Goal: Information Seeking & Learning: Learn about a topic

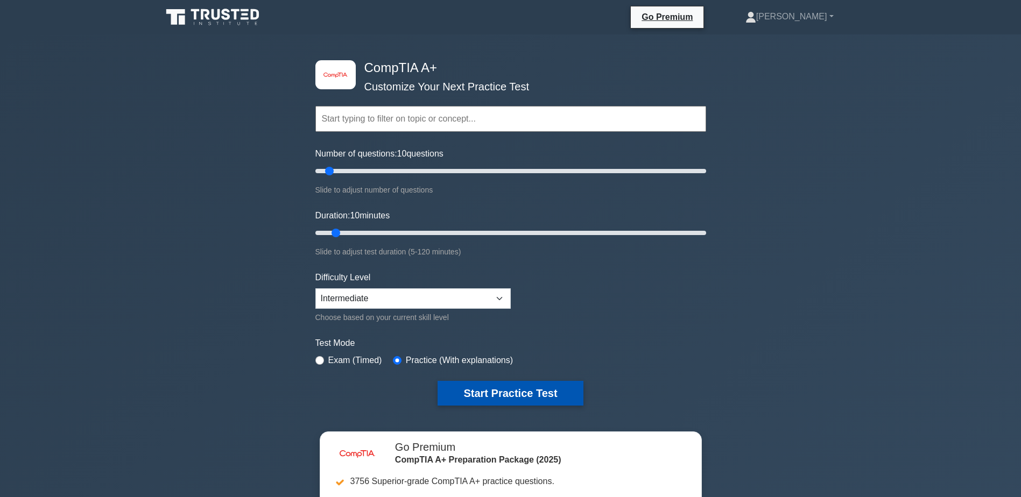
click at [461, 390] on button "Start Practice Test" at bounding box center [509, 393] width 145 height 25
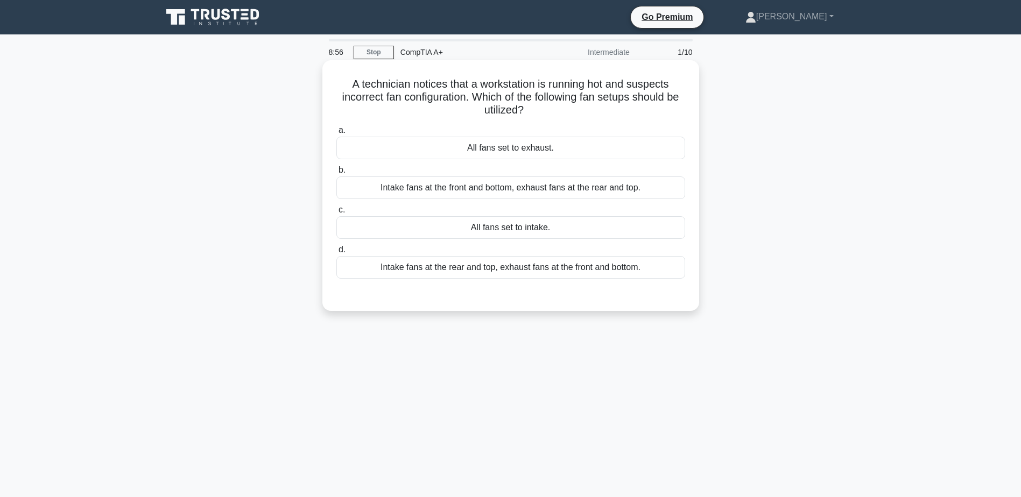
drag, startPoint x: 468, startPoint y: 148, endPoint x: 551, endPoint y: 154, distance: 83.1
click at [551, 154] on div "All fans set to exhaust." at bounding box center [510, 148] width 349 height 23
copy div "All fans set to exhaust"
click at [506, 228] on div "All fans set to intake." at bounding box center [510, 227] width 349 height 23
click at [336, 214] on input "c. All fans set to intake." at bounding box center [336, 210] width 0 height 7
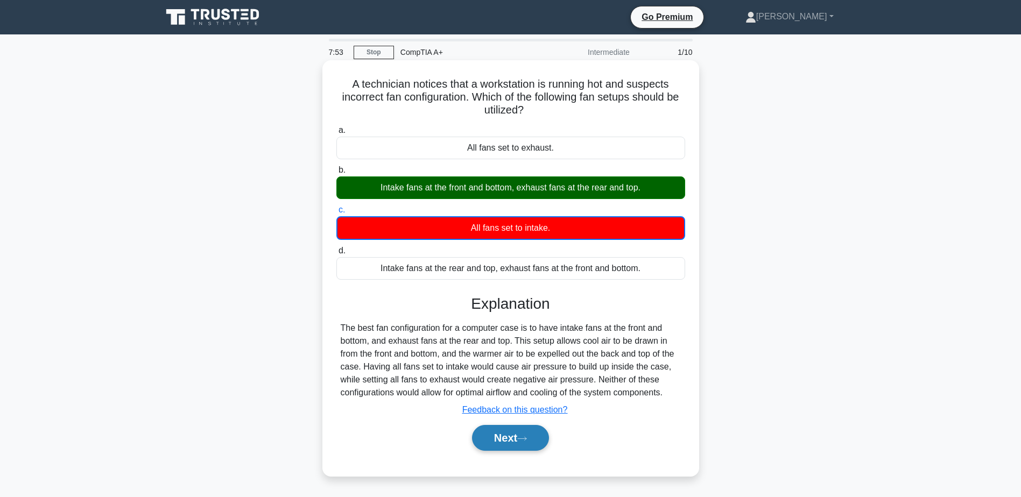
click at [495, 443] on button "Next" at bounding box center [510, 438] width 77 height 26
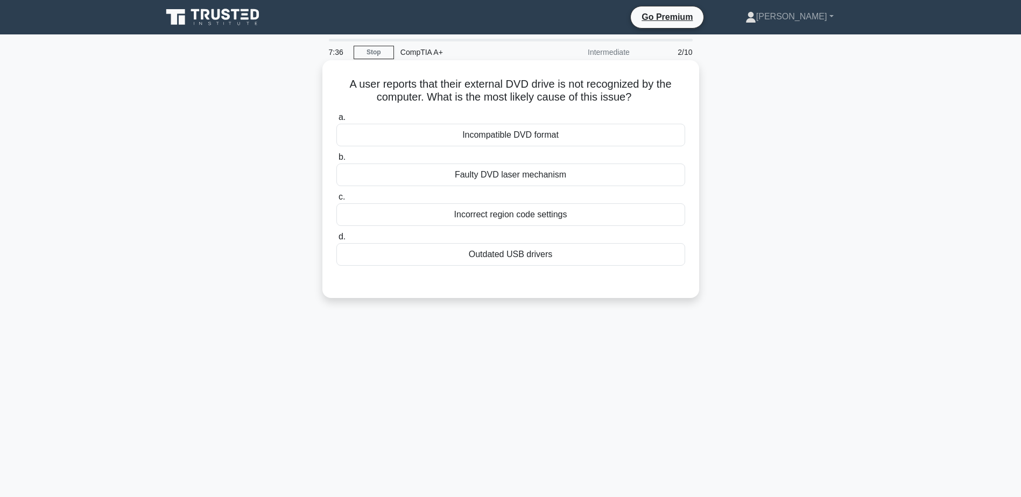
click at [509, 260] on div "Outdated USB drivers" at bounding box center [510, 254] width 349 height 23
click at [336, 240] on input "d. Outdated USB drivers" at bounding box center [336, 236] width 0 height 7
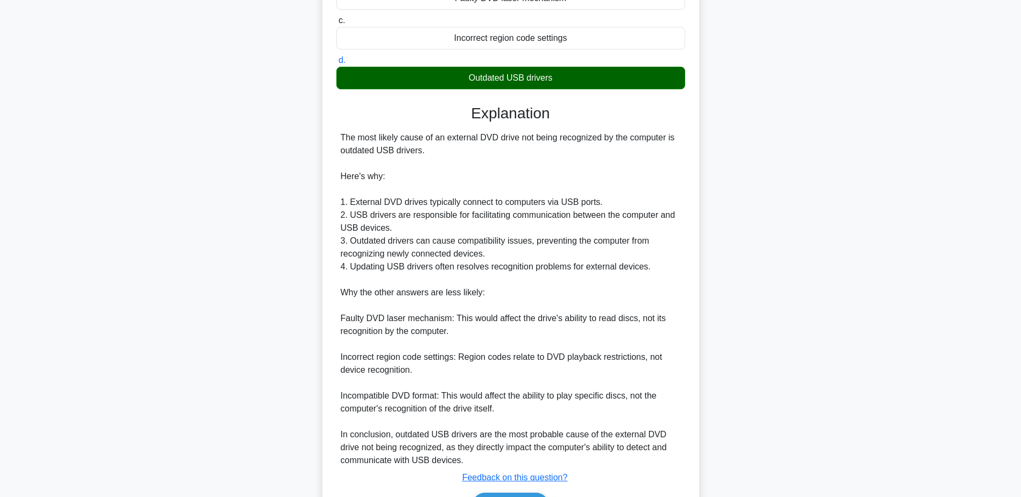
scroll to position [215, 0]
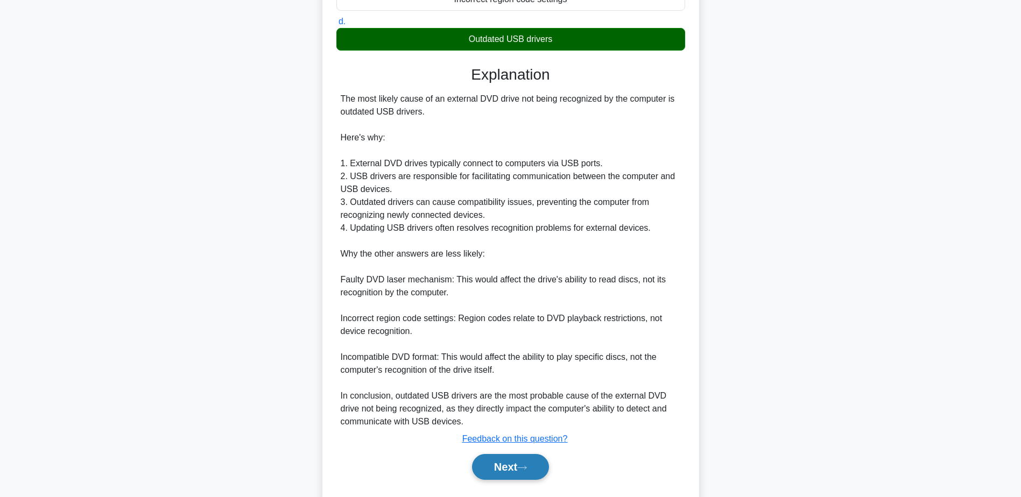
click at [492, 465] on button "Next" at bounding box center [510, 467] width 77 height 26
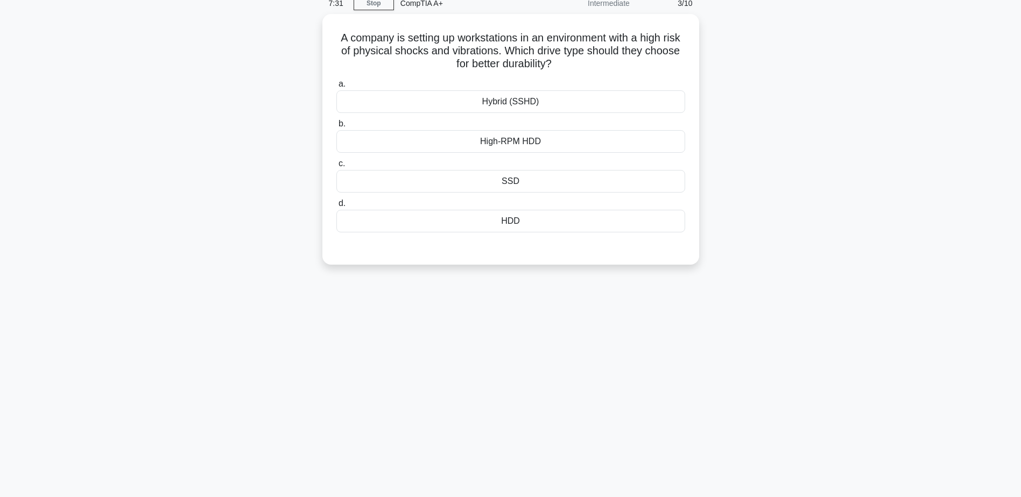
scroll to position [30, 0]
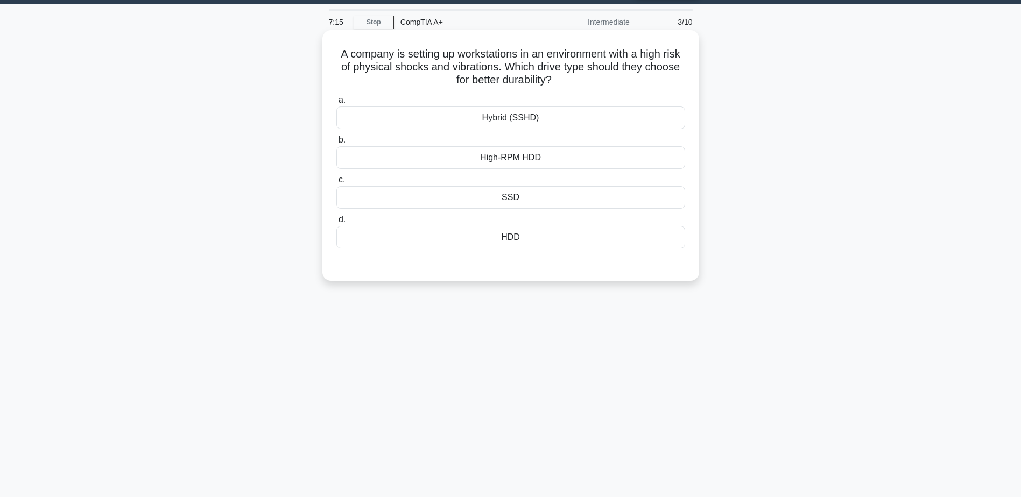
click at [513, 164] on div "High-RPM HDD" at bounding box center [510, 157] width 349 height 23
click at [336, 144] on input "b. High-RPM HDD" at bounding box center [336, 140] width 0 height 7
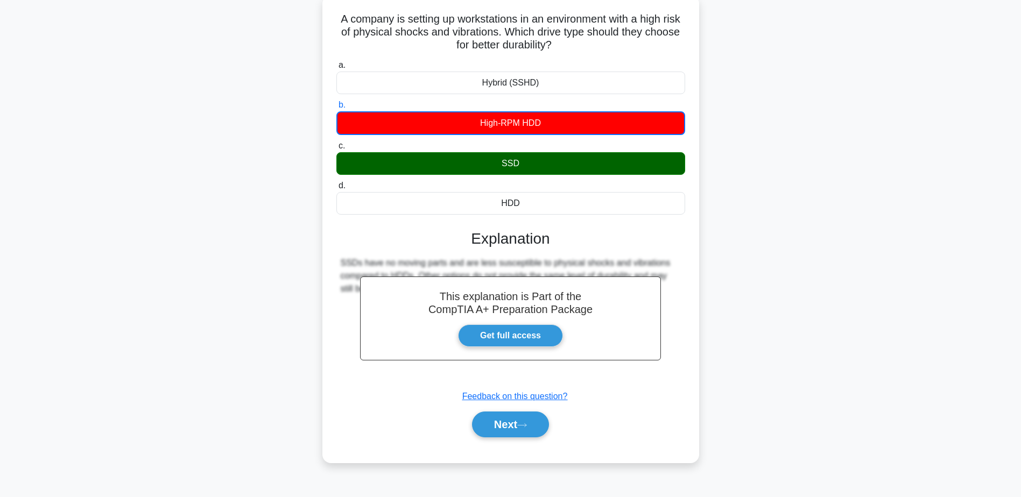
scroll to position [84, 0]
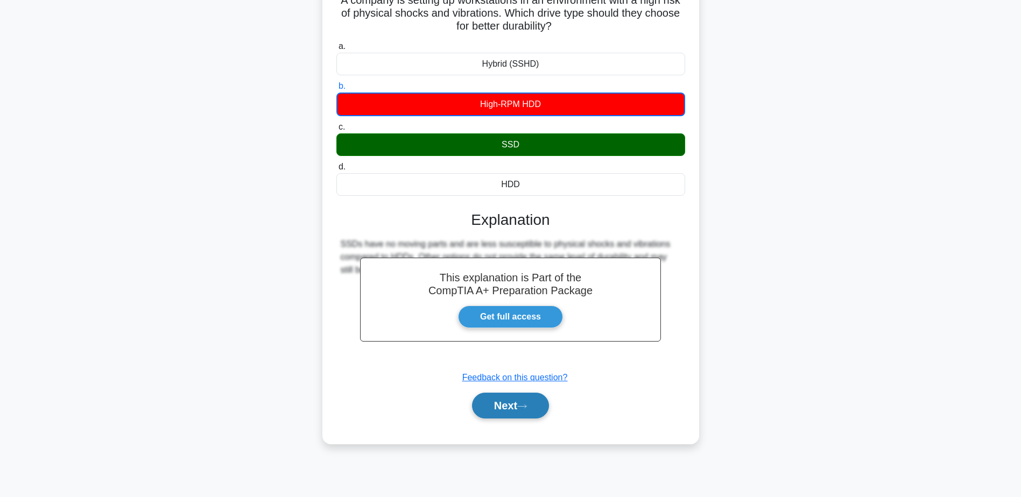
click at [511, 405] on button "Next" at bounding box center [510, 406] width 77 height 26
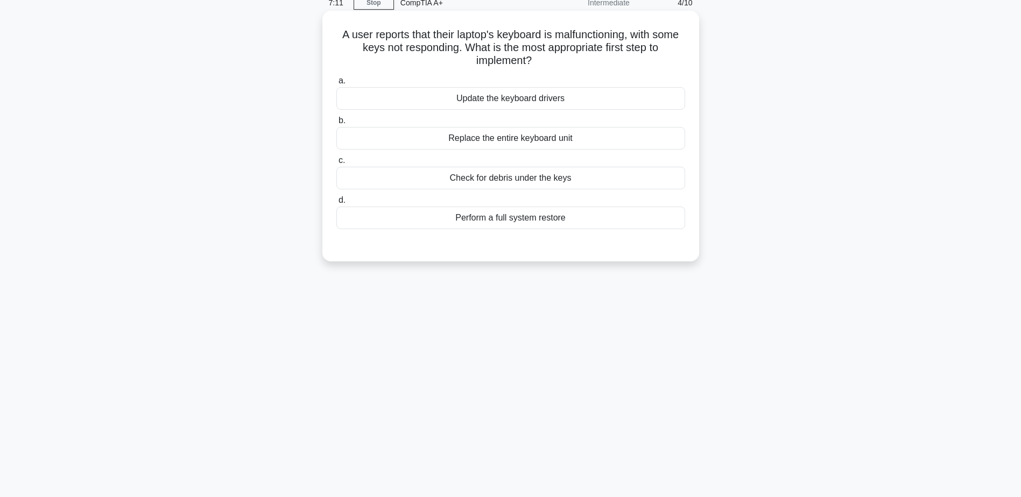
scroll to position [30, 0]
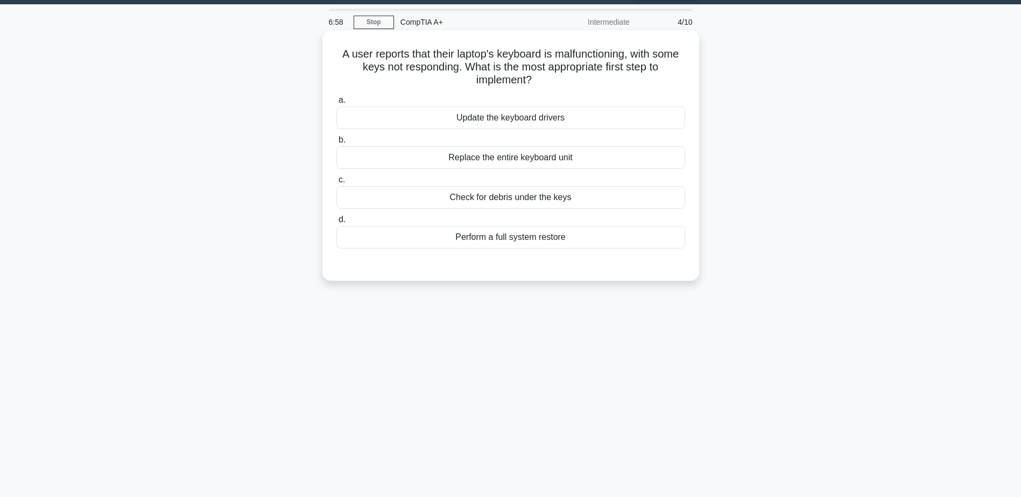
click at [535, 164] on div "Replace the entire keyboard unit" at bounding box center [510, 157] width 349 height 23
click at [336, 144] on input "b. Replace the entire keyboard unit" at bounding box center [336, 140] width 0 height 7
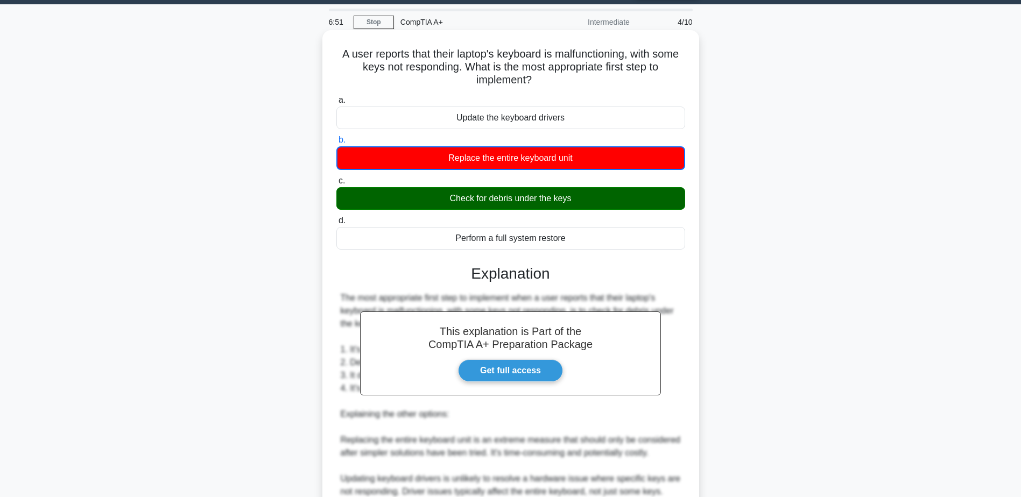
drag, startPoint x: 451, startPoint y: 200, endPoint x: 577, endPoint y: 201, distance: 125.9
click at [577, 201] on div "Check for debris under the keys" at bounding box center [510, 198] width 349 height 23
copy div "Check for debris under the keys"
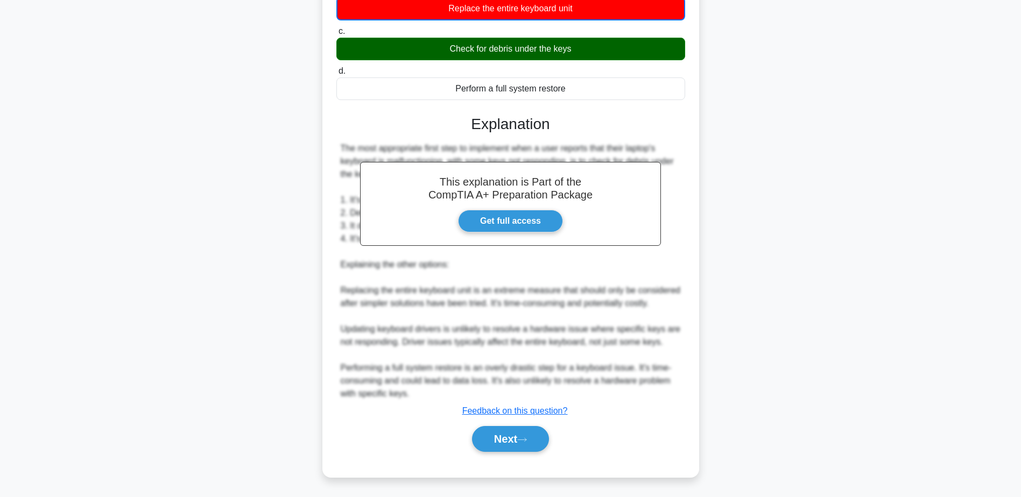
scroll to position [181, 0]
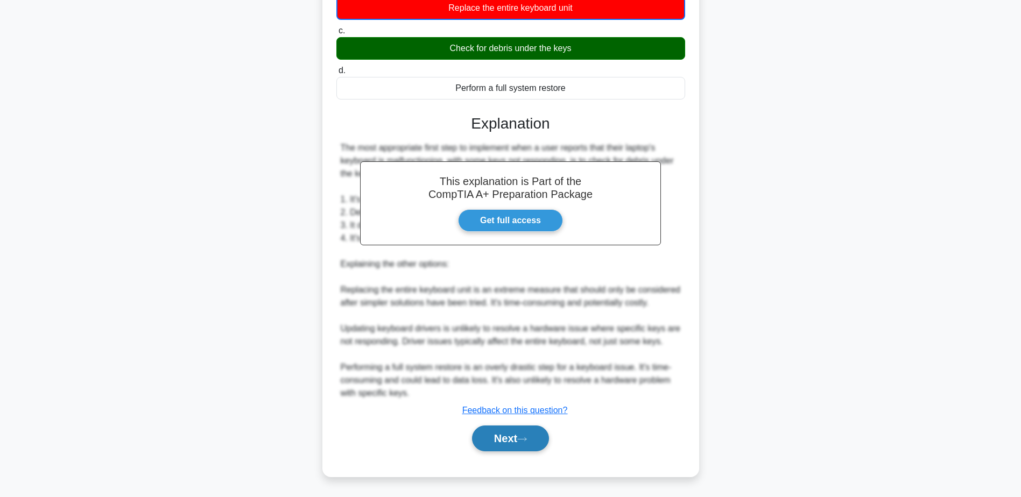
click at [505, 434] on button "Next" at bounding box center [510, 439] width 77 height 26
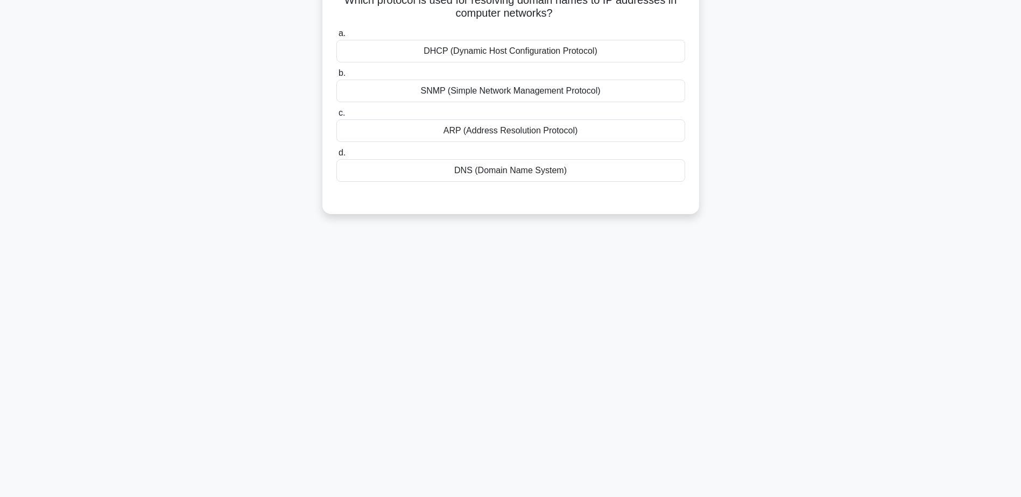
scroll to position [30, 0]
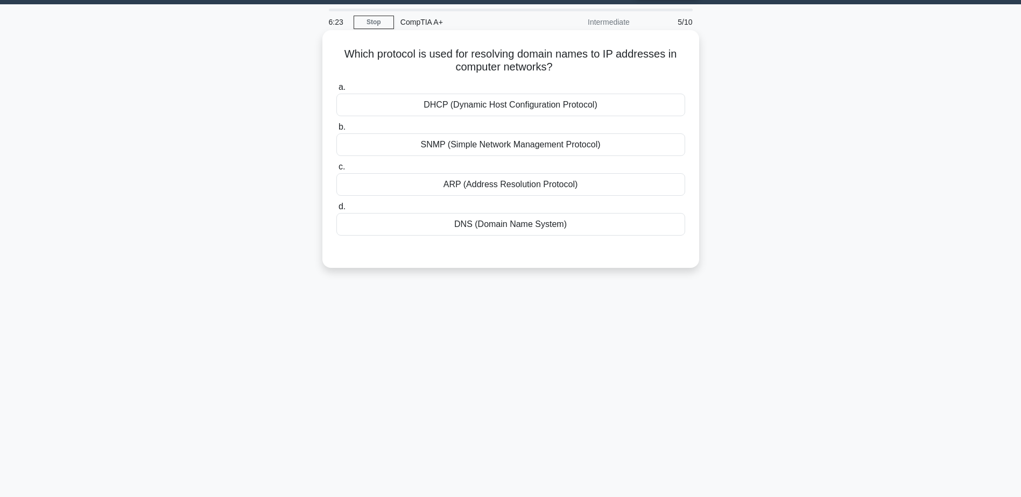
click at [529, 224] on div "DNS (Domain Name System)" at bounding box center [510, 224] width 349 height 23
click at [336, 210] on input "d. DNS (Domain Name System)" at bounding box center [336, 206] width 0 height 7
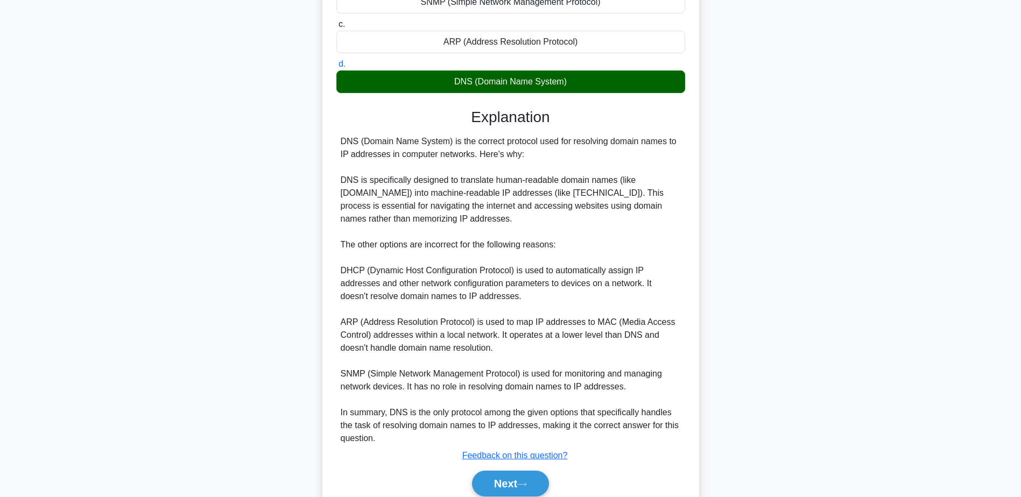
scroll to position [192, 0]
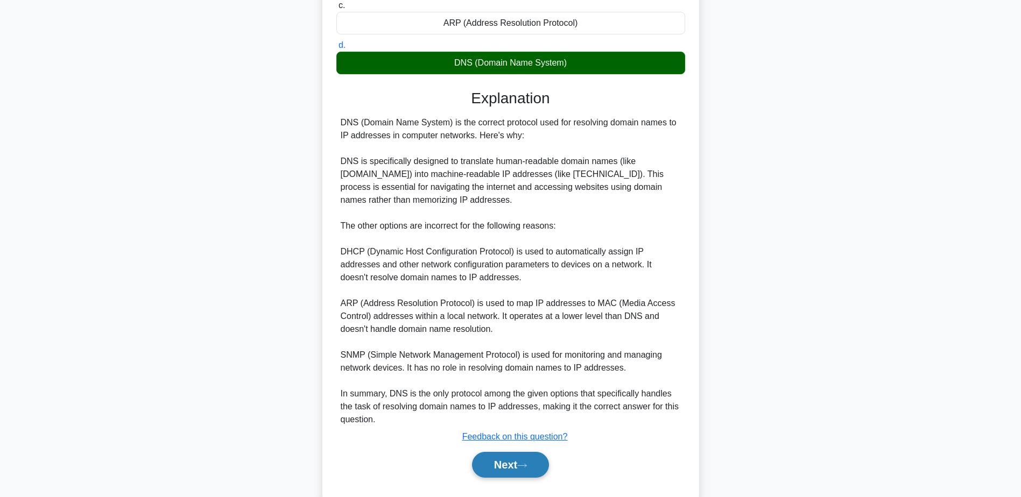
click at [522, 465] on icon at bounding box center [522, 466] width 10 height 6
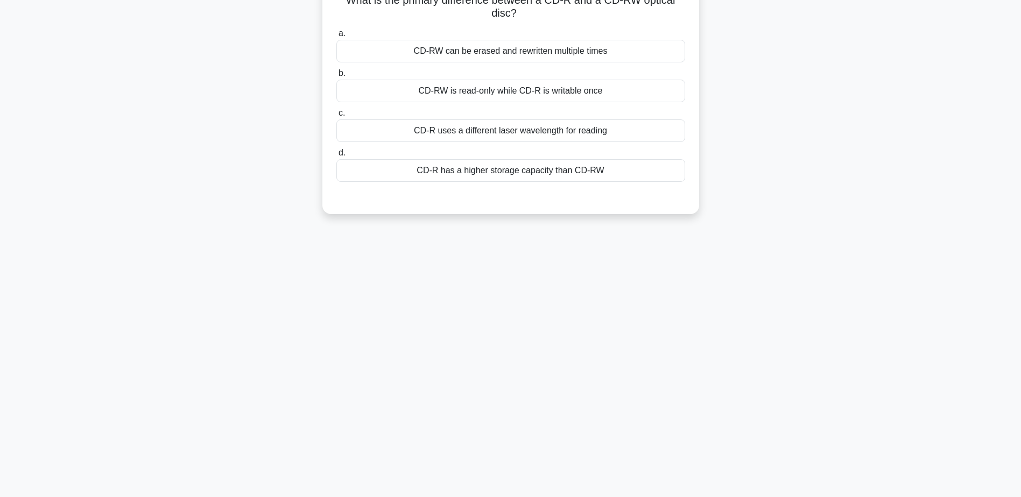
scroll to position [30, 0]
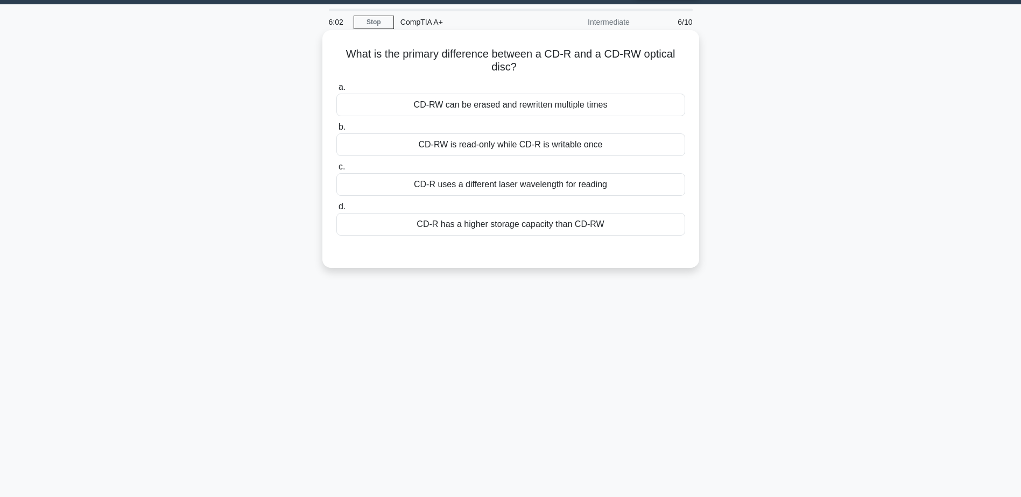
click at [504, 113] on div "CD-RW can be erased and rewritten multiple times" at bounding box center [510, 105] width 349 height 23
click at [336, 91] on input "a. CD-RW can be erased and rewritten multiple times" at bounding box center [336, 87] width 0 height 7
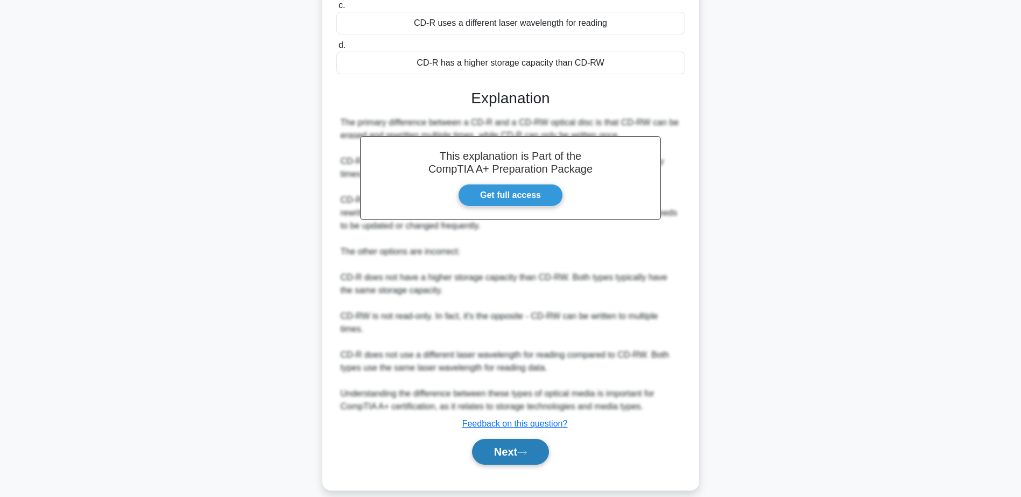
click at [517, 444] on button "Next" at bounding box center [510, 452] width 77 height 26
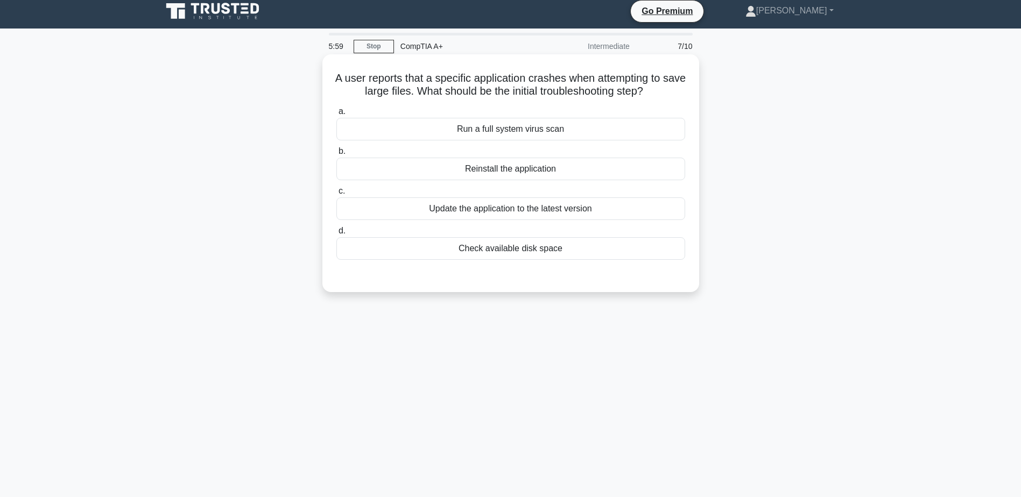
scroll to position [0, 0]
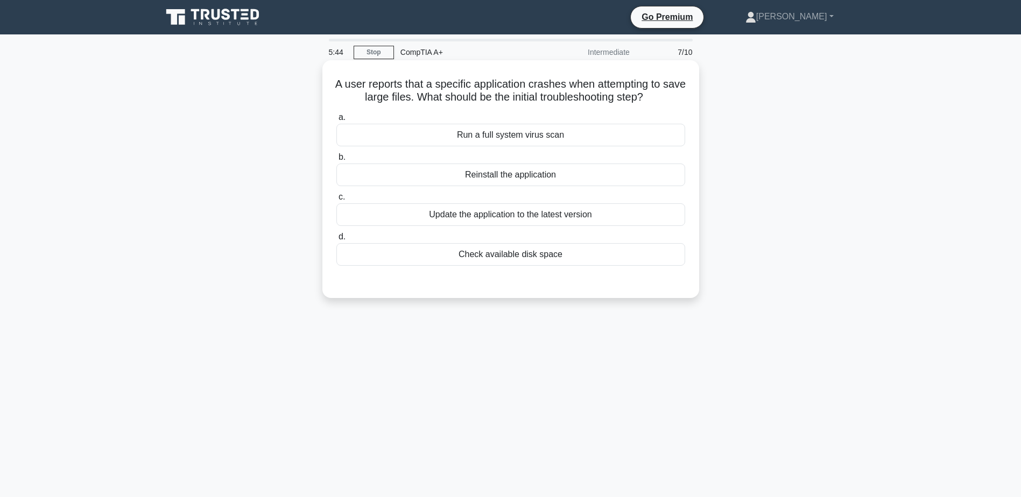
click at [505, 218] on div "Update the application to the latest version" at bounding box center [510, 214] width 349 height 23
click at [336, 201] on input "c. Update the application to the latest version" at bounding box center [336, 197] width 0 height 7
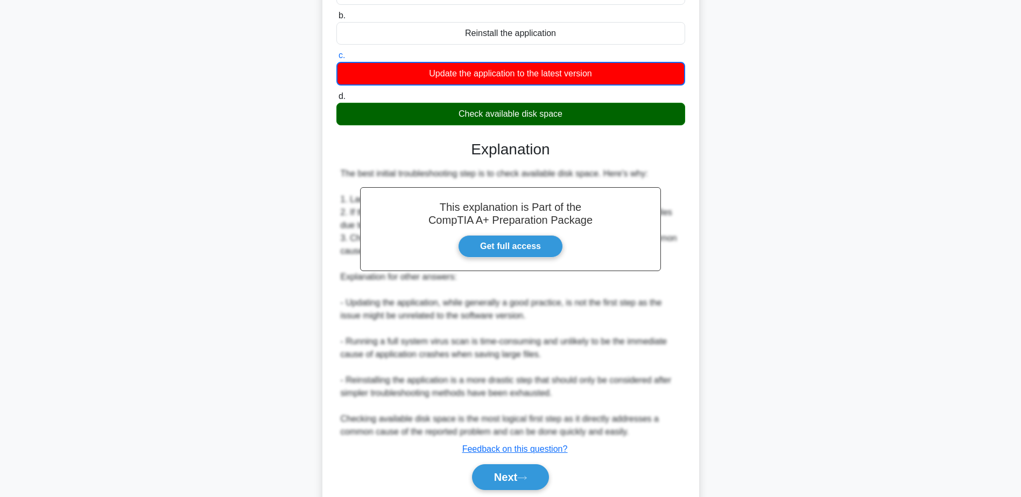
scroll to position [181, 0]
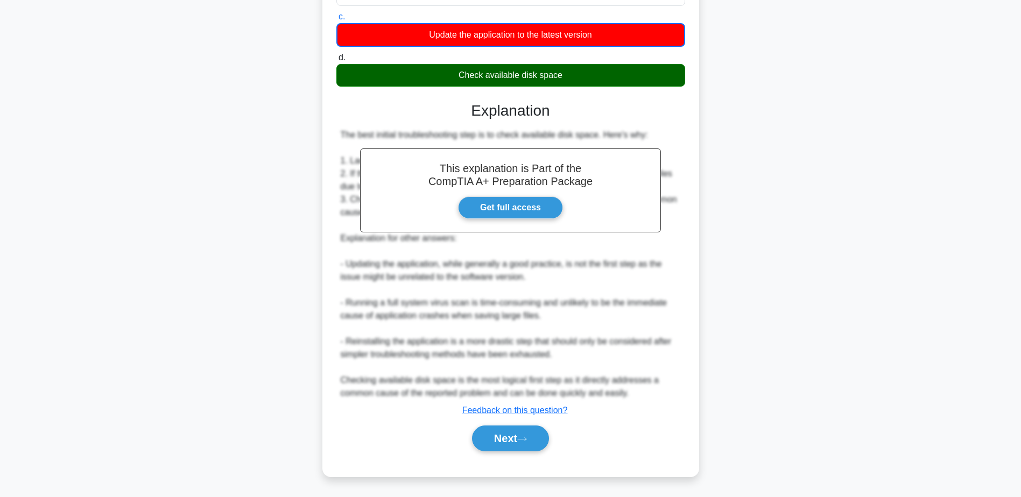
click at [521, 458] on div "a. Run a full system virus scan b. Reinstall the application" at bounding box center [510, 196] width 351 height 536
click at [520, 446] on button "Next" at bounding box center [510, 439] width 77 height 26
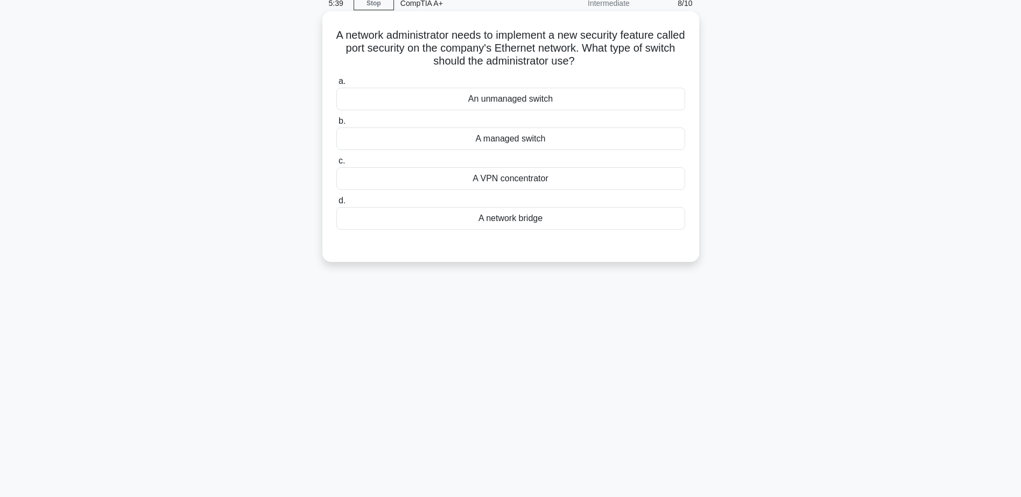
scroll to position [30, 0]
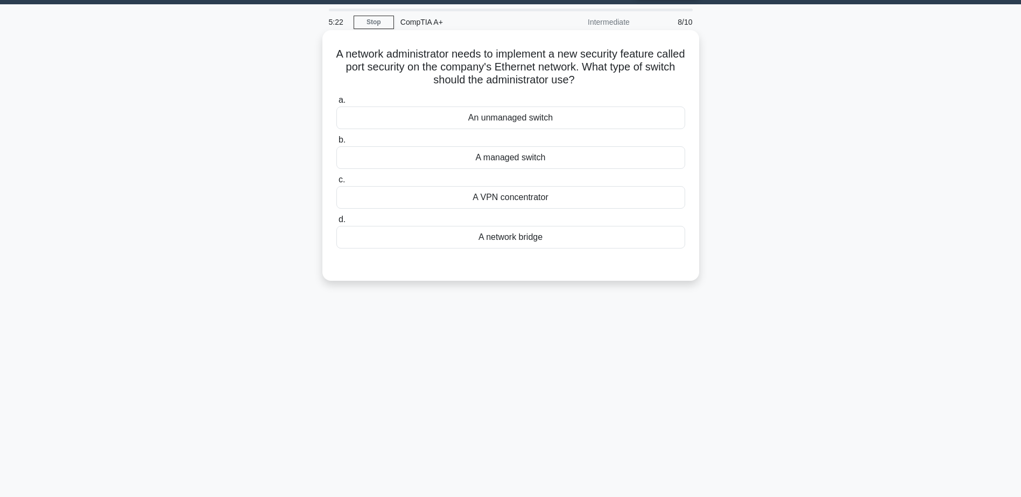
click at [501, 199] on div "A VPN concentrator" at bounding box center [510, 197] width 349 height 23
click at [336, 183] on input "c. A VPN concentrator" at bounding box center [336, 179] width 0 height 7
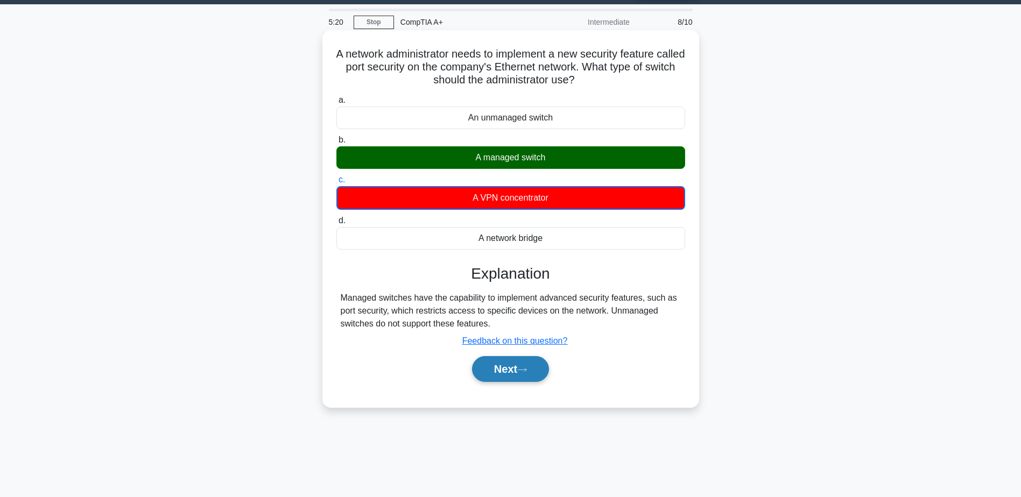
click at [512, 364] on button "Next" at bounding box center [510, 369] width 77 height 26
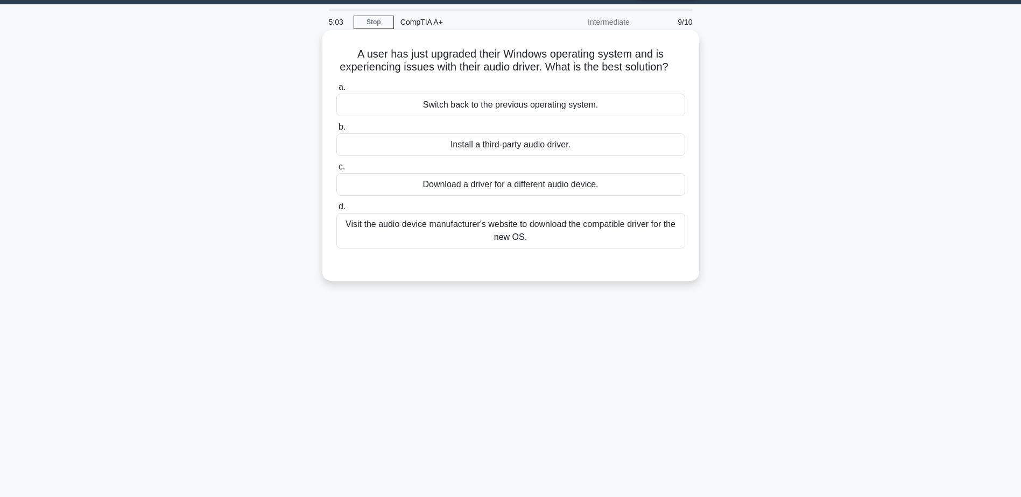
click at [528, 249] on div "Visit the audio device manufacturer's website to download the compatible driver…" at bounding box center [510, 231] width 349 height 36
click at [336, 210] on input "d. Visit the audio device manufacturer's website to download the compatible dri…" at bounding box center [336, 206] width 0 height 7
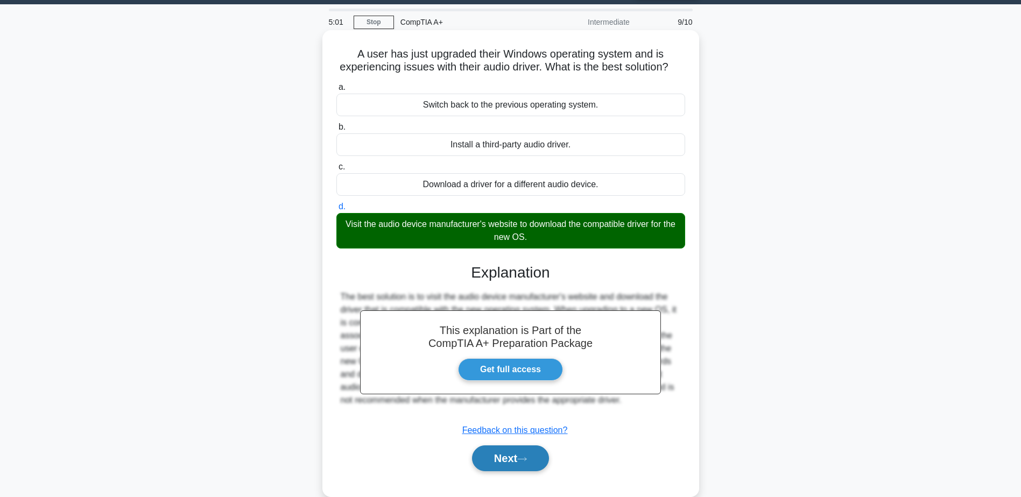
click at [520, 471] on button "Next" at bounding box center [510, 458] width 77 height 26
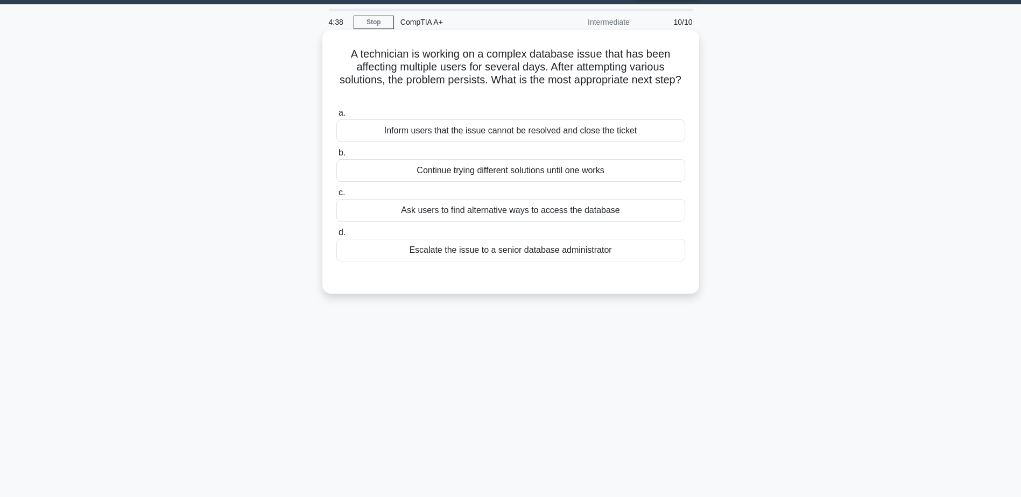
click at [534, 253] on div "Escalate the issue to a senior database administrator" at bounding box center [510, 250] width 349 height 23
click at [336, 236] on input "d. Escalate the issue to a senior database administrator" at bounding box center [336, 232] width 0 height 7
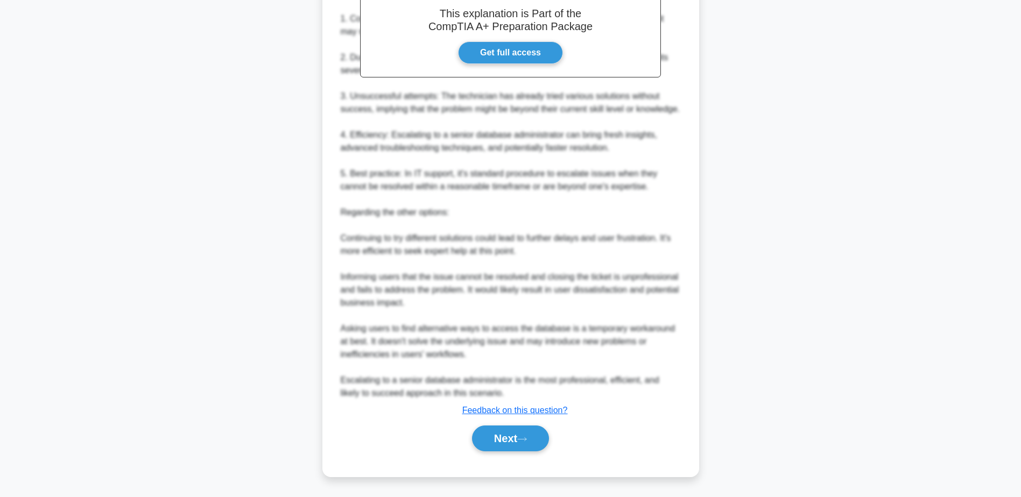
scroll to position [373, 0]
click at [521, 438] on icon at bounding box center [522, 439] width 10 height 6
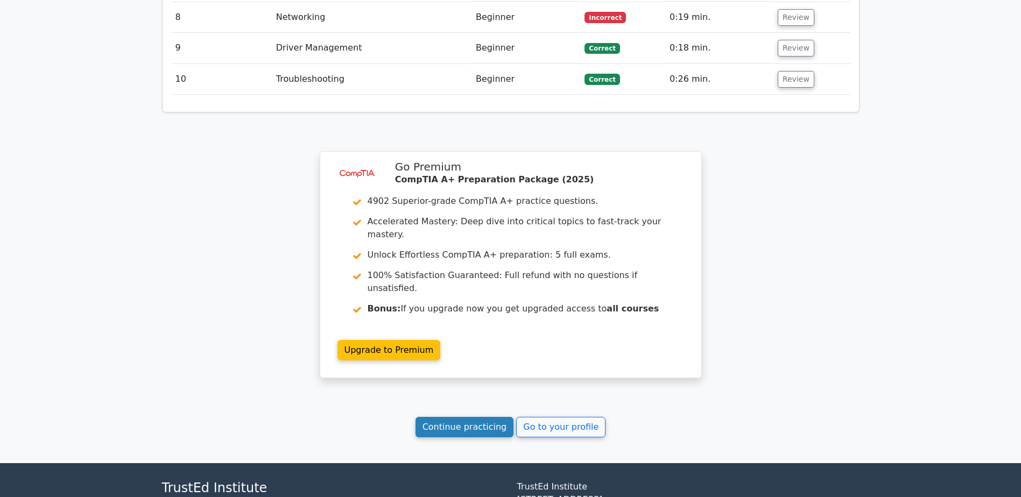
scroll to position [1506, 0]
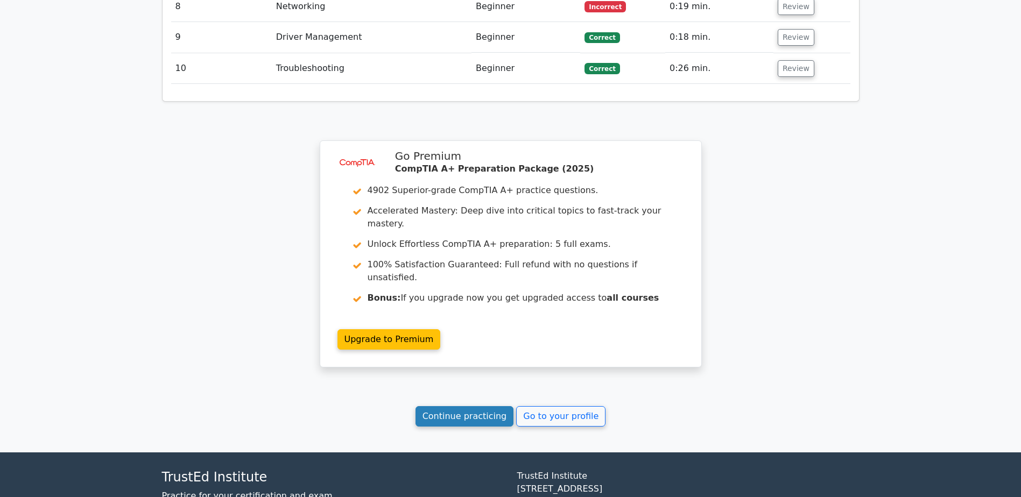
click at [459, 406] on link "Continue practicing" at bounding box center [464, 416] width 98 height 20
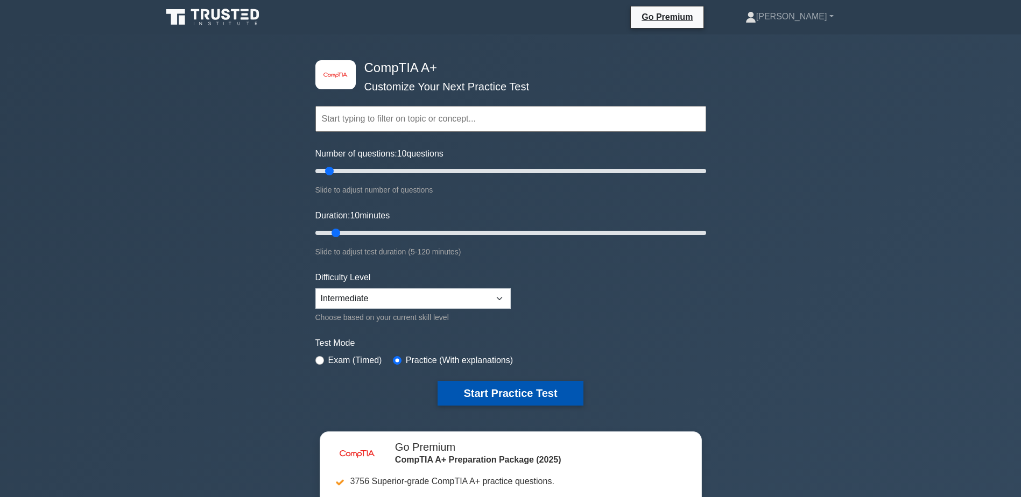
click at [514, 388] on button "Start Practice Test" at bounding box center [509, 393] width 145 height 25
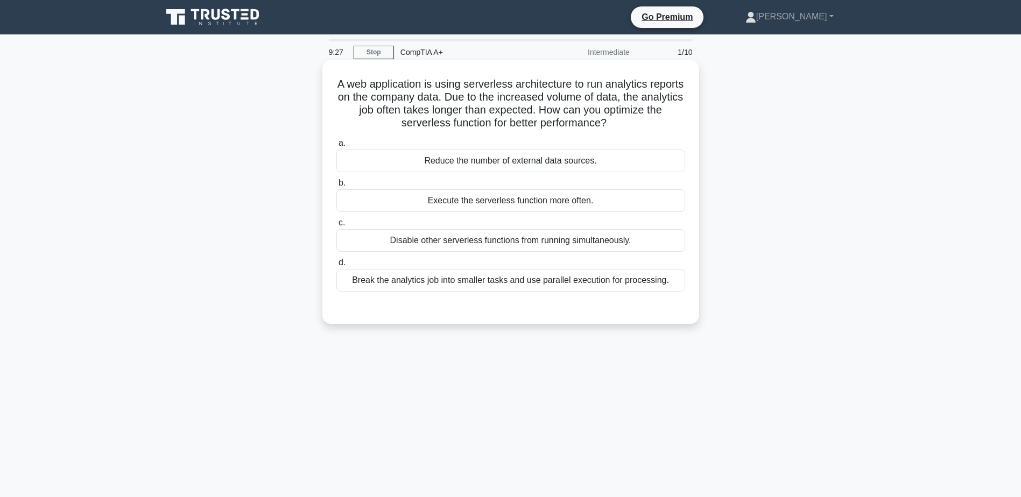
click at [525, 288] on div "Break the analytics job into smaller tasks and use parallel execution for proce…" at bounding box center [510, 280] width 349 height 23
click at [336, 266] on input "d. Break the analytics job into smaller tasks and use parallel execution for pr…" at bounding box center [336, 262] width 0 height 7
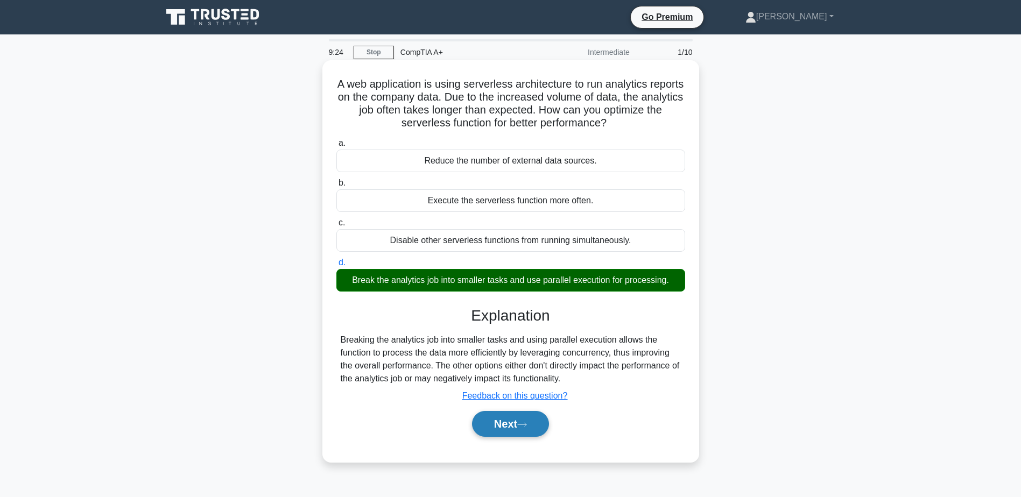
click at [518, 426] on button "Next" at bounding box center [510, 424] width 77 height 26
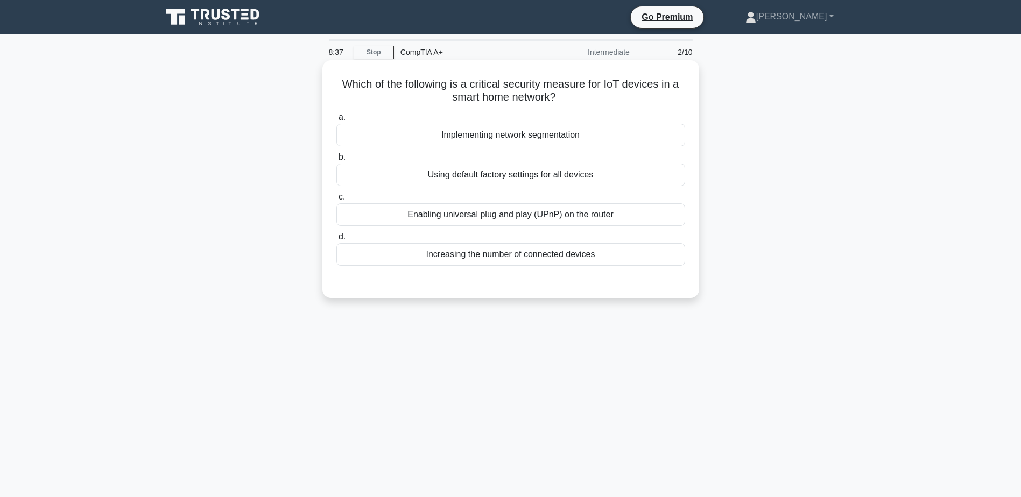
click at [506, 176] on div "Using default factory settings for all devices" at bounding box center [510, 175] width 349 height 23
click at [336, 161] on input "b. Using default factory settings for all devices" at bounding box center [336, 157] width 0 height 7
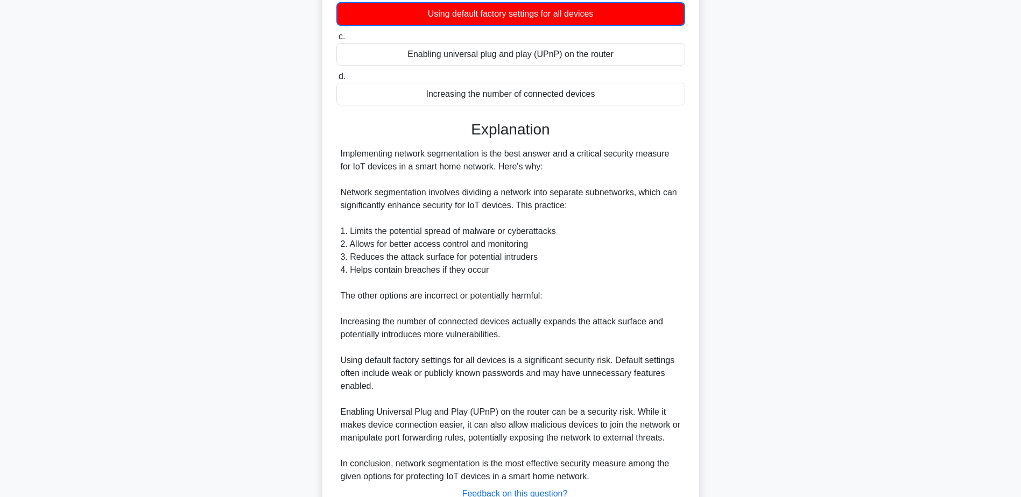
scroll to position [245, 0]
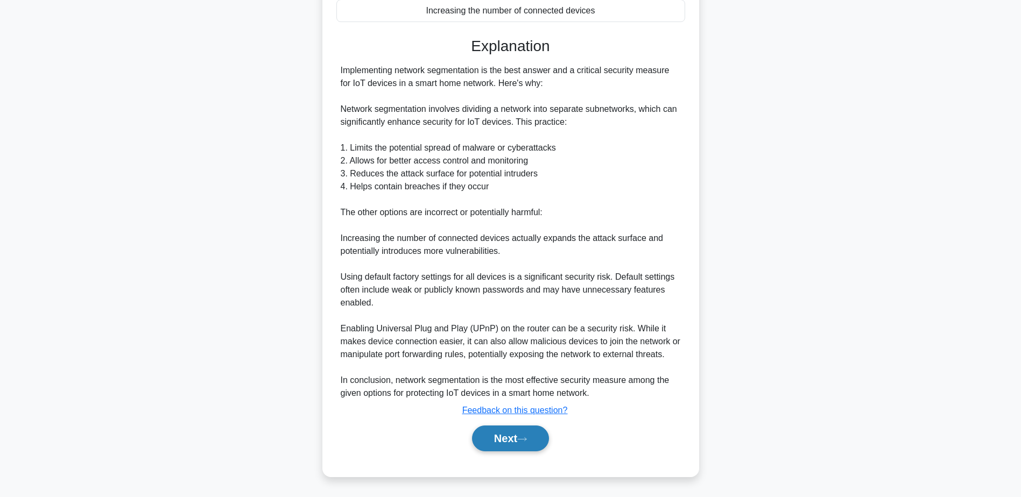
click at [521, 440] on icon at bounding box center [522, 439] width 10 height 6
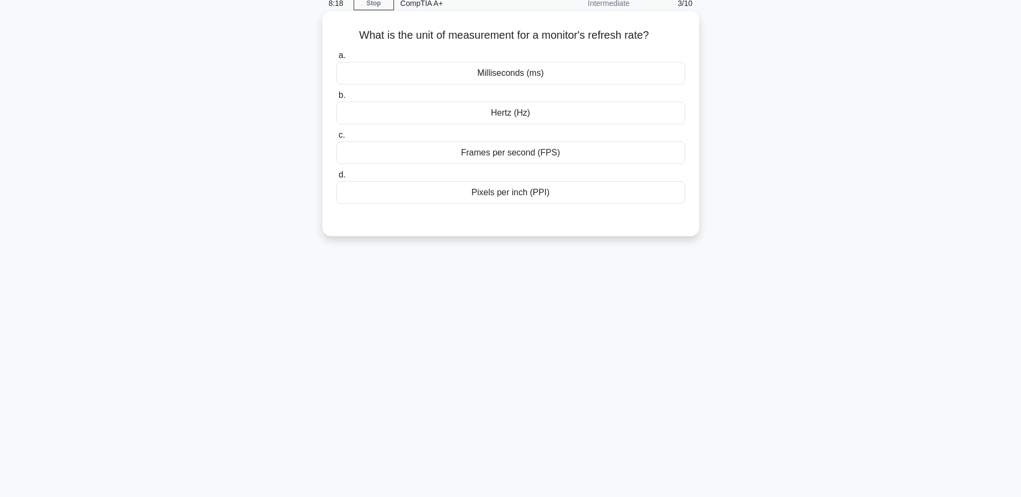
scroll to position [30, 0]
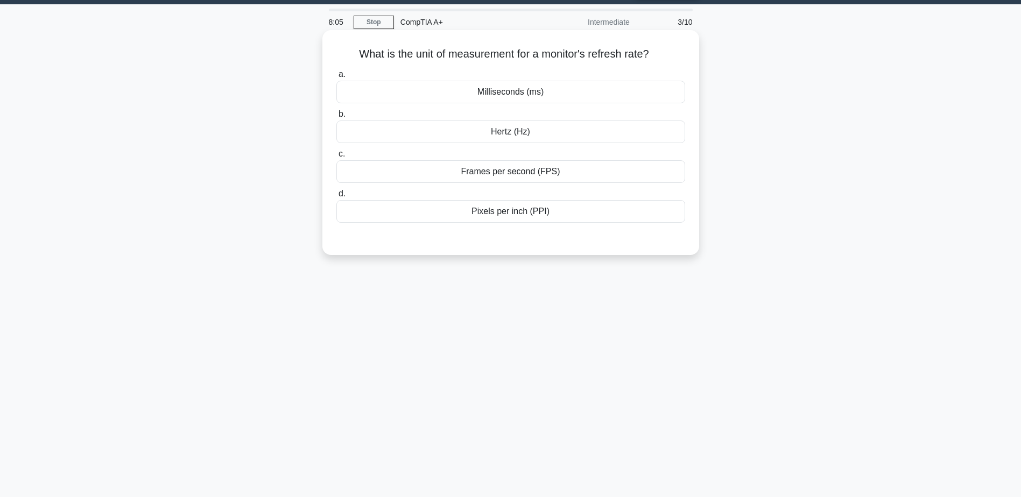
click at [497, 137] on div "Hertz (Hz)" at bounding box center [510, 132] width 349 height 23
click at [336, 118] on input "b. Hertz (Hz)" at bounding box center [336, 114] width 0 height 7
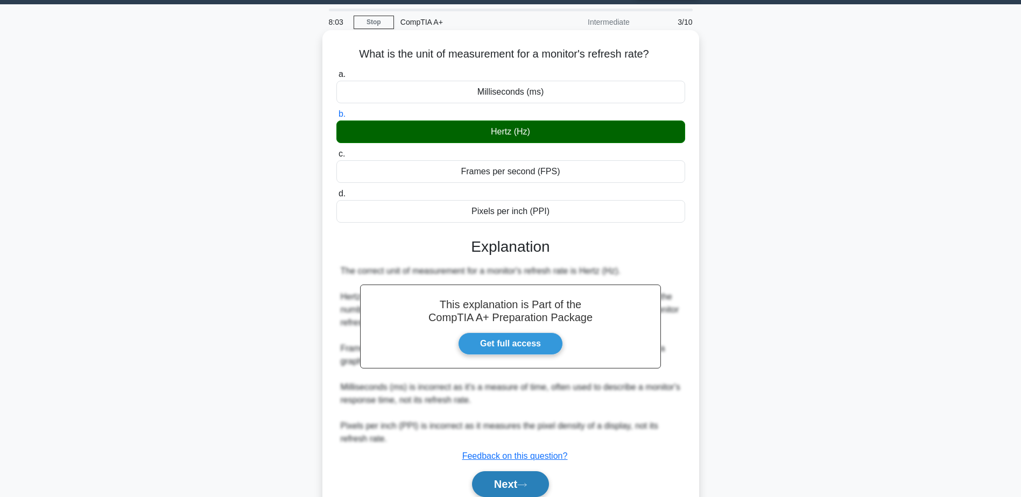
click at [513, 478] on button "Next" at bounding box center [510, 484] width 77 height 26
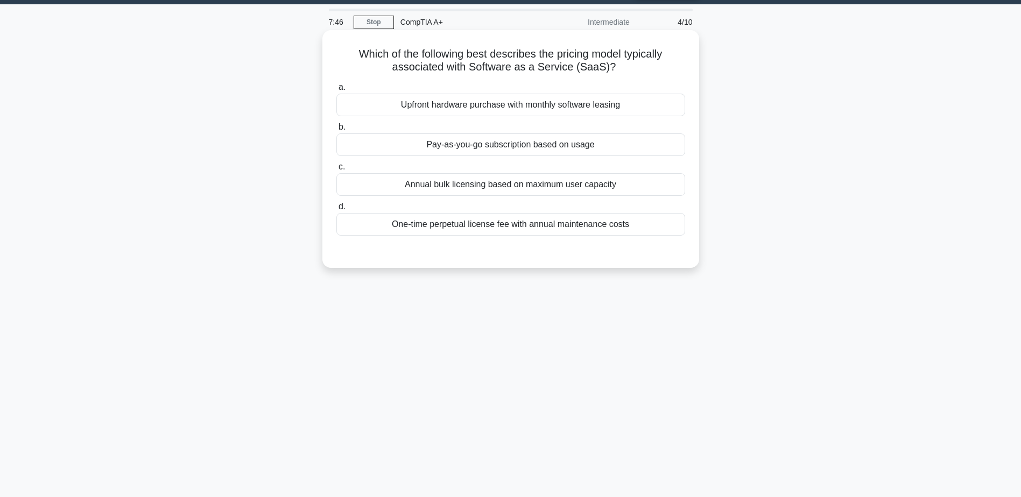
click at [484, 148] on div "Pay-as-you-go subscription based on usage" at bounding box center [510, 144] width 349 height 23
click at [336, 131] on input "b. Pay-as-you-go subscription based on usage" at bounding box center [336, 127] width 0 height 7
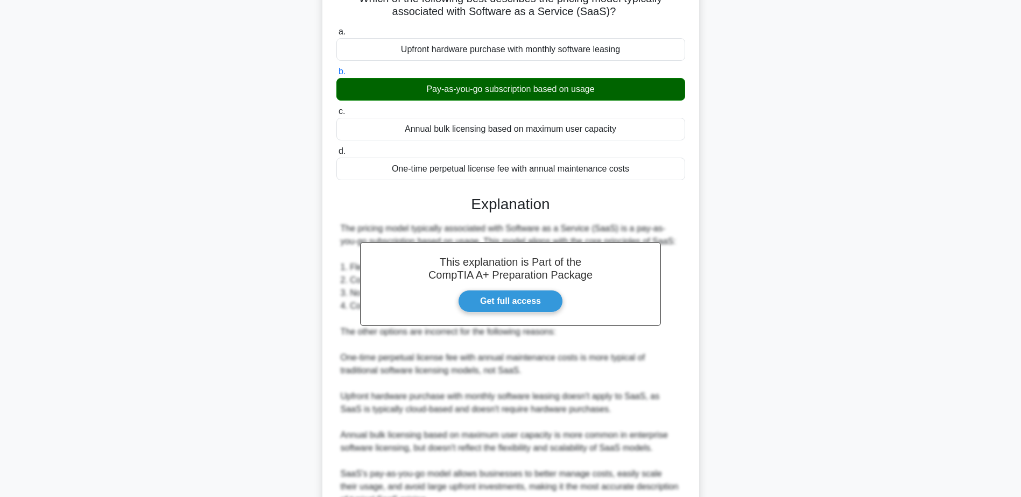
scroll to position [138, 0]
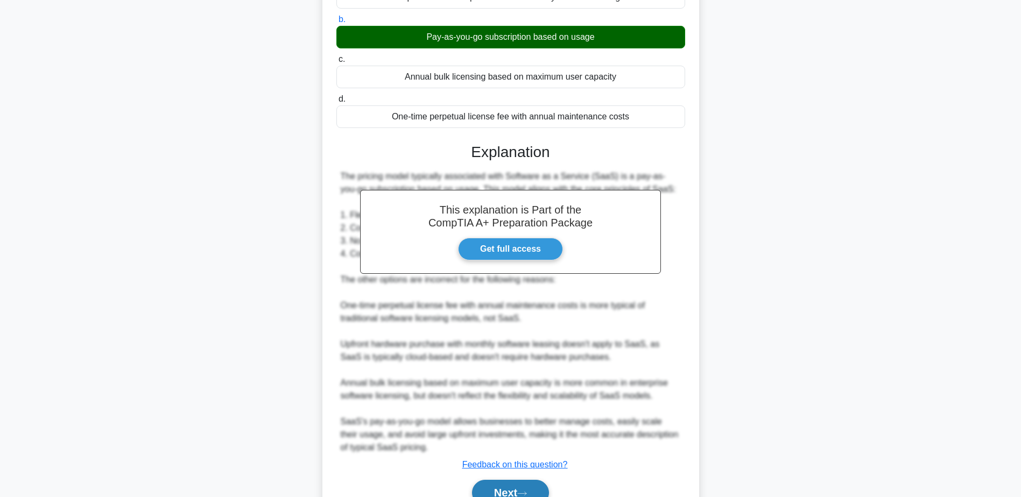
click at [509, 483] on button "Next" at bounding box center [510, 493] width 77 height 26
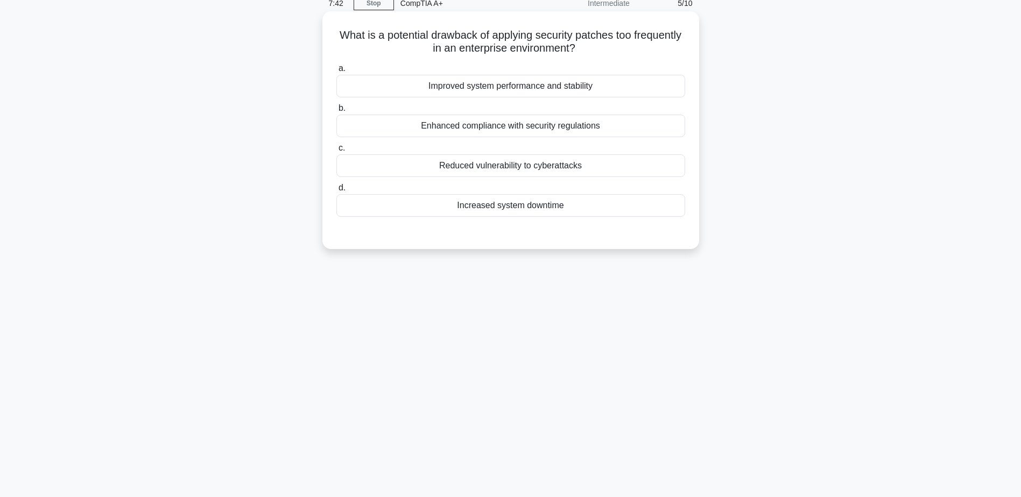
scroll to position [30, 0]
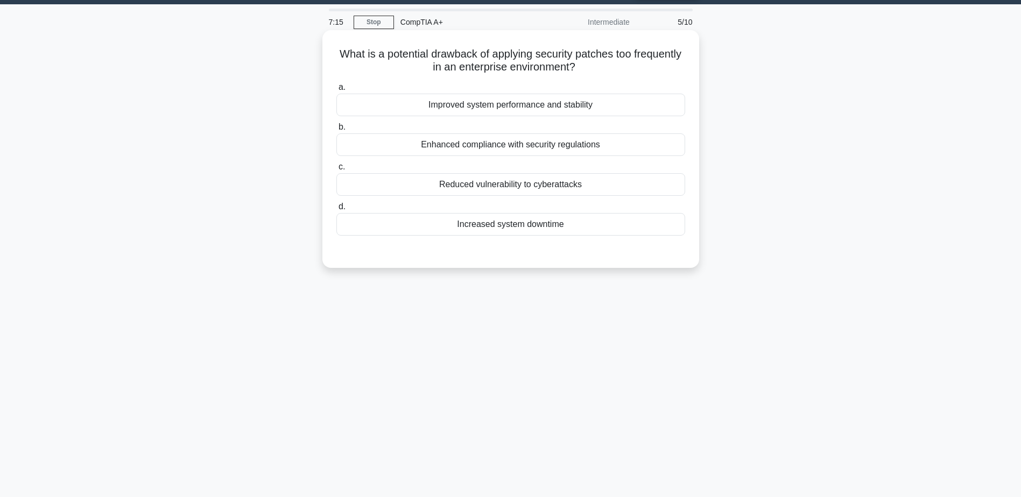
click at [544, 192] on div "Reduced vulnerability to cyberattacks" at bounding box center [510, 184] width 349 height 23
click at [336, 171] on input "c. Reduced vulnerability to cyberattacks" at bounding box center [336, 167] width 0 height 7
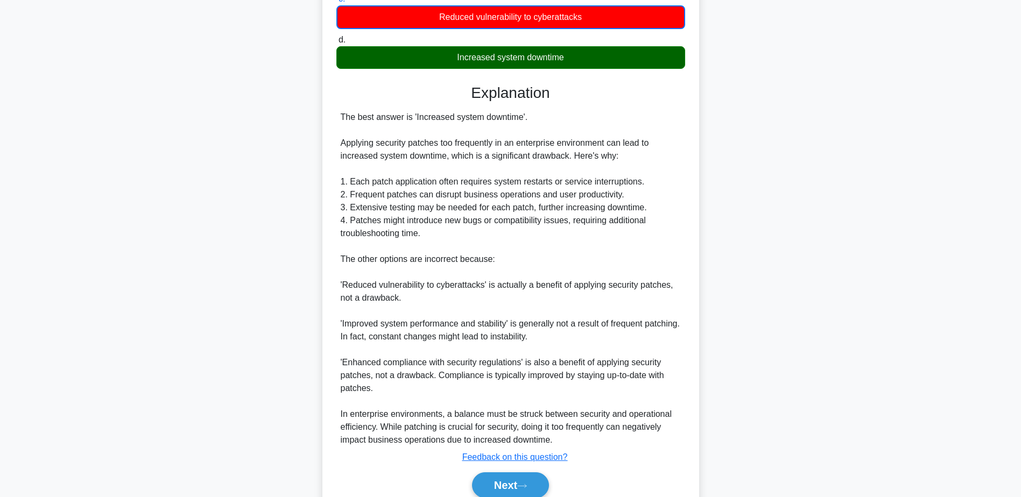
scroll to position [245, 0]
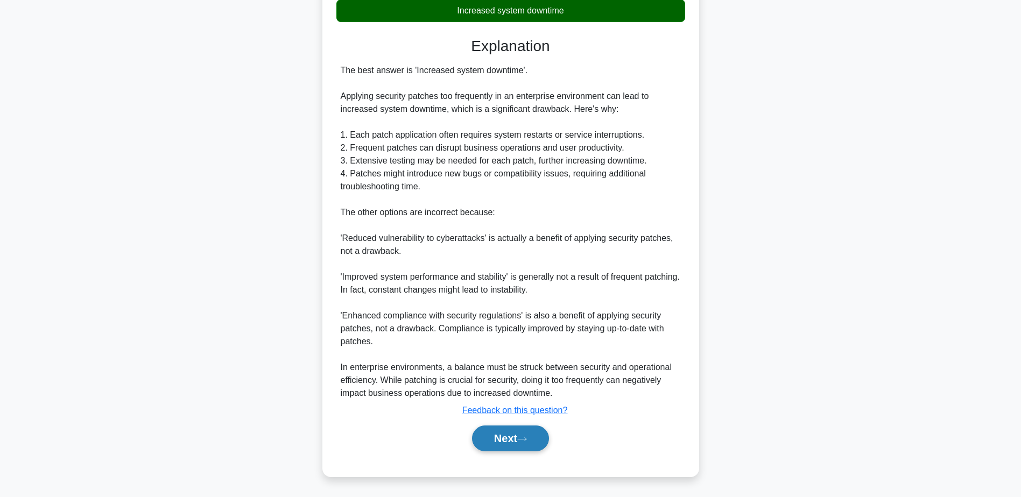
click at [526, 440] on icon at bounding box center [522, 438] width 9 height 3
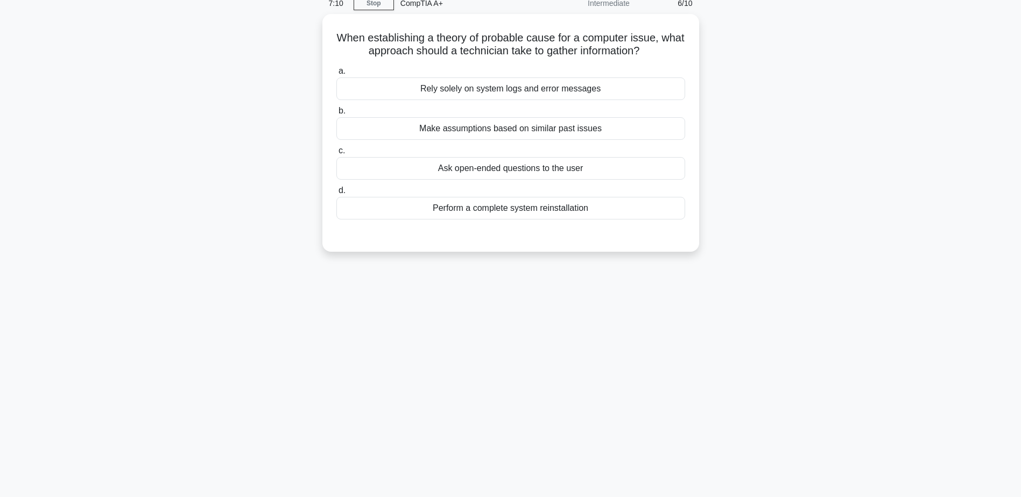
scroll to position [30, 0]
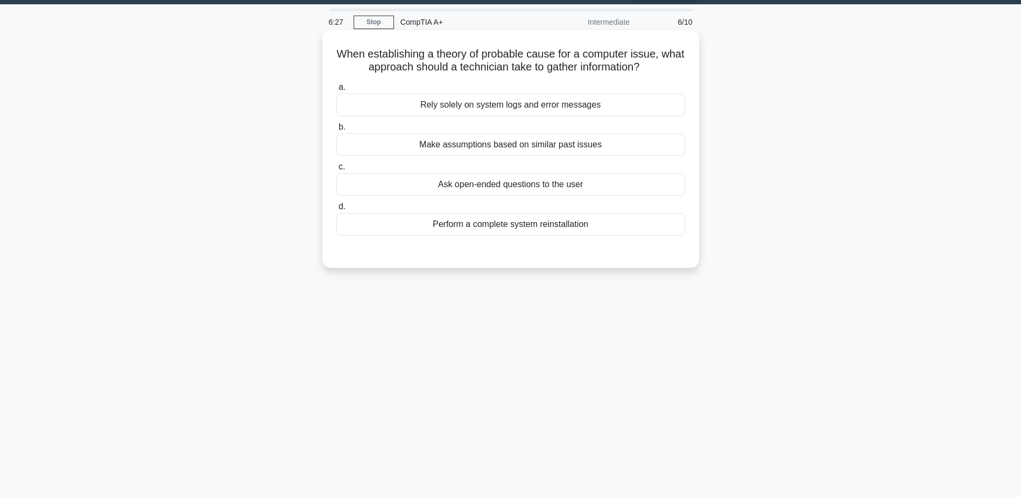
click at [515, 188] on div "Ask open-ended questions to the user" at bounding box center [510, 184] width 349 height 23
click at [336, 171] on input "c. Ask open-ended questions to the user" at bounding box center [336, 167] width 0 height 7
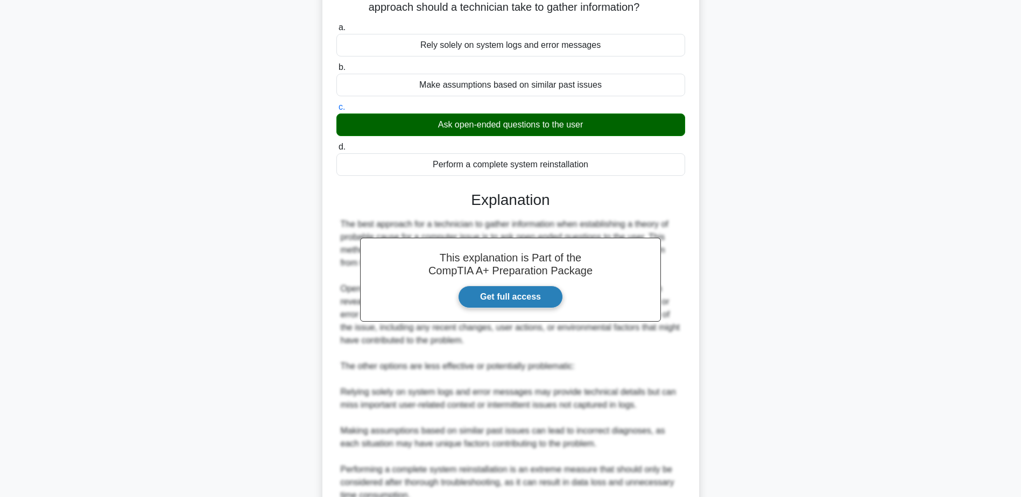
scroll to position [192, 0]
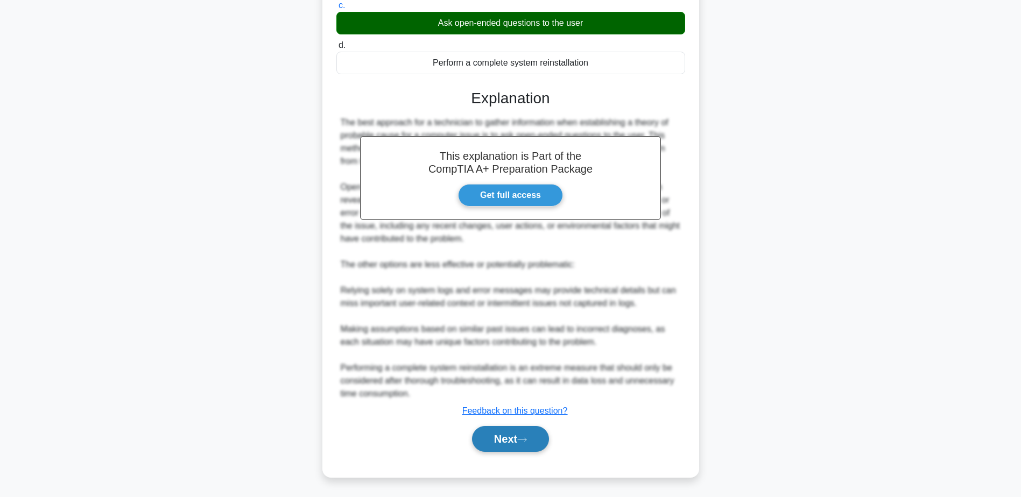
click at [519, 447] on button "Next" at bounding box center [510, 439] width 77 height 26
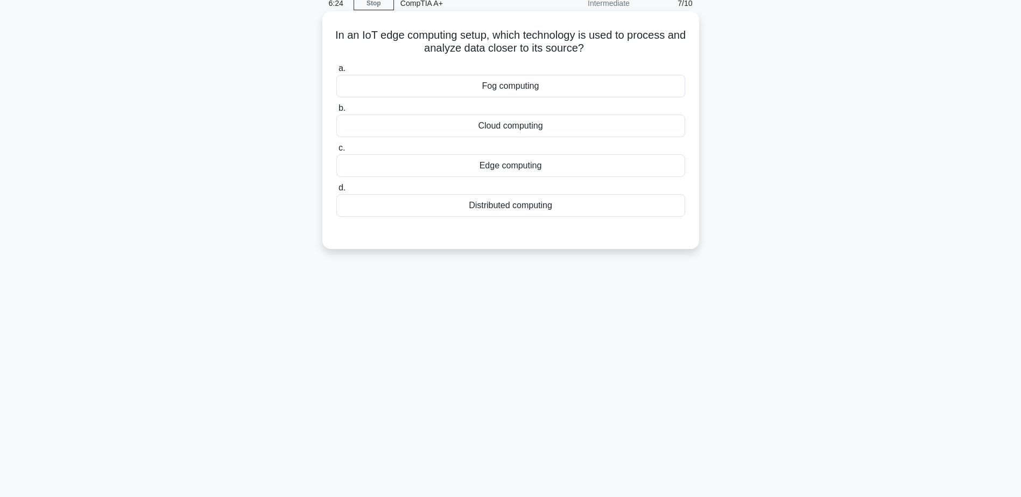
scroll to position [30, 0]
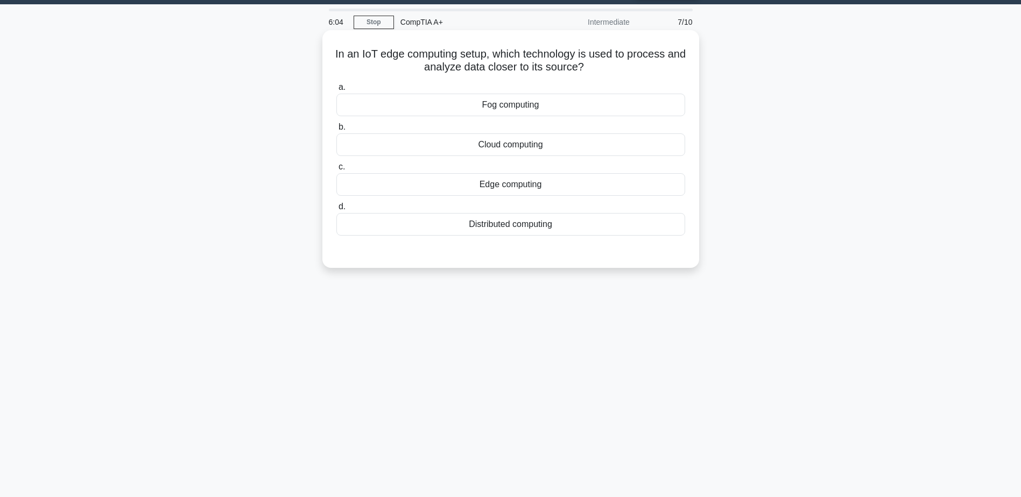
click at [511, 227] on div "Distributed computing" at bounding box center [510, 224] width 349 height 23
click at [336, 210] on input "d. Distributed computing" at bounding box center [336, 206] width 0 height 7
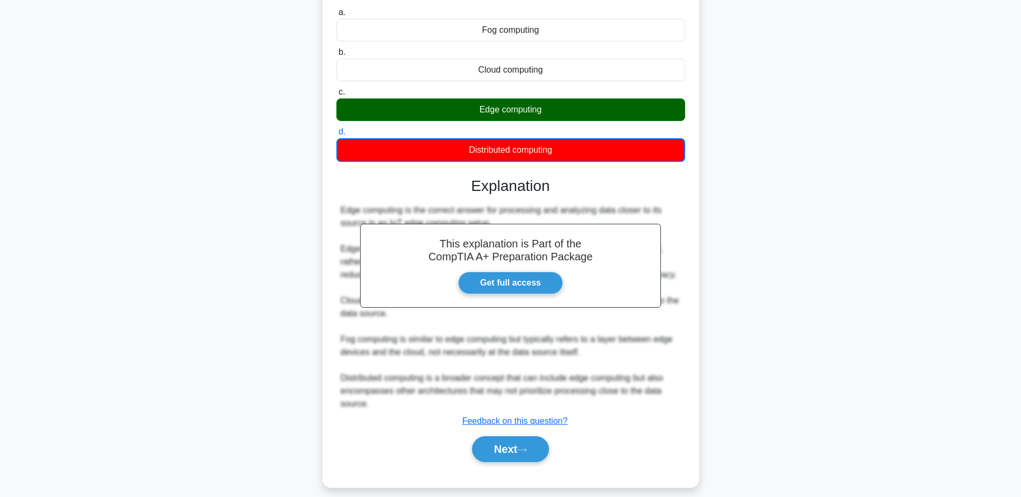
scroll to position [116, 0]
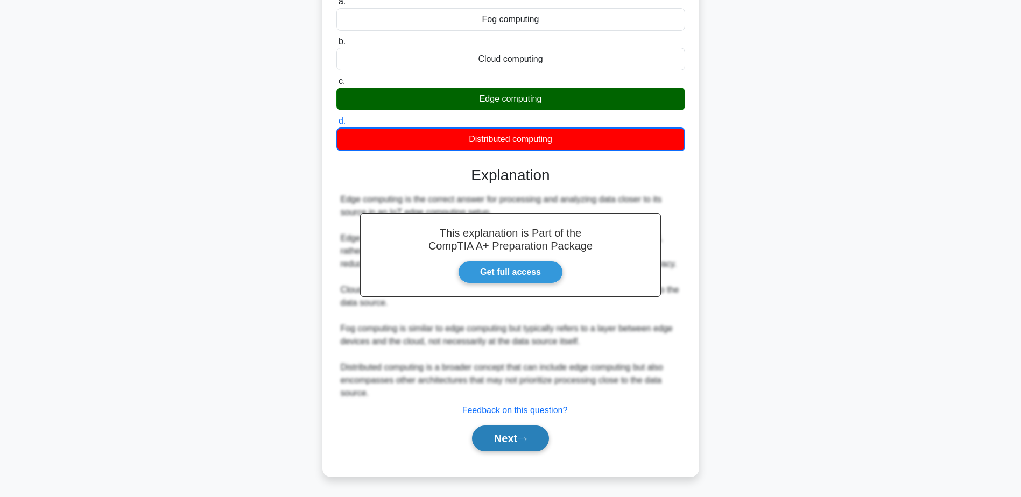
click at [517, 440] on button "Next" at bounding box center [510, 439] width 77 height 26
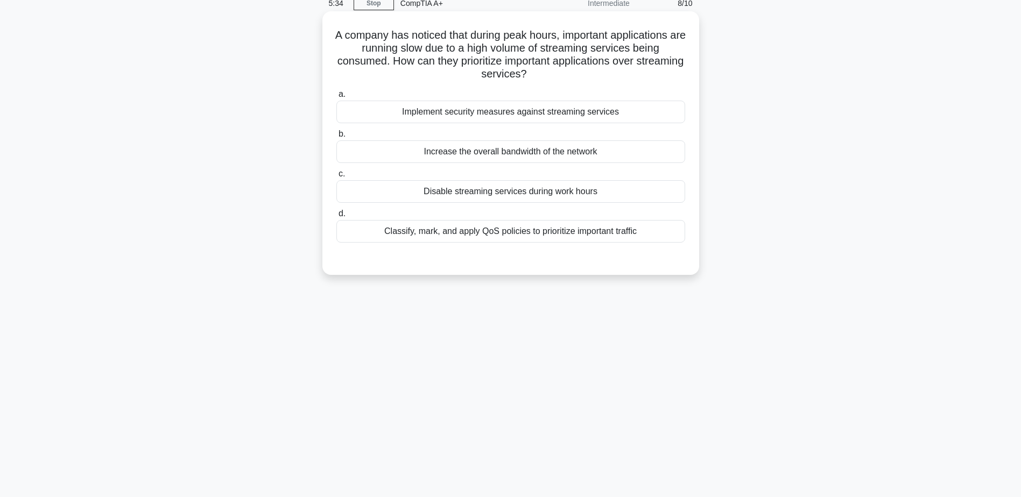
scroll to position [30, 0]
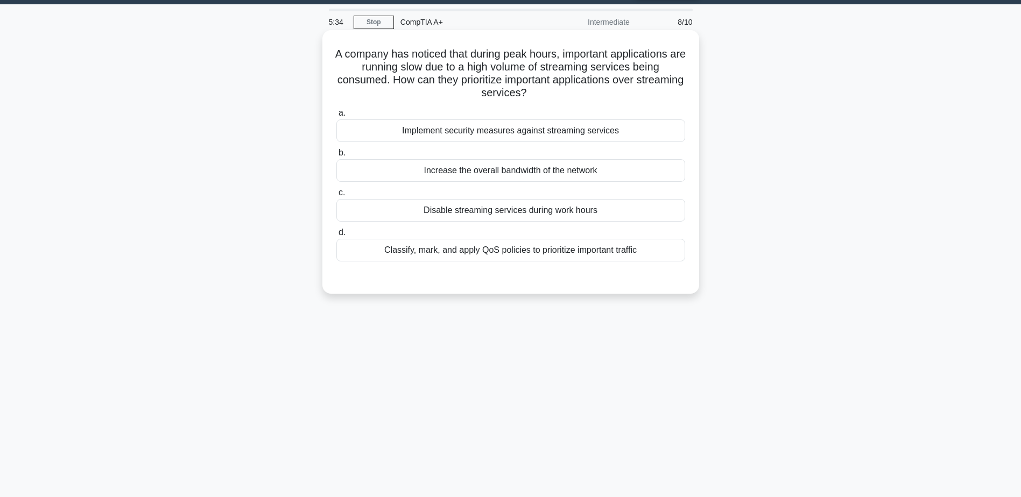
click at [519, 251] on div "Classify, mark, and apply QoS policies to prioritize important traffic" at bounding box center [510, 250] width 349 height 23
click at [336, 236] on input "d. Classify, mark, and apply QoS policies to prioritize important traffic" at bounding box center [336, 232] width 0 height 7
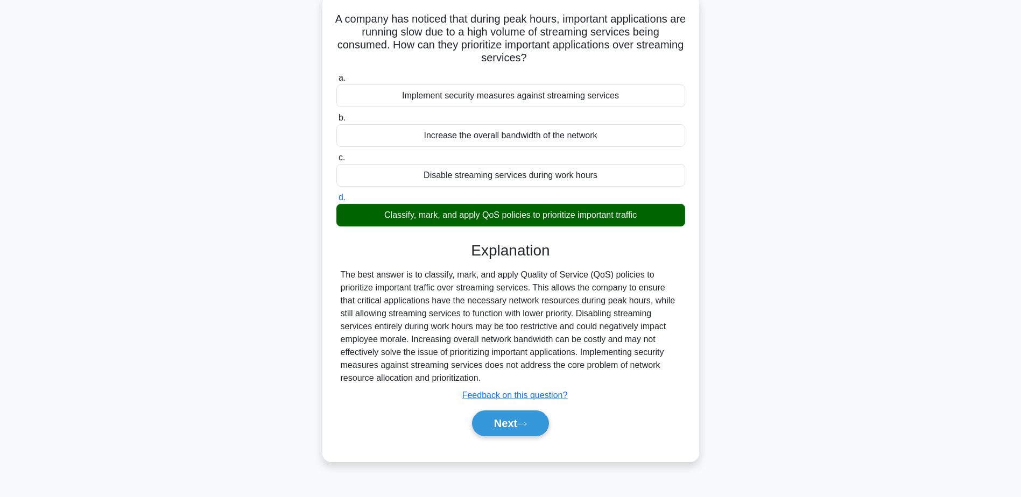
scroll to position [84, 0]
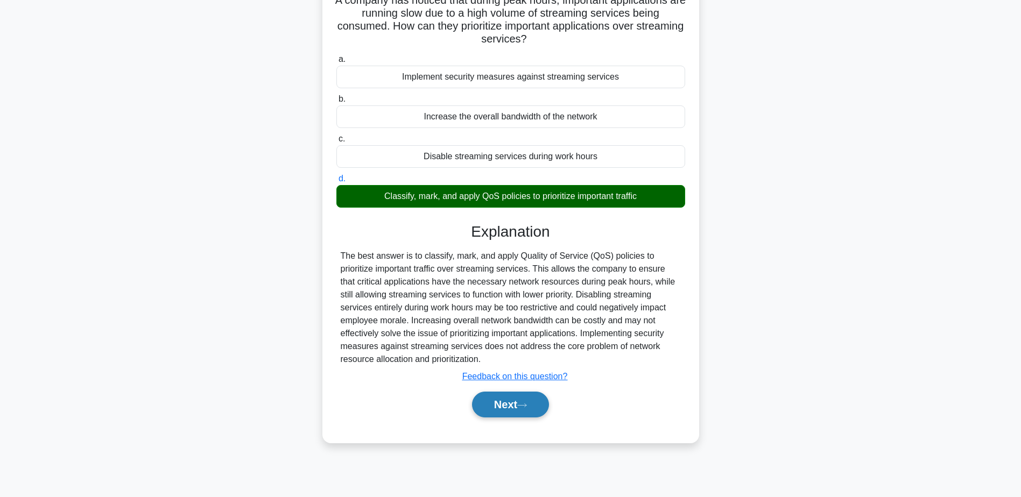
click at [511, 409] on button "Next" at bounding box center [510, 405] width 77 height 26
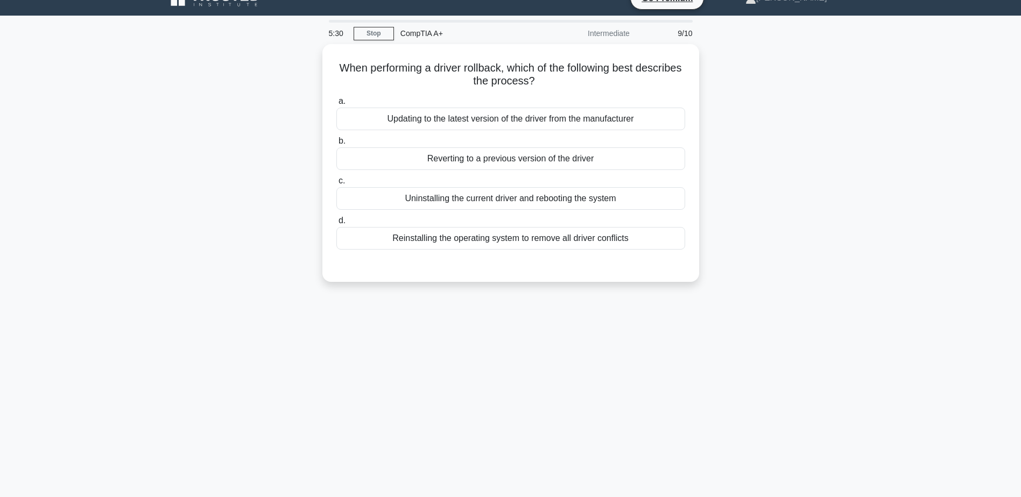
scroll to position [0, 0]
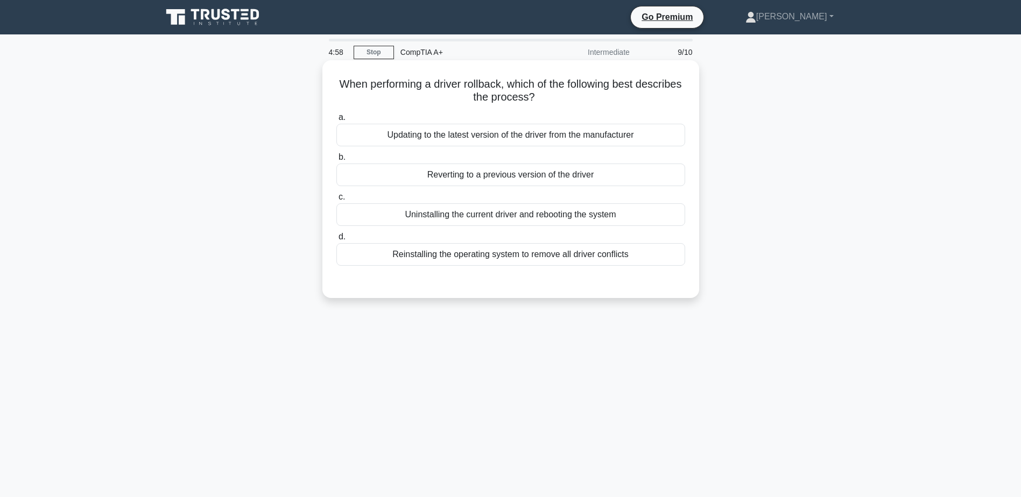
click at [522, 178] on div "Reverting to a previous version of the driver" at bounding box center [510, 175] width 349 height 23
click at [336, 161] on input "b. Reverting to a previous version of the driver" at bounding box center [336, 157] width 0 height 7
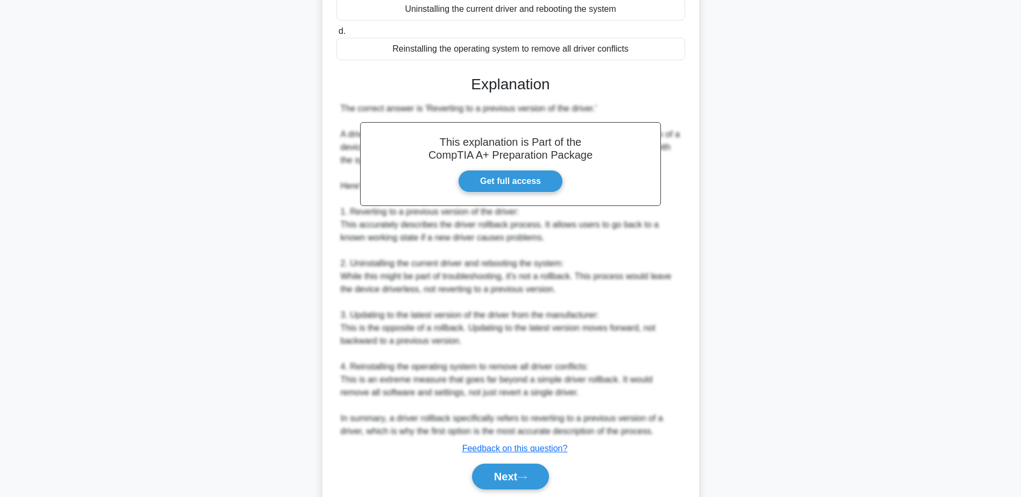
scroll to position [215, 0]
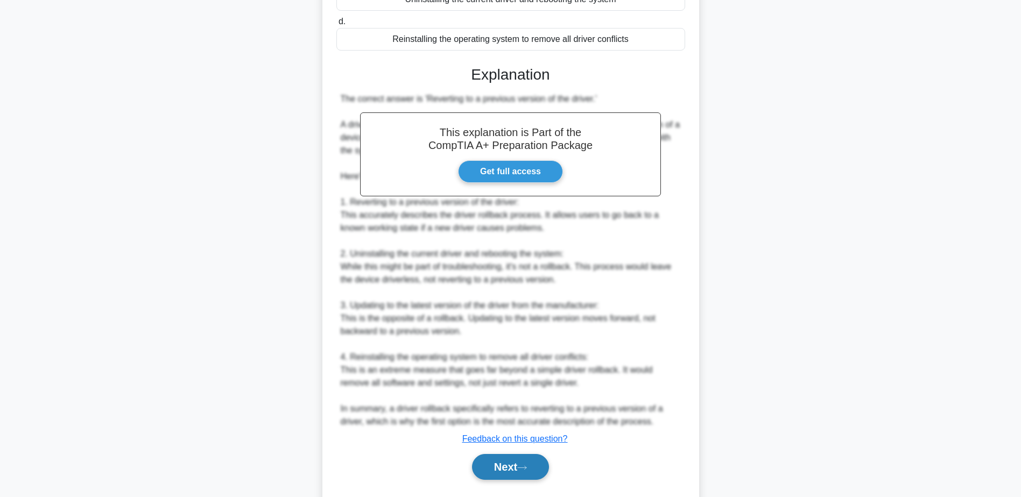
click at [512, 464] on button "Next" at bounding box center [510, 467] width 77 height 26
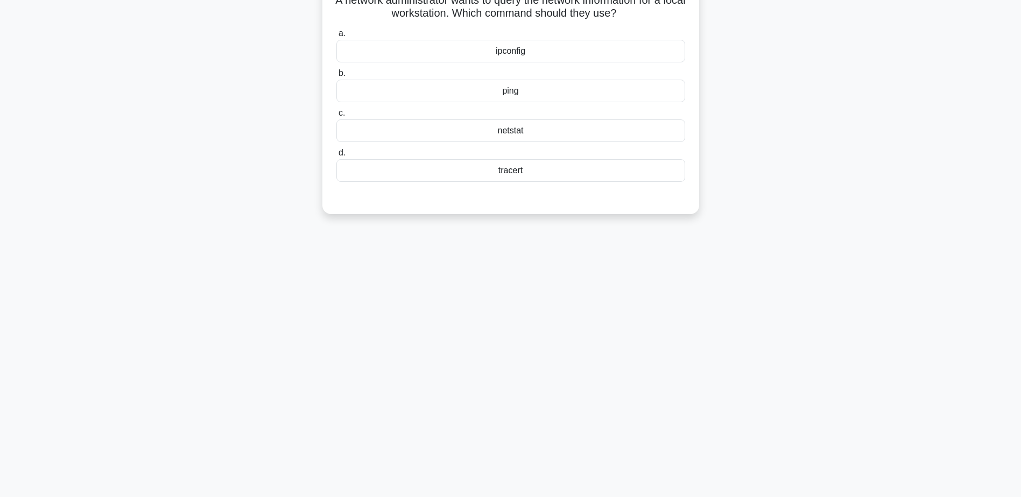
scroll to position [30, 0]
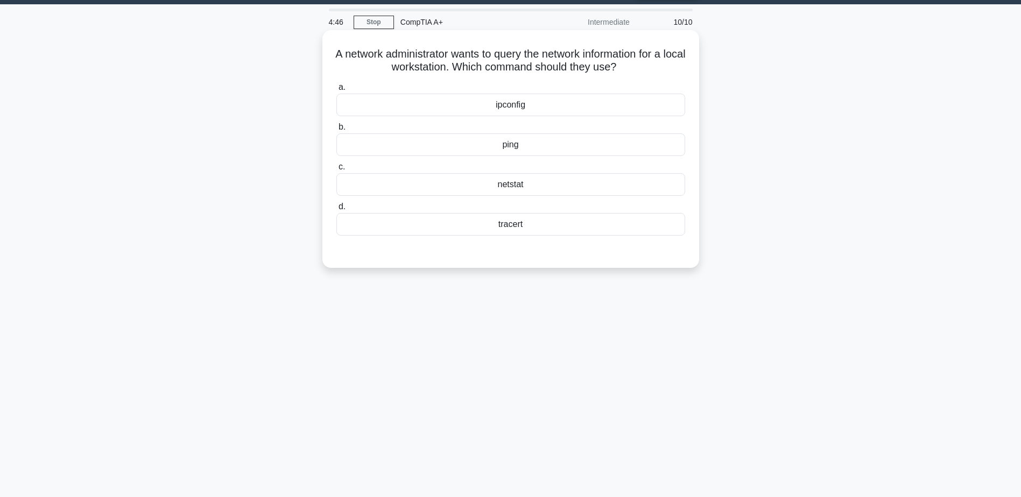
click at [517, 110] on div "ipconfig" at bounding box center [510, 105] width 349 height 23
click at [336, 91] on input "a. ipconfig" at bounding box center [336, 87] width 0 height 7
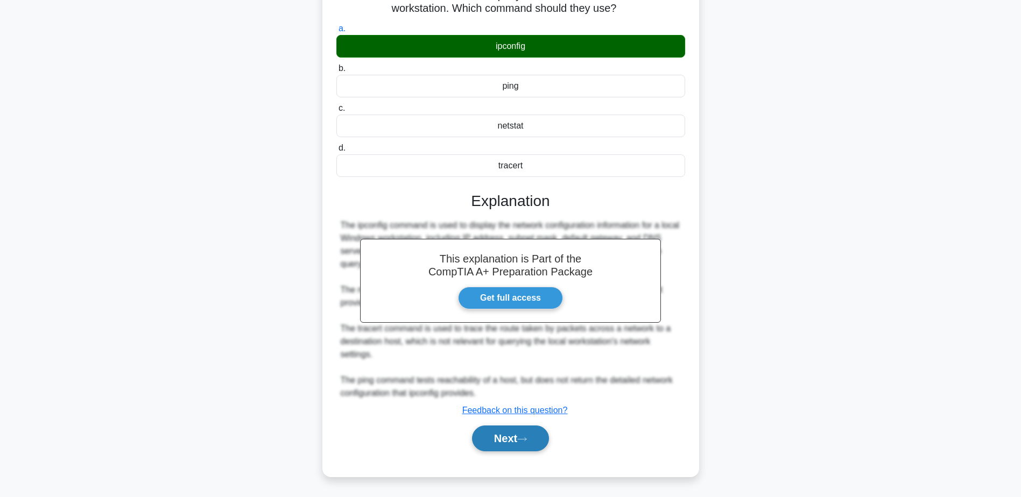
scroll to position [89, 0]
click at [514, 438] on button "Next" at bounding box center [510, 439] width 77 height 26
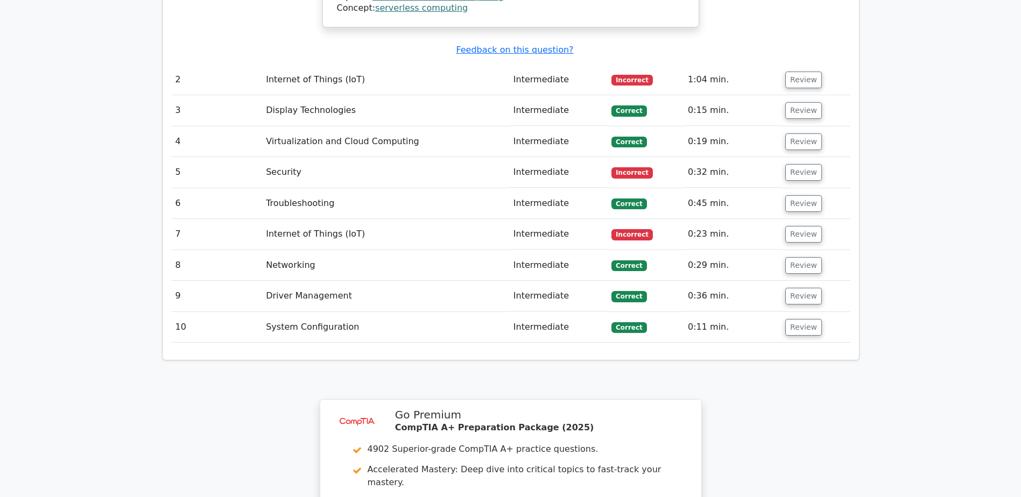
scroll to position [1453, 0]
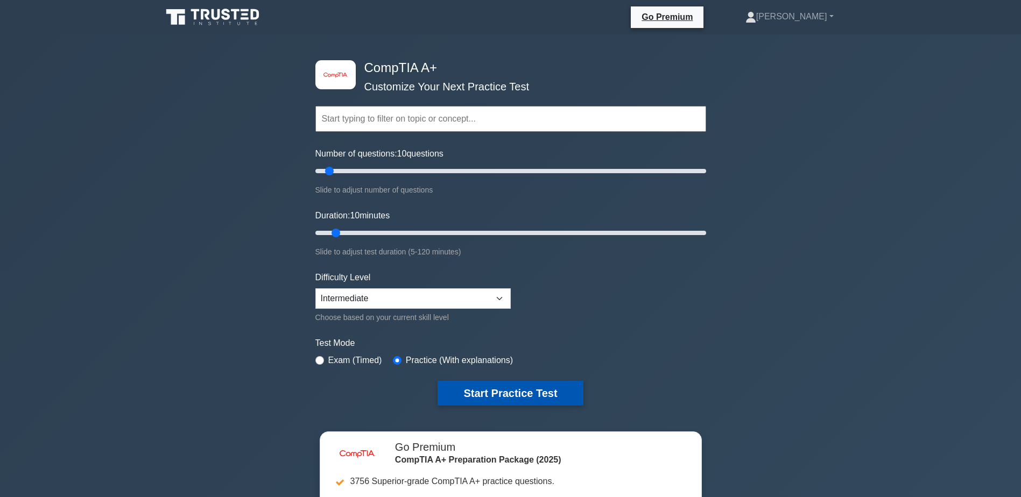
click at [495, 387] on button "Start Practice Test" at bounding box center [509, 393] width 145 height 25
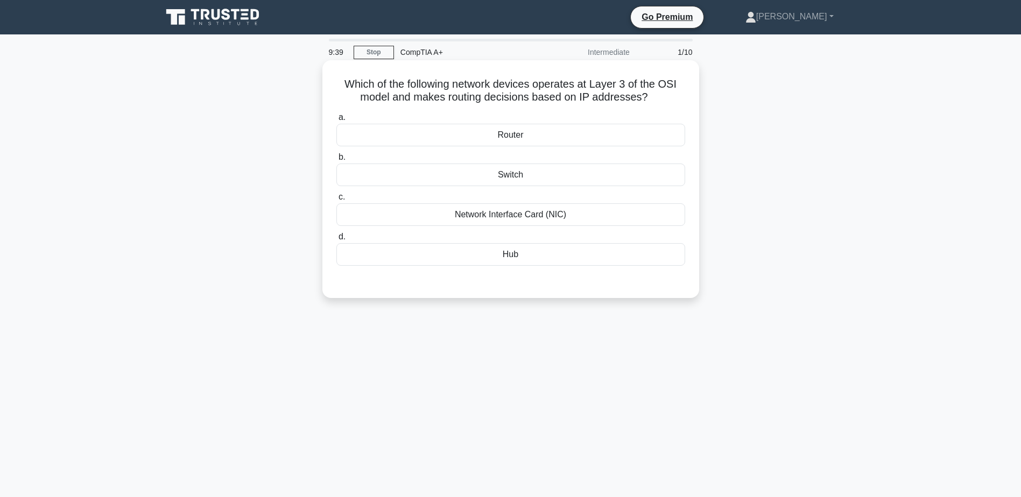
click at [520, 255] on div "Hub" at bounding box center [510, 254] width 349 height 23
click at [336, 240] on input "d. Hub" at bounding box center [336, 236] width 0 height 7
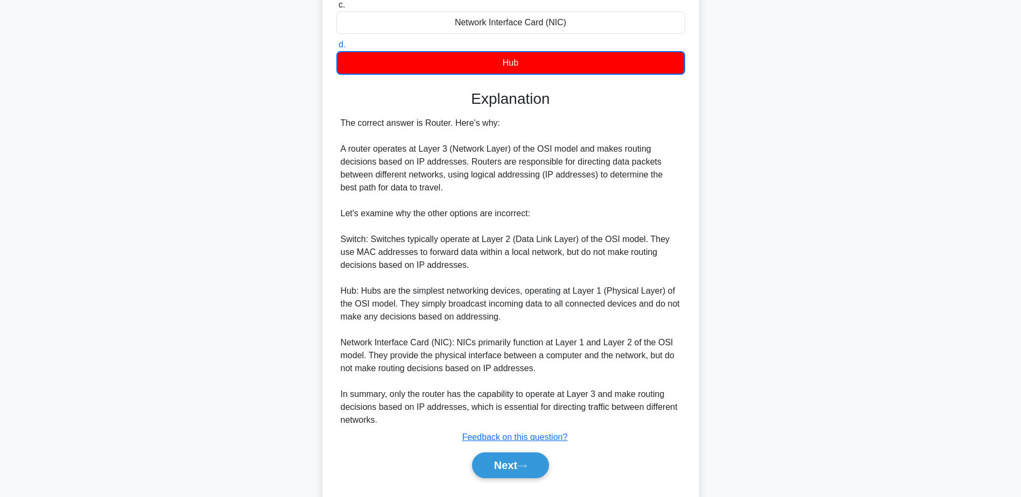
scroll to position [220, 0]
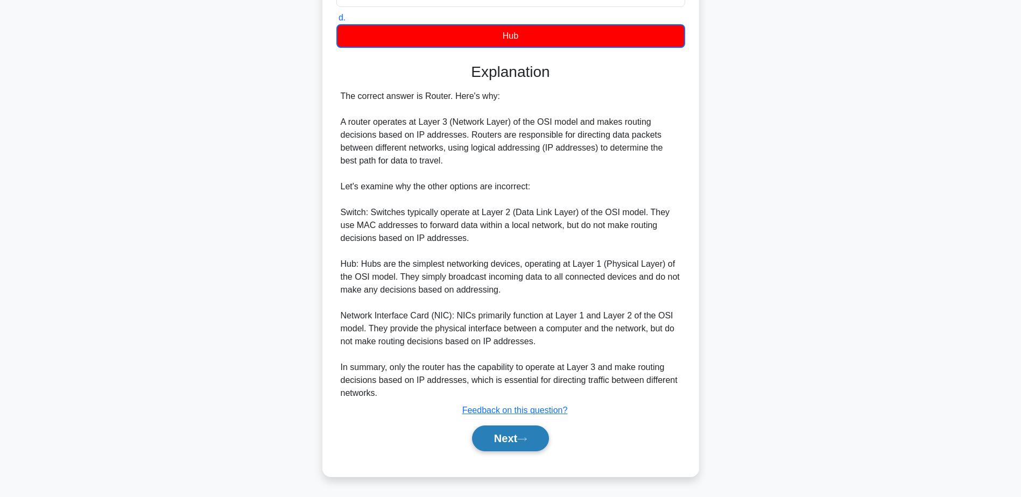
click at [531, 444] on button "Next" at bounding box center [510, 439] width 77 height 26
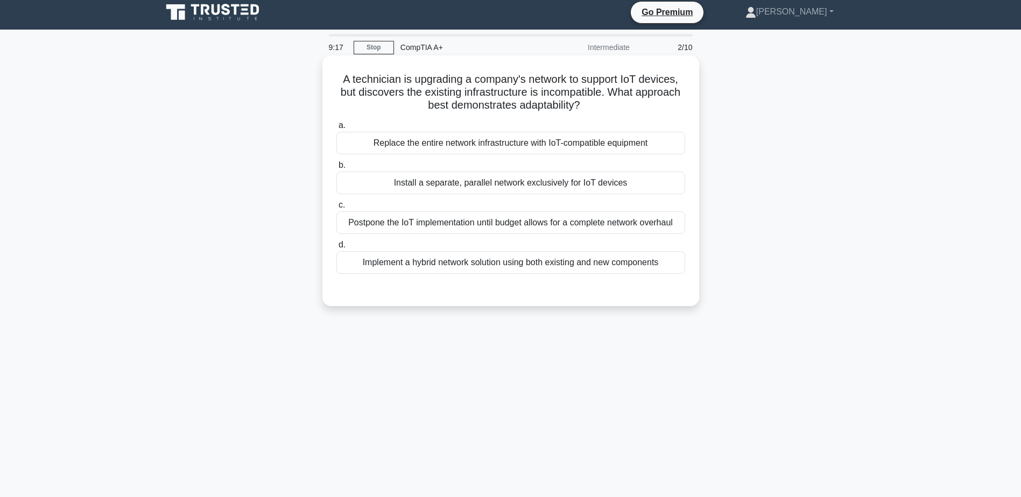
scroll to position [0, 0]
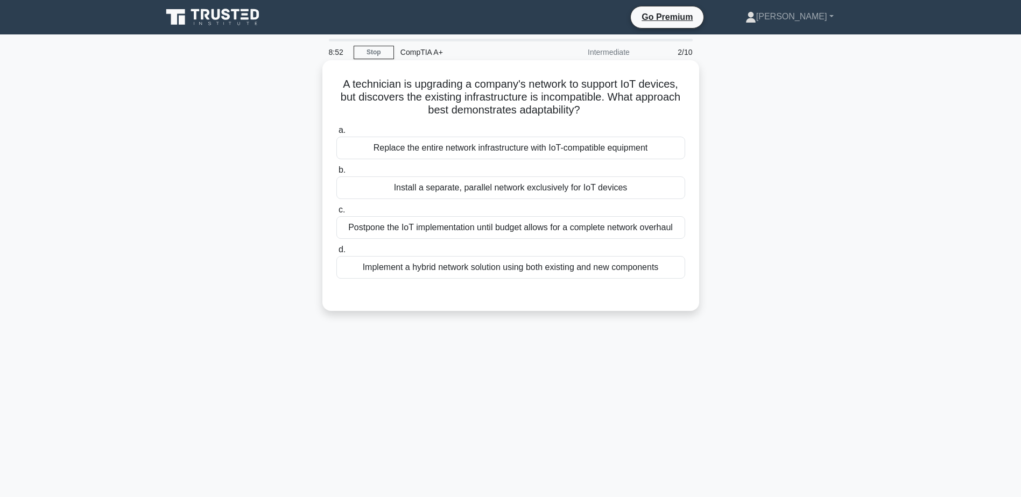
click at [495, 264] on div "Implement a hybrid network solution using both existing and new components" at bounding box center [510, 267] width 349 height 23
click at [336, 253] on input "d. Implement a hybrid network solution using both existing and new components" at bounding box center [336, 249] width 0 height 7
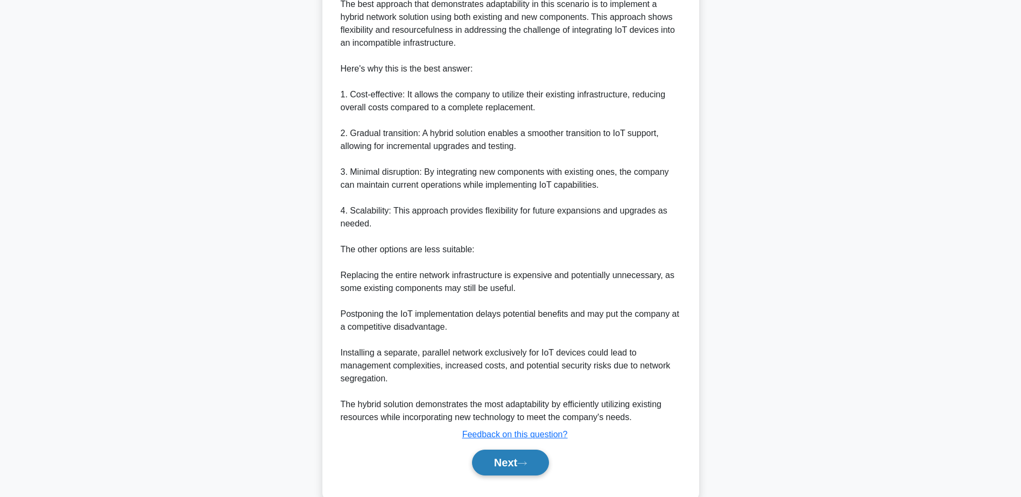
click at [499, 459] on button "Next" at bounding box center [510, 463] width 77 height 26
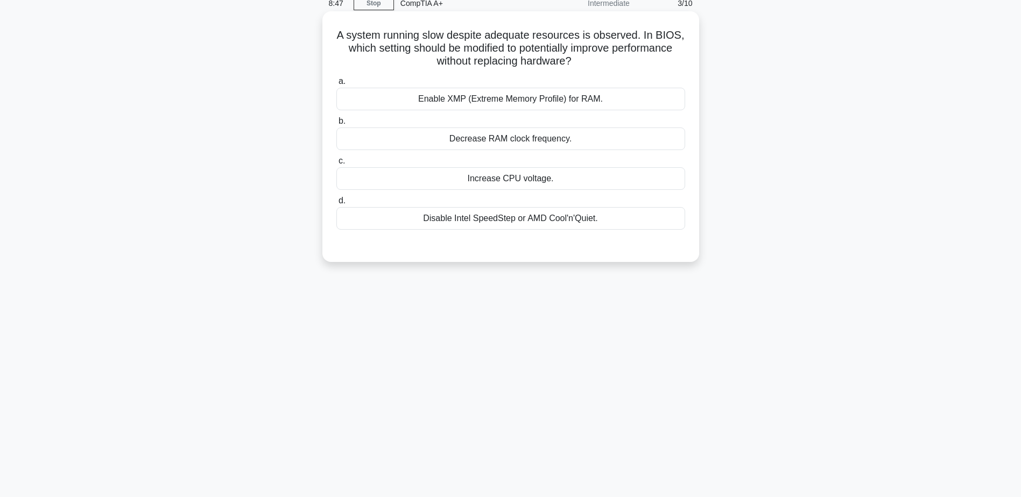
scroll to position [30, 0]
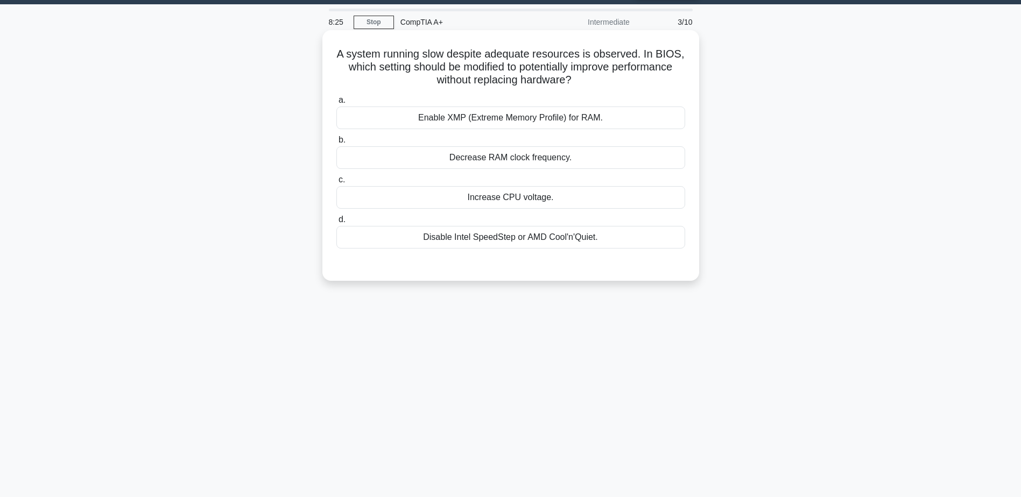
click at [512, 124] on div "Enable XMP (Extreme Memory Profile) for RAM." at bounding box center [510, 118] width 349 height 23
click at [336, 104] on input "a. Enable XMP (Extreme Memory Profile) for RAM." at bounding box center [336, 100] width 0 height 7
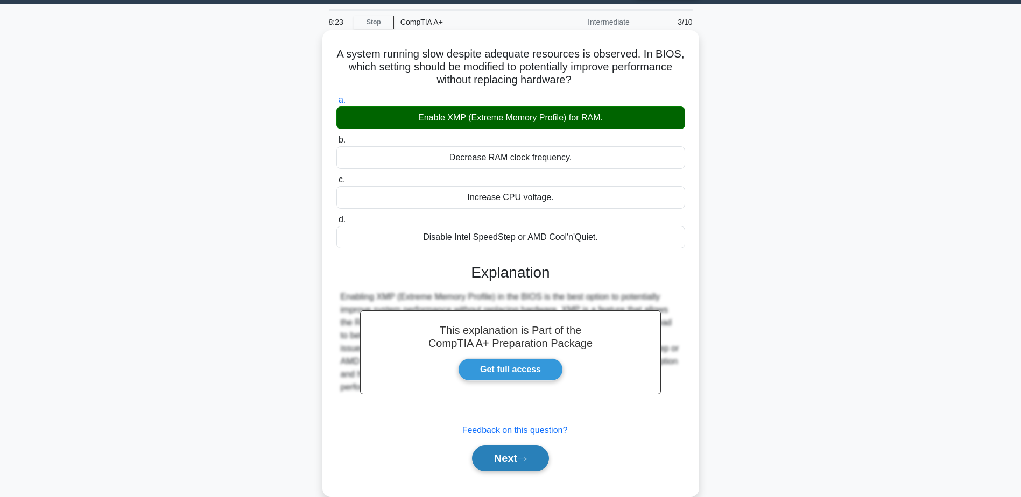
click at [508, 458] on button "Next" at bounding box center [510, 458] width 77 height 26
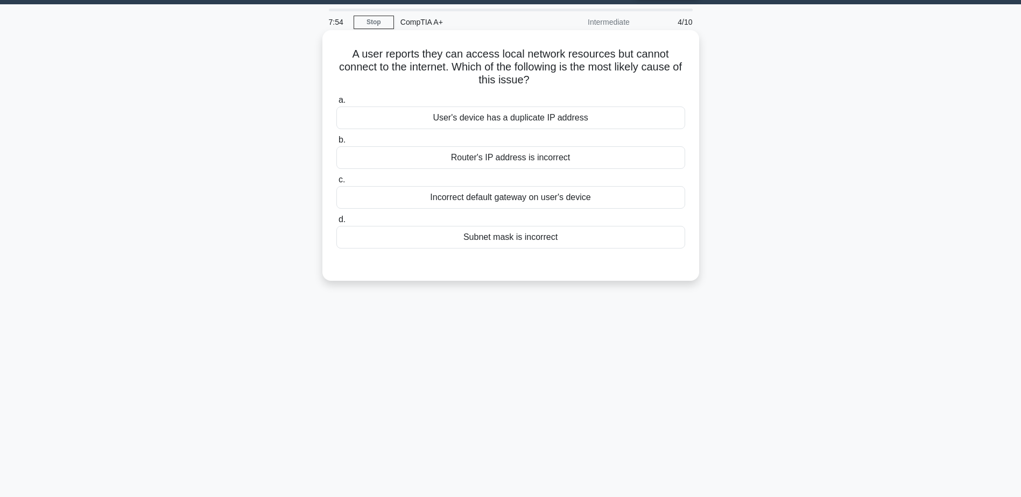
click at [507, 239] on div "Subnet mask is incorrect" at bounding box center [510, 237] width 349 height 23
click at [336, 223] on input "d. Subnet mask is incorrect" at bounding box center [336, 219] width 0 height 7
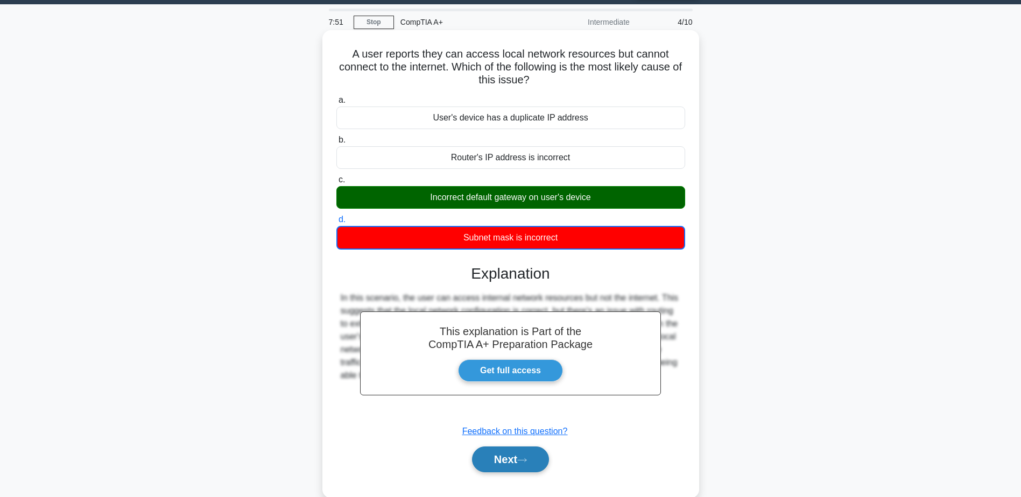
click at [518, 454] on button "Next" at bounding box center [510, 460] width 77 height 26
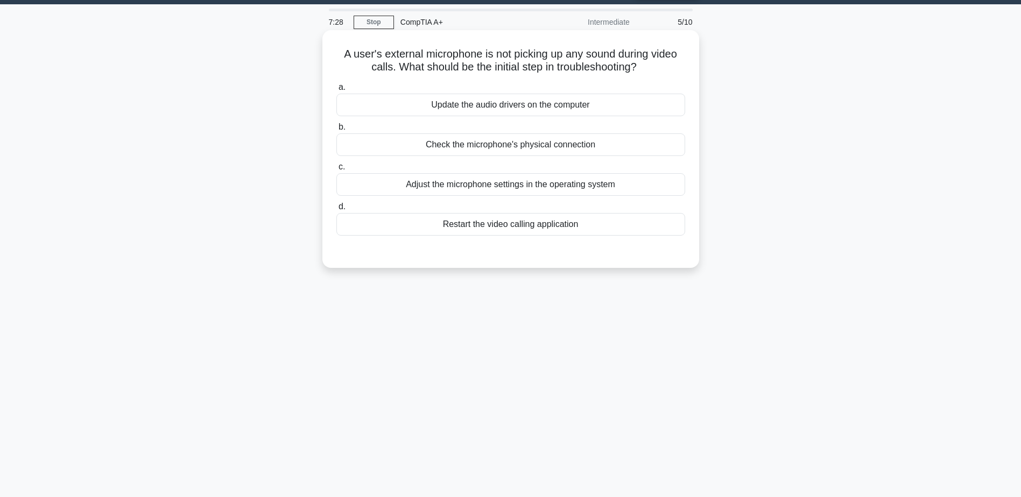
click at [523, 193] on div "Adjust the microphone settings in the operating system" at bounding box center [510, 184] width 349 height 23
click at [336, 171] on input "c. Adjust the microphone settings in the operating system" at bounding box center [336, 167] width 0 height 7
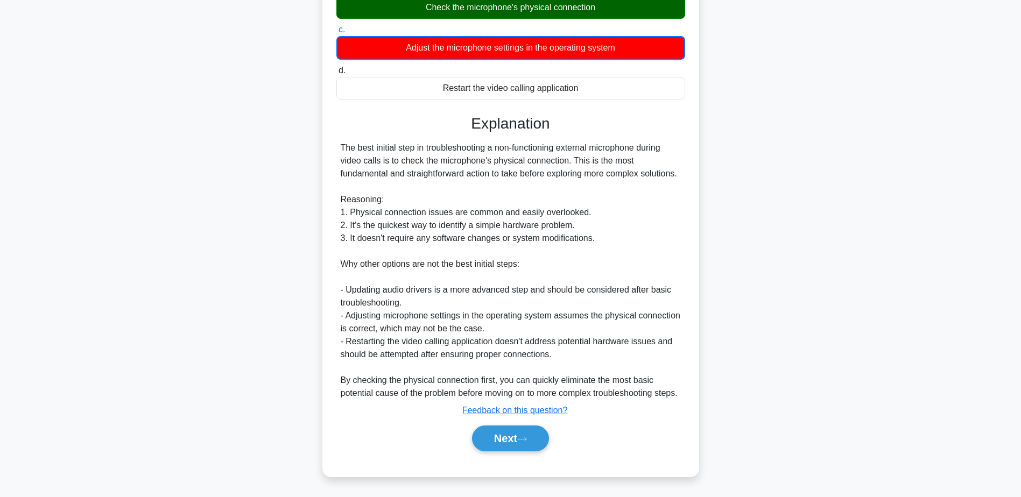
scroll to position [192, 0]
click at [513, 443] on button "Next" at bounding box center [510, 439] width 77 height 26
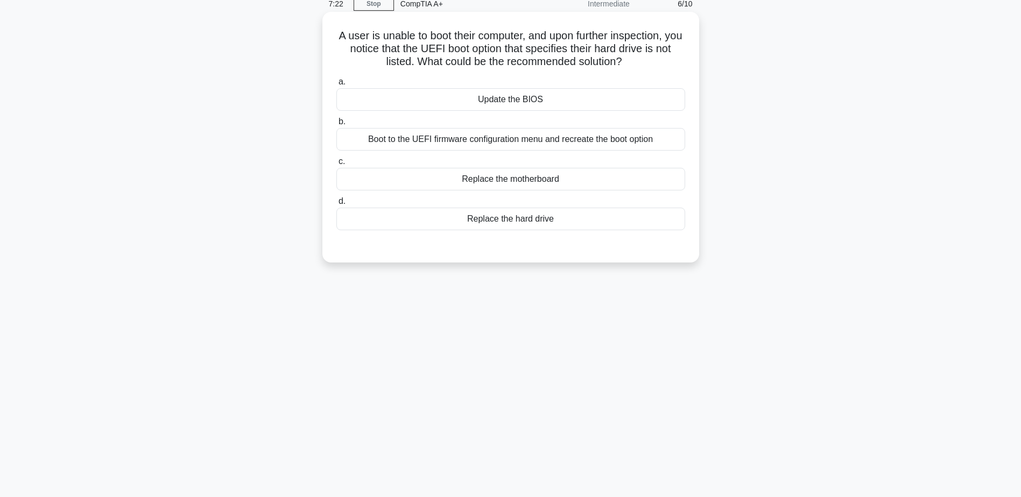
scroll to position [30, 0]
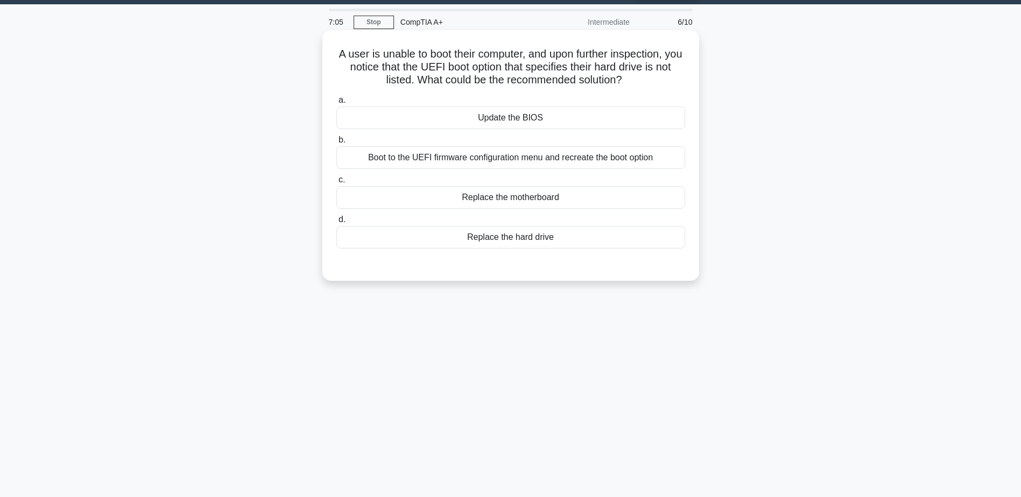
click at [505, 164] on div "Boot to the UEFI firmware configuration menu and recreate the boot option" at bounding box center [510, 157] width 349 height 23
click at [336, 144] on input "b. Boot to the UEFI firmware configuration menu and recreate the boot option" at bounding box center [336, 140] width 0 height 7
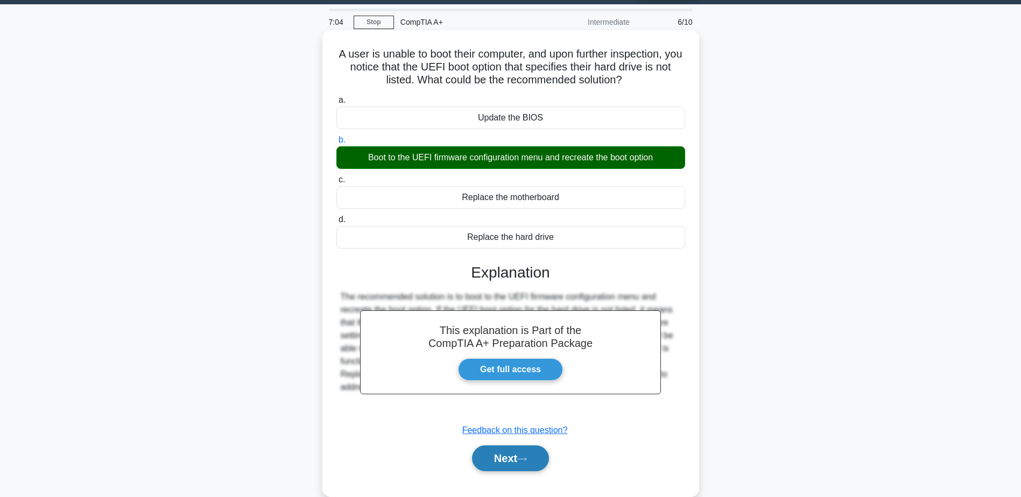
click at [515, 457] on button "Next" at bounding box center [510, 458] width 77 height 26
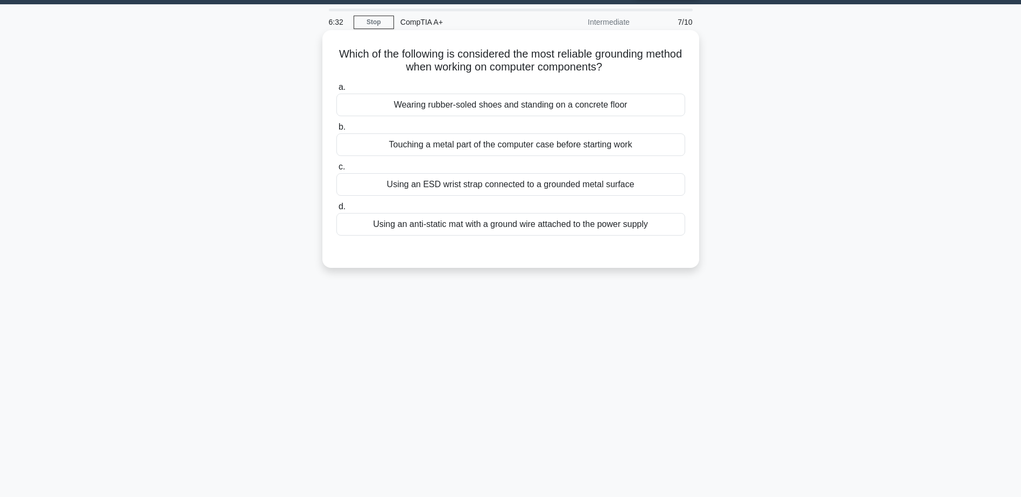
click at [482, 230] on div "Using an anti-static mat with a ground wire attached to the power supply" at bounding box center [510, 224] width 349 height 23
click at [336, 210] on input "d. Using an anti-static mat with a ground wire attached to the power supply" at bounding box center [336, 206] width 0 height 7
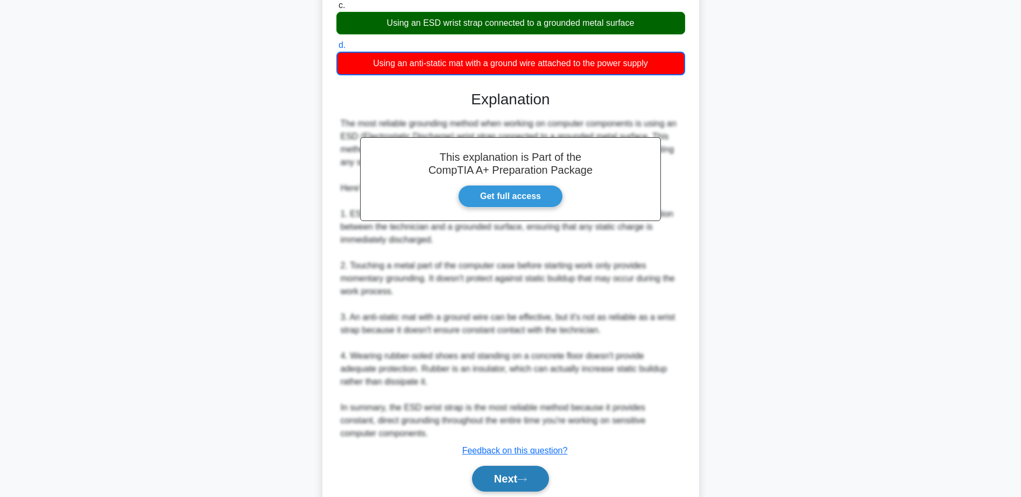
click at [506, 482] on button "Next" at bounding box center [510, 479] width 77 height 26
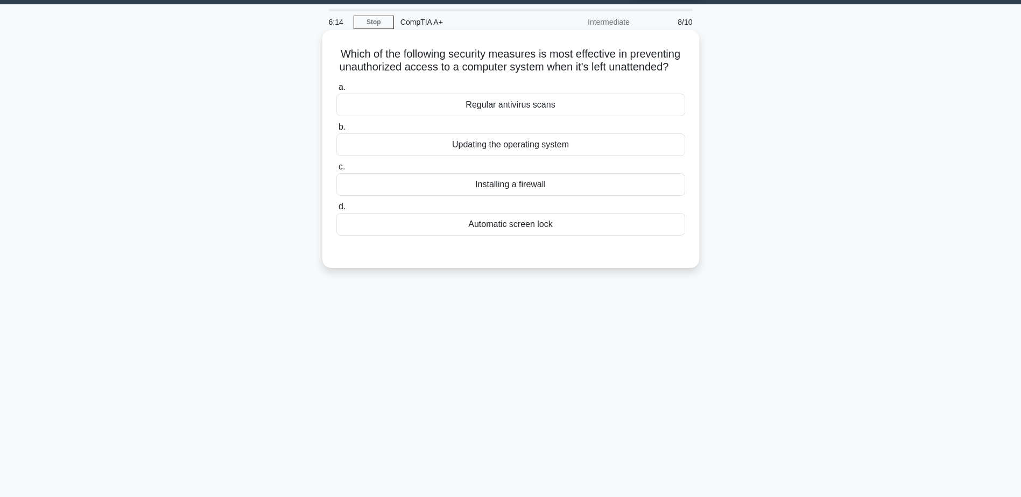
click at [511, 236] on div "Automatic screen lock" at bounding box center [510, 224] width 349 height 23
click at [336, 210] on input "d. Automatic screen lock" at bounding box center [336, 206] width 0 height 7
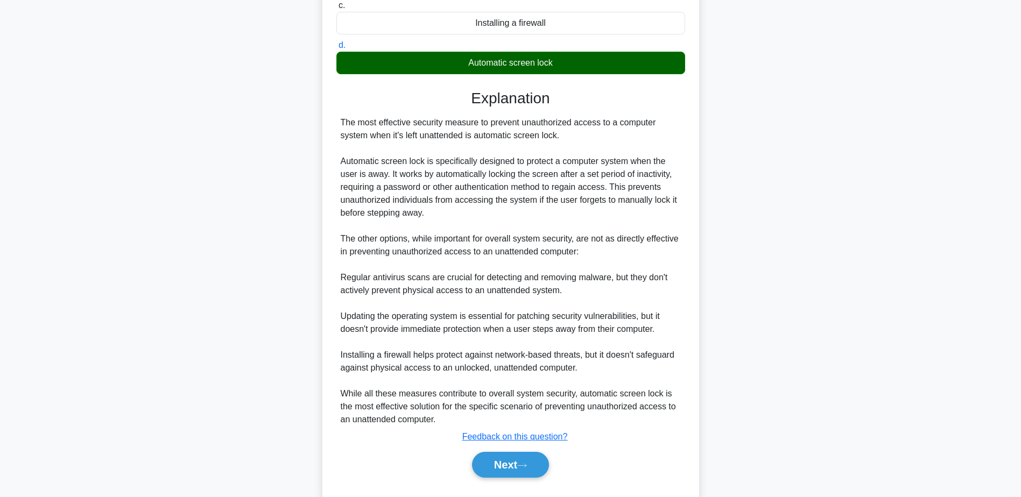
scroll to position [231, 0]
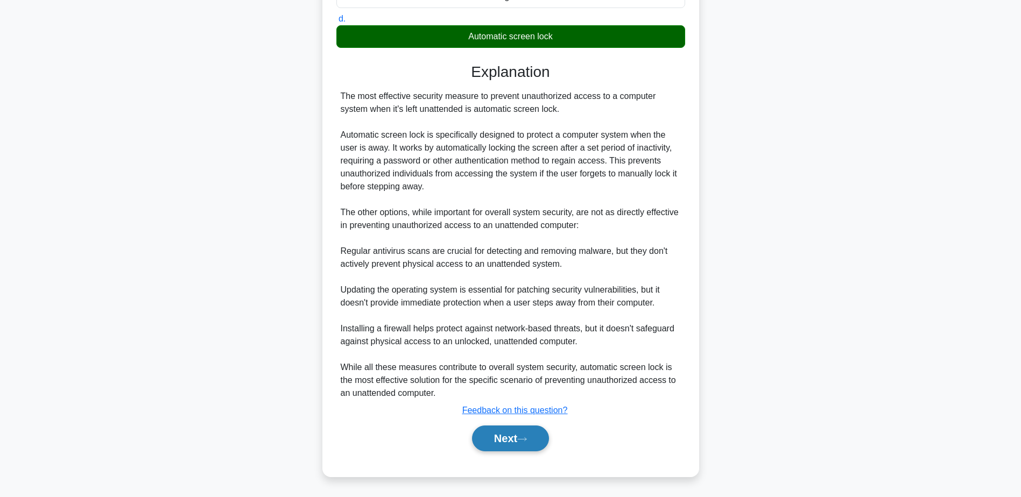
click at [501, 442] on button "Next" at bounding box center [510, 439] width 77 height 26
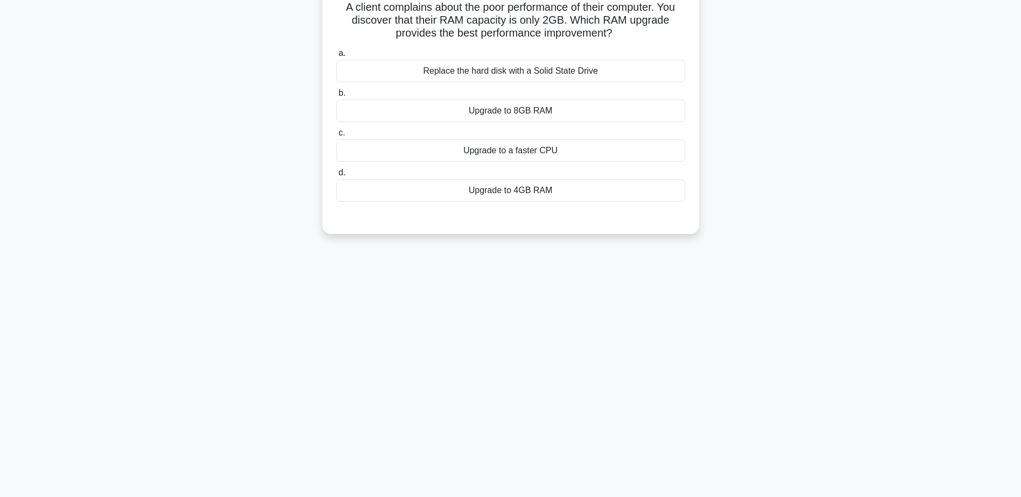
scroll to position [30, 0]
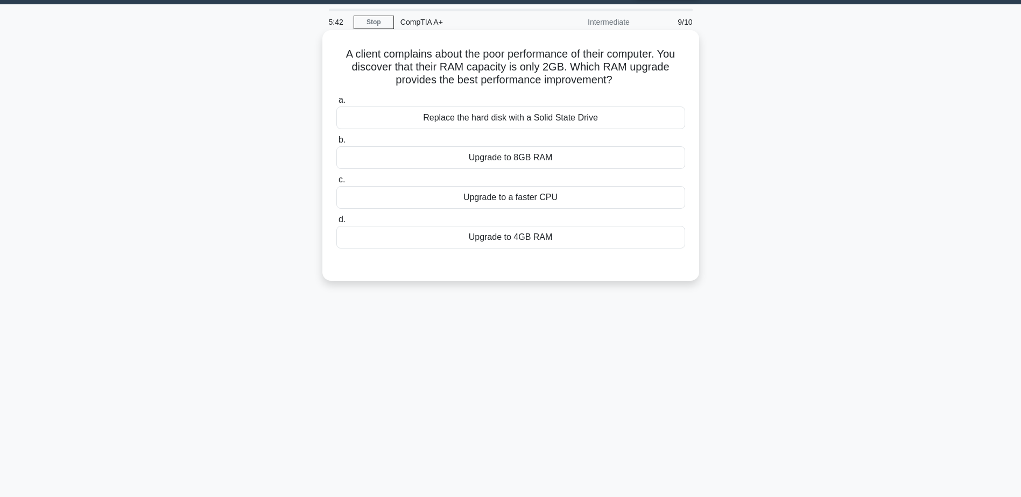
click at [507, 159] on div "Upgrade to 8GB RAM" at bounding box center [510, 157] width 349 height 23
click at [336, 144] on input "b. Upgrade to 8GB RAM" at bounding box center [336, 140] width 0 height 7
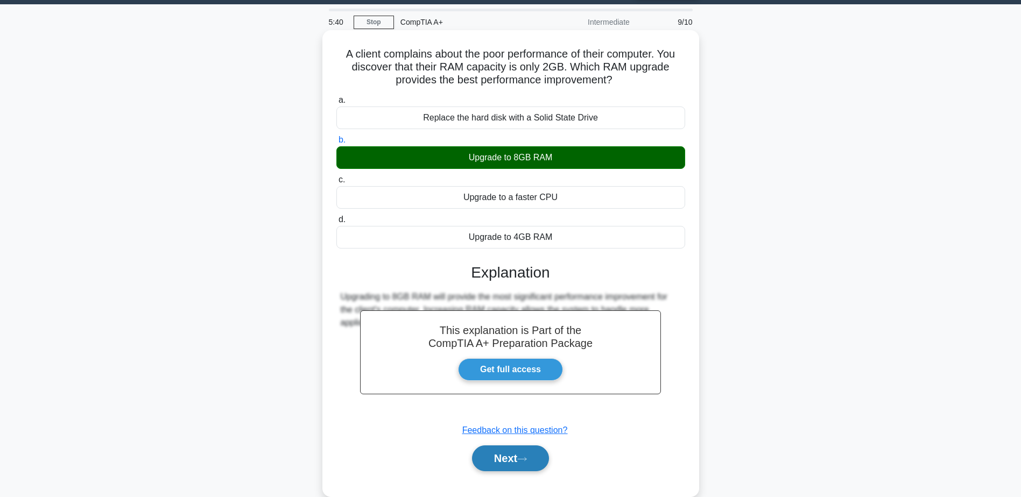
click at [516, 461] on button "Next" at bounding box center [510, 458] width 77 height 26
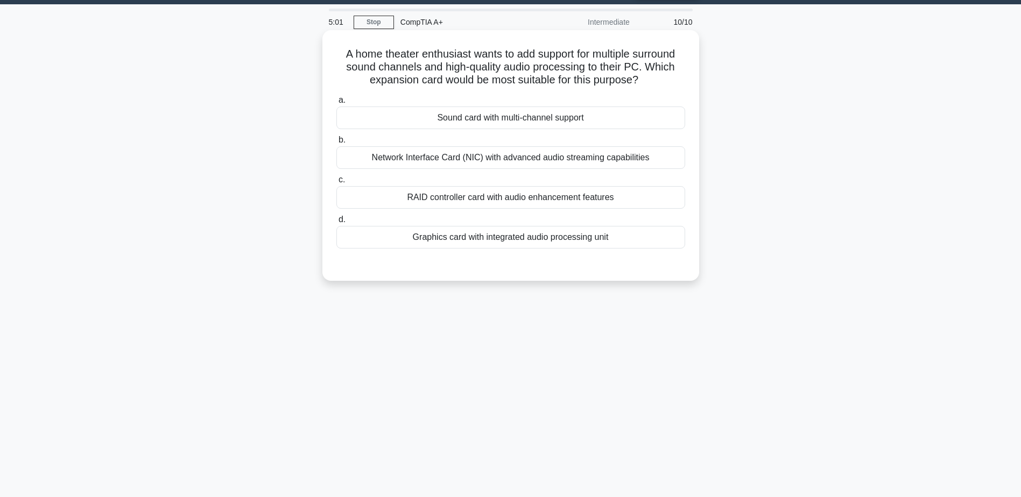
click at [484, 204] on div "RAID controller card with audio enhancement features" at bounding box center [510, 197] width 349 height 23
click at [336, 183] on input "c. RAID controller card with audio enhancement features" at bounding box center [336, 179] width 0 height 7
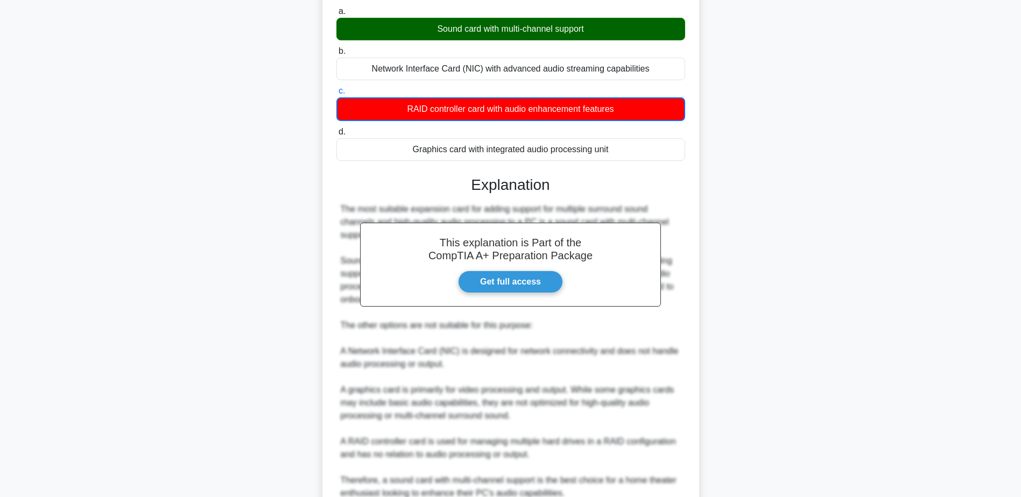
scroll to position [220, 0]
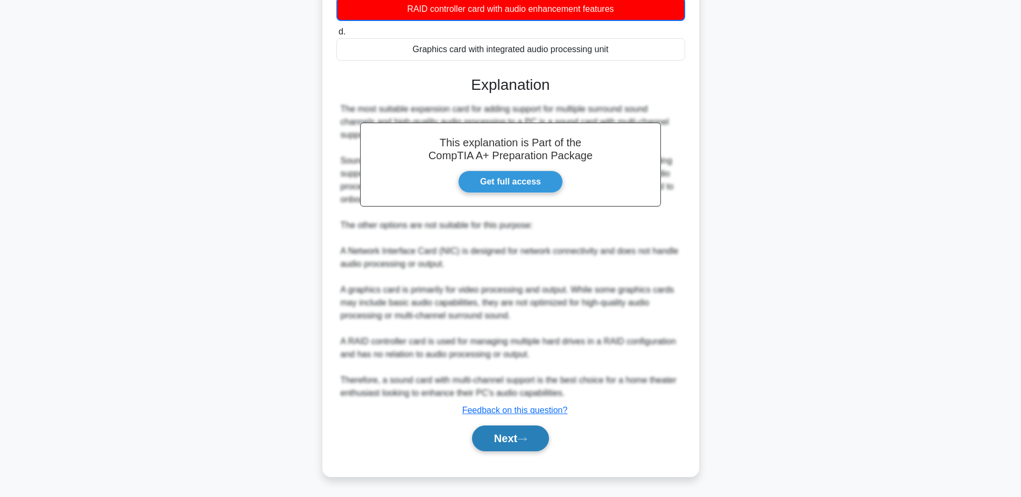
click at [526, 442] on icon at bounding box center [522, 439] width 10 height 6
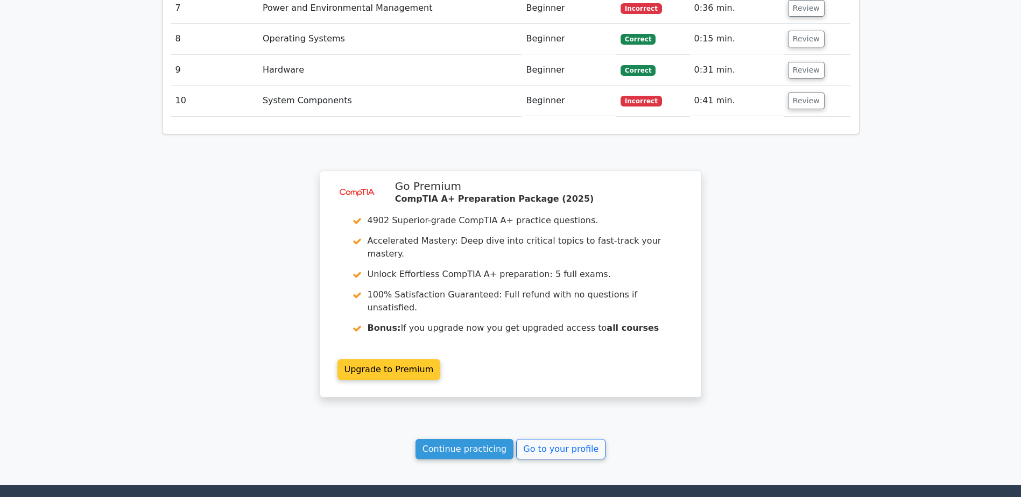
scroll to position [1781, 0]
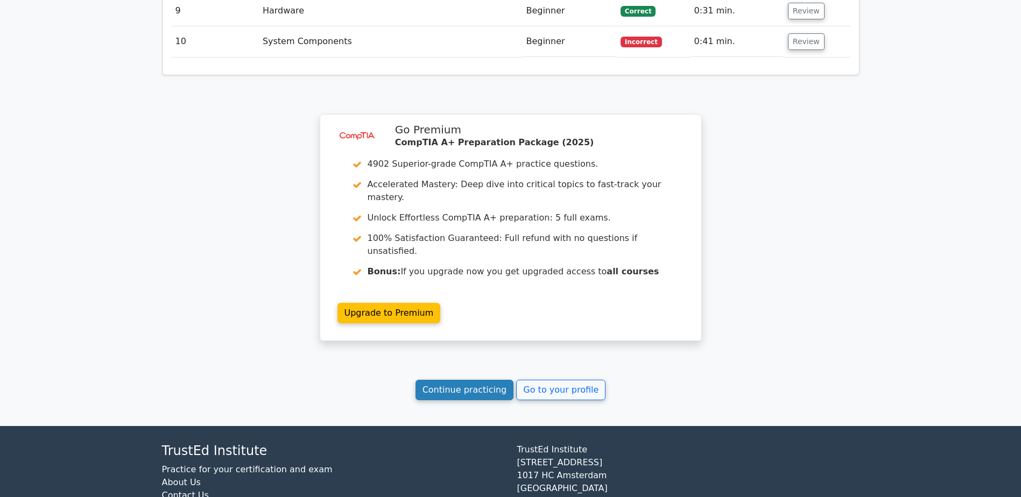
click at [463, 380] on link "Continue practicing" at bounding box center [464, 390] width 98 height 20
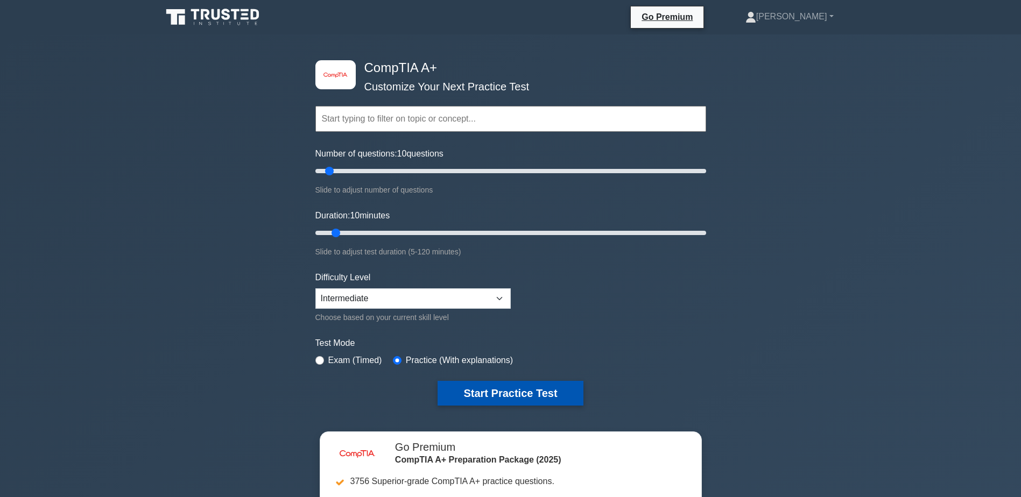
click at [500, 398] on button "Start Practice Test" at bounding box center [509, 393] width 145 height 25
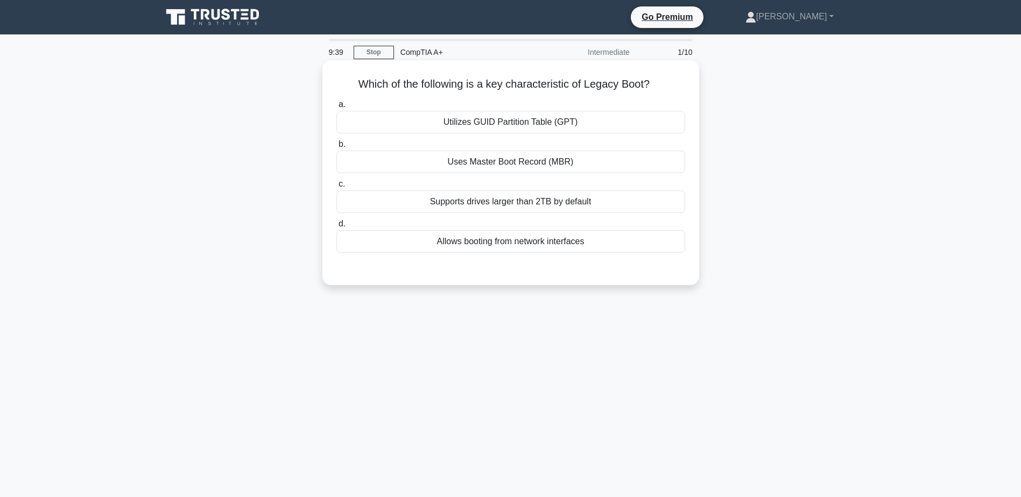
click at [506, 247] on div "Allows booting from network interfaces" at bounding box center [510, 241] width 349 height 23
click at [336, 228] on input "d. Allows booting from network interfaces" at bounding box center [336, 224] width 0 height 7
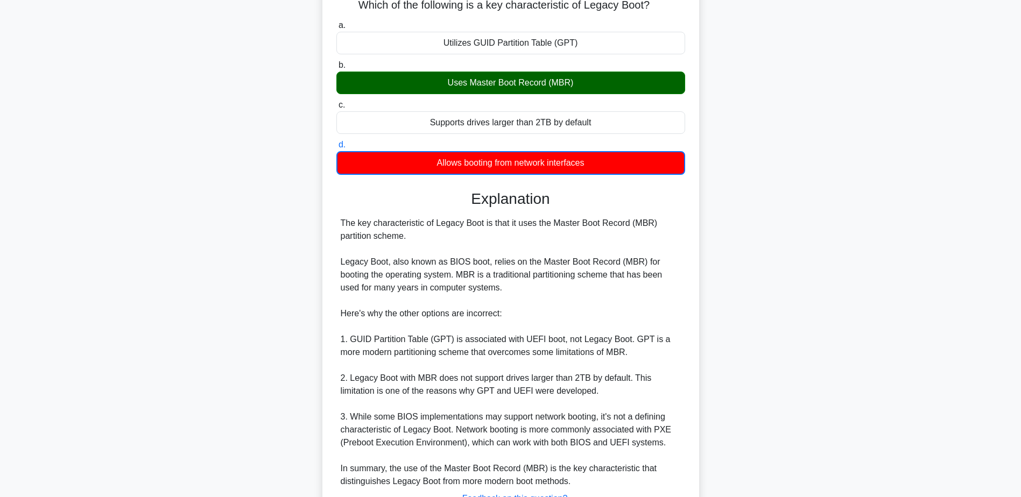
scroll to position [161, 0]
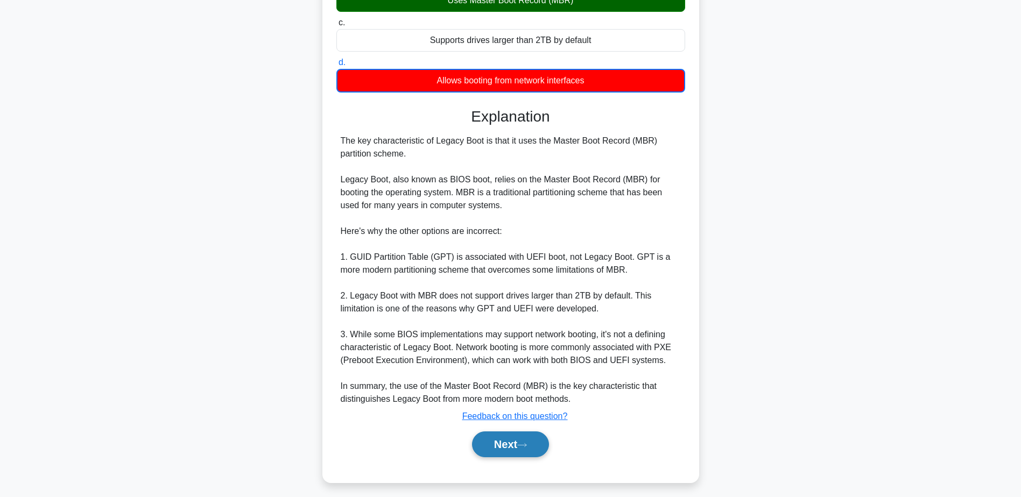
click at [535, 446] on button "Next" at bounding box center [510, 444] width 77 height 26
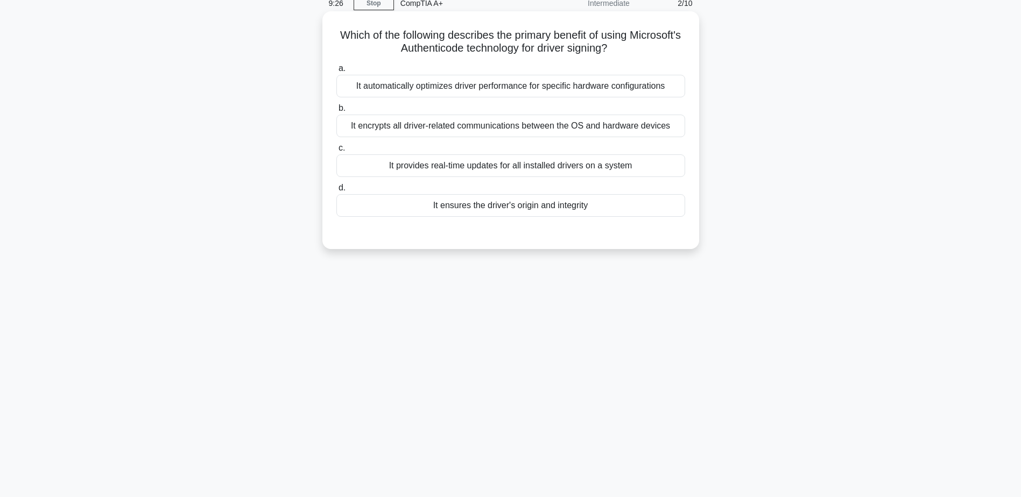
scroll to position [30, 0]
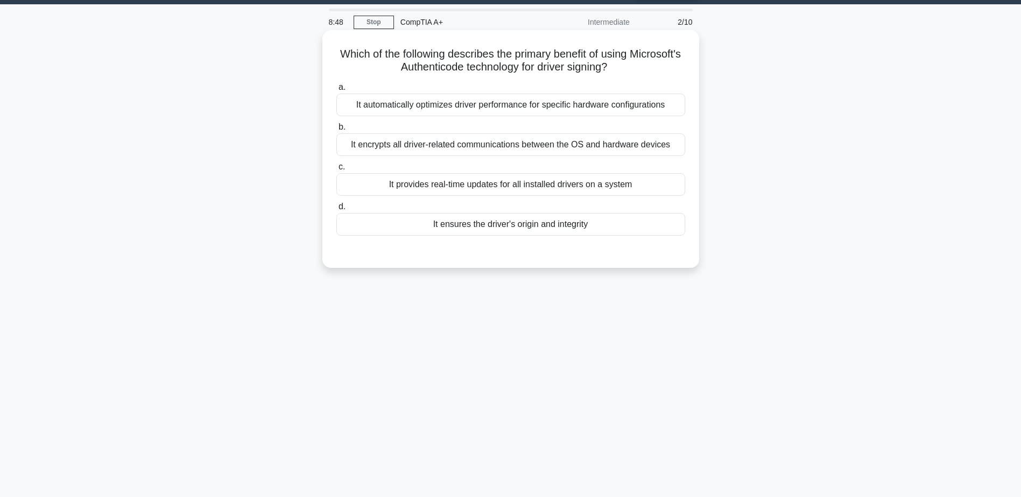
click at [514, 224] on div "It ensures the driver's origin and integrity" at bounding box center [510, 224] width 349 height 23
click at [336, 210] on input "d. It ensures the driver's origin and integrity" at bounding box center [336, 206] width 0 height 7
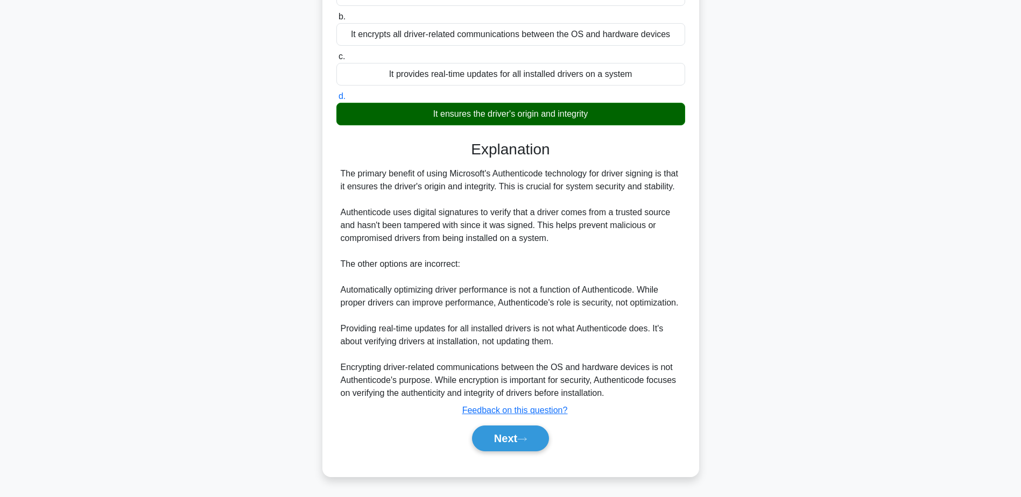
scroll to position [167, 0]
click at [527, 439] on icon at bounding box center [522, 439] width 10 height 6
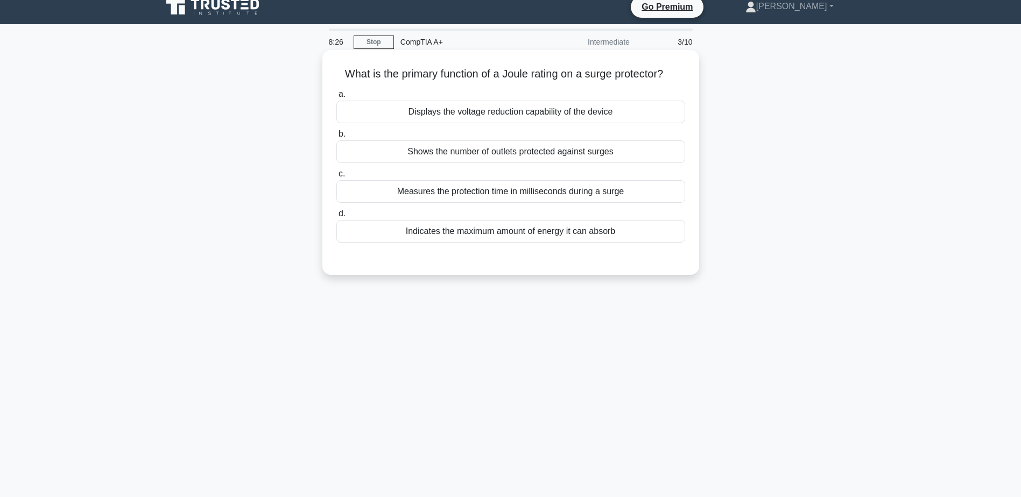
scroll to position [0, 0]
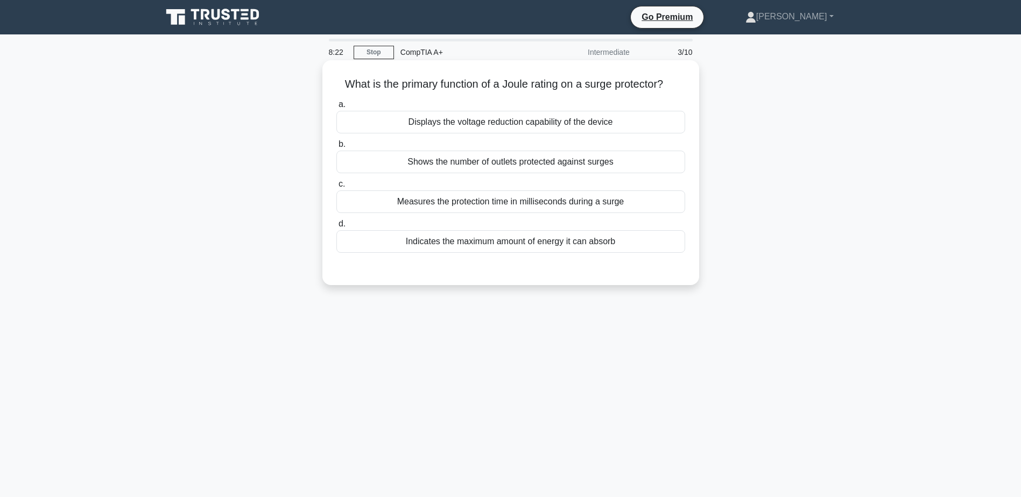
click at [493, 246] on div "Indicates the maximum amount of energy it can absorb" at bounding box center [510, 241] width 349 height 23
click at [336, 228] on input "d. Indicates the maximum amount of energy it can absorb" at bounding box center [336, 224] width 0 height 7
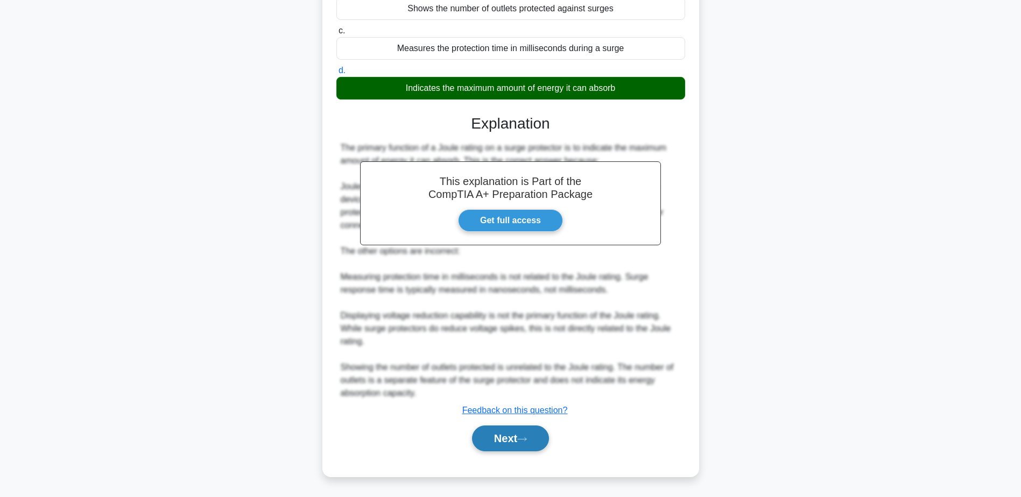
click at [516, 432] on button "Next" at bounding box center [510, 439] width 77 height 26
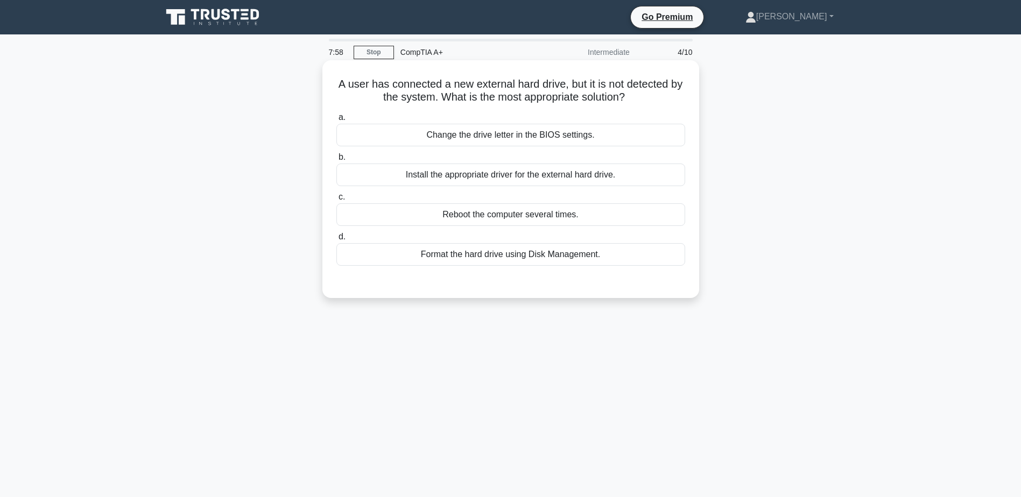
click at [537, 179] on div "Install the appropriate driver for the external hard drive." at bounding box center [510, 175] width 349 height 23
click at [336, 161] on input "b. Install the appropriate driver for the external hard drive." at bounding box center [336, 157] width 0 height 7
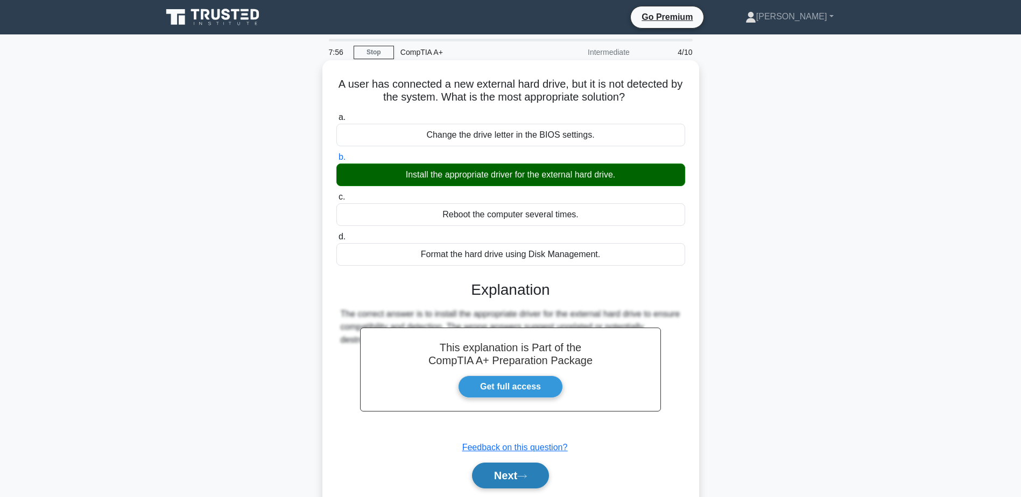
click at [508, 483] on button "Next" at bounding box center [510, 476] width 77 height 26
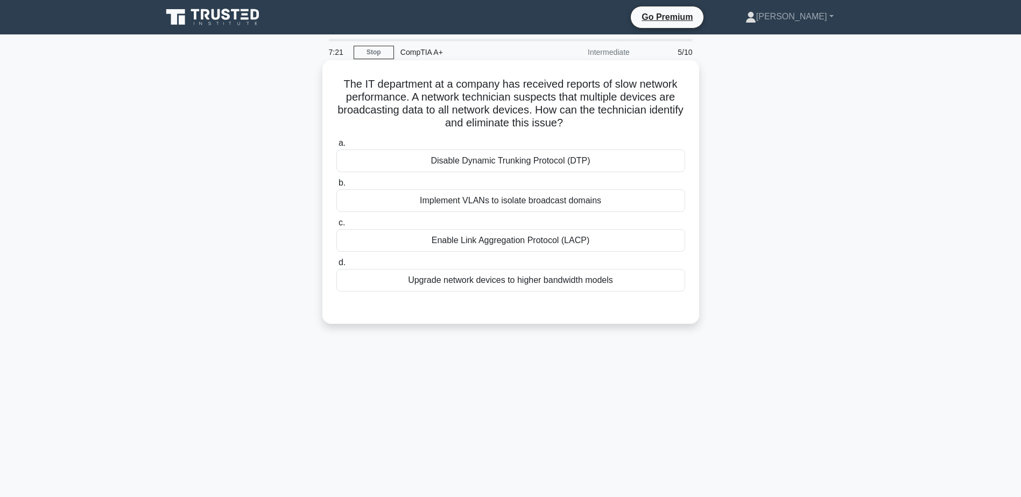
click at [504, 210] on div "Implement VLANs to isolate broadcast domains" at bounding box center [510, 200] width 349 height 23
click at [336, 187] on input "b. Implement VLANs to isolate broadcast domains" at bounding box center [336, 183] width 0 height 7
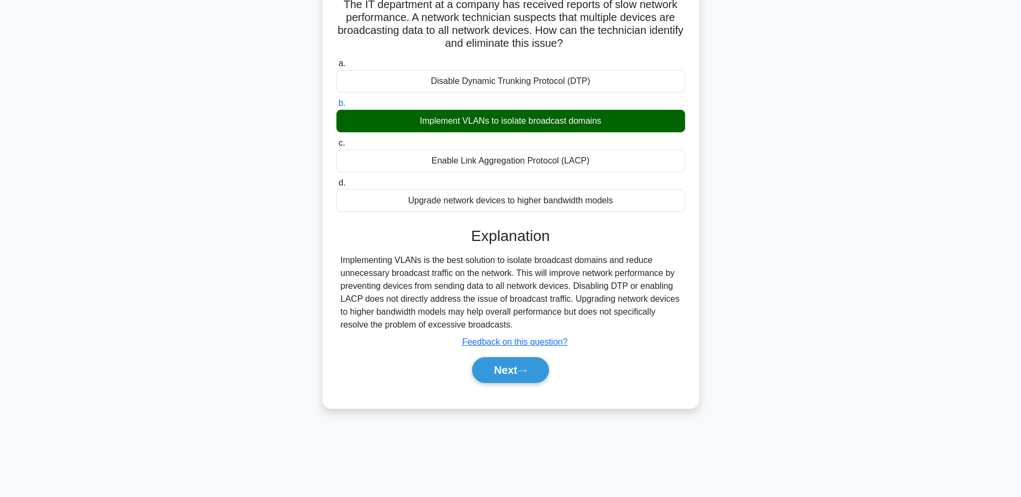
scroll to position [84, 0]
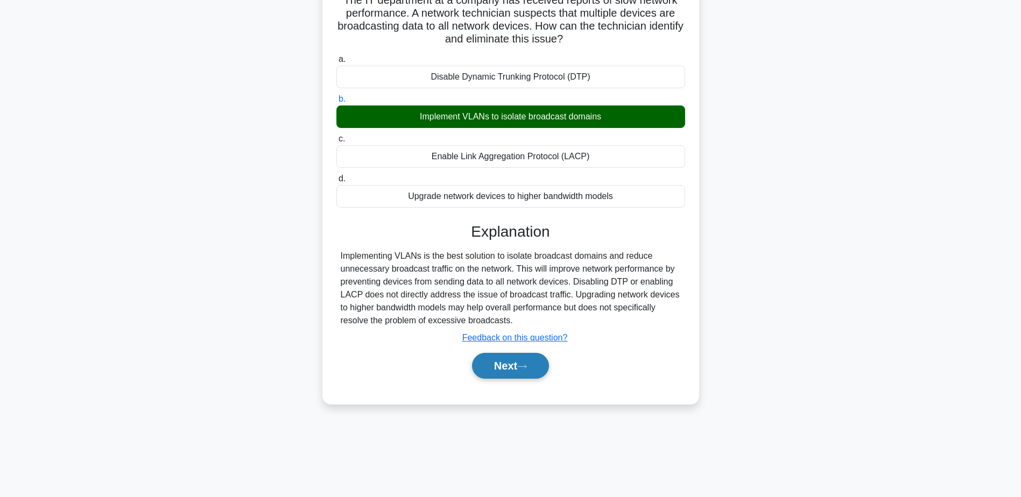
click at [506, 368] on button "Next" at bounding box center [510, 366] width 77 height 26
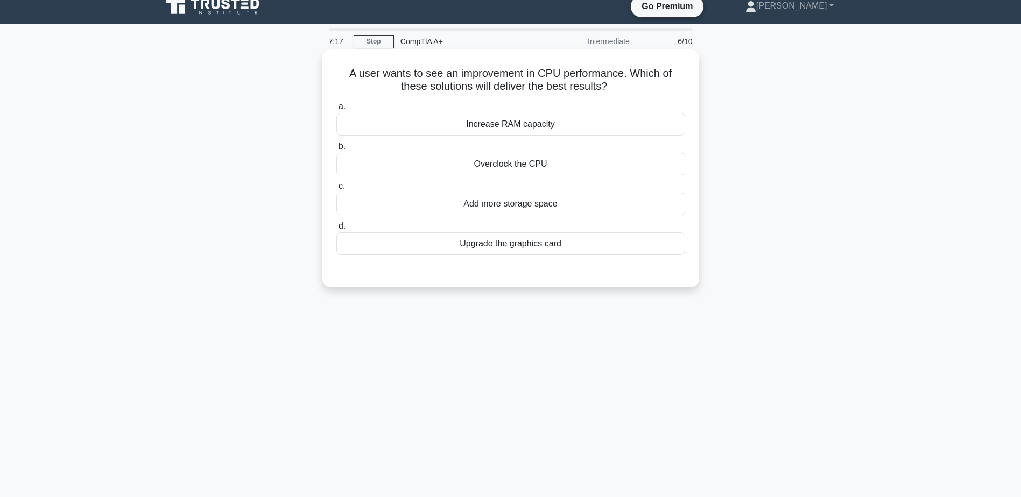
scroll to position [0, 0]
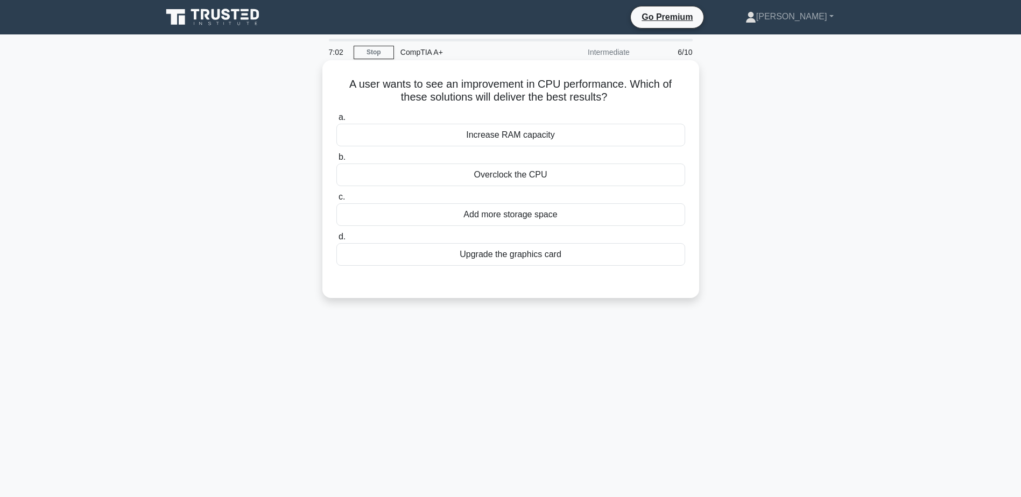
click at [505, 220] on div "Add more storage space" at bounding box center [510, 214] width 349 height 23
click at [336, 201] on input "c. Add more storage space" at bounding box center [336, 197] width 0 height 7
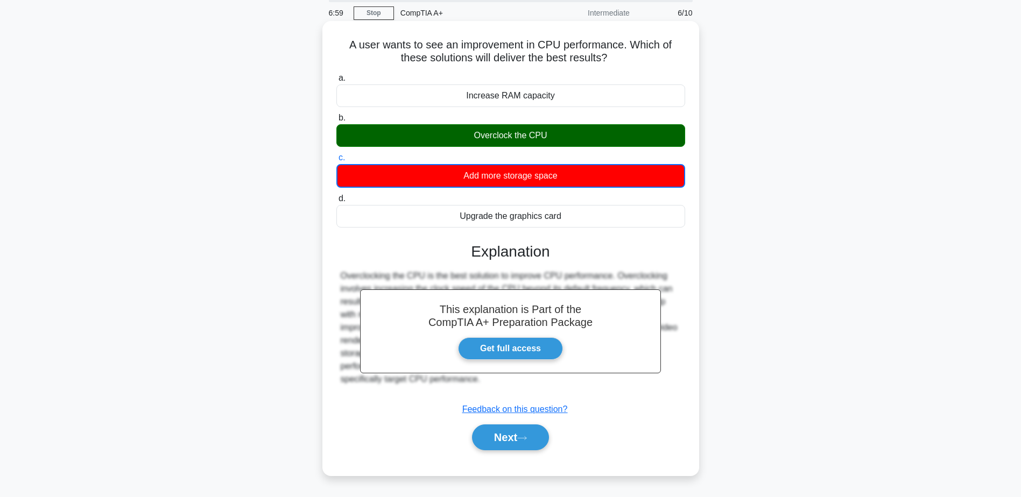
scroll to position [84, 0]
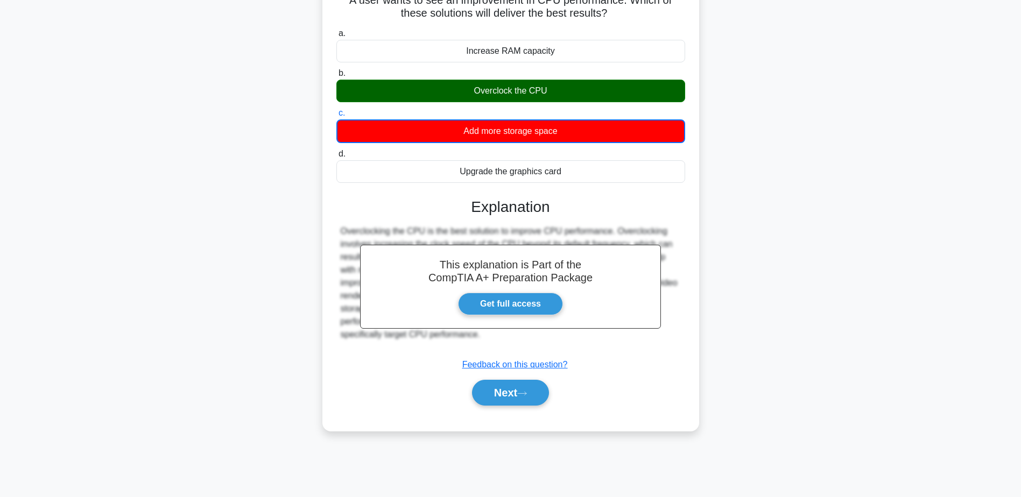
click at [506, 410] on div "Next" at bounding box center [510, 393] width 349 height 34
click at [509, 393] on button "Next" at bounding box center [510, 393] width 77 height 26
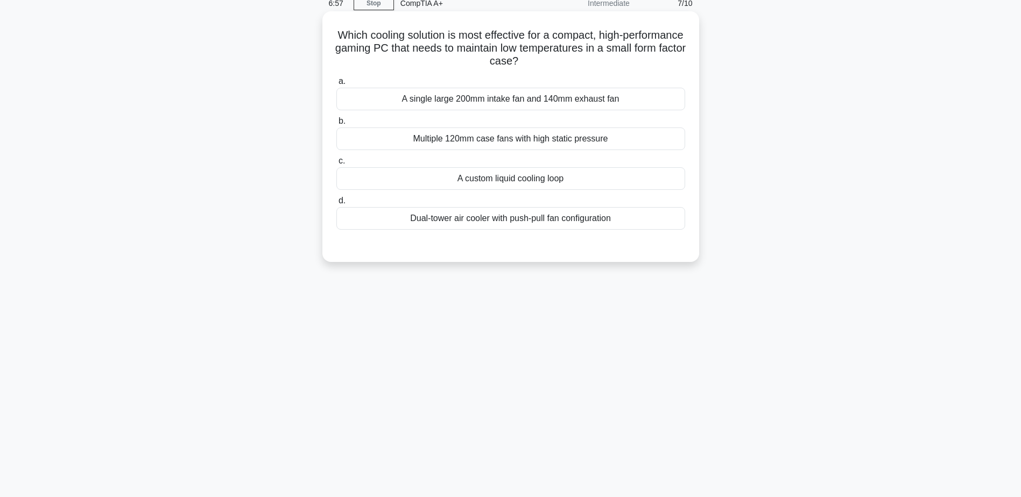
scroll to position [30, 0]
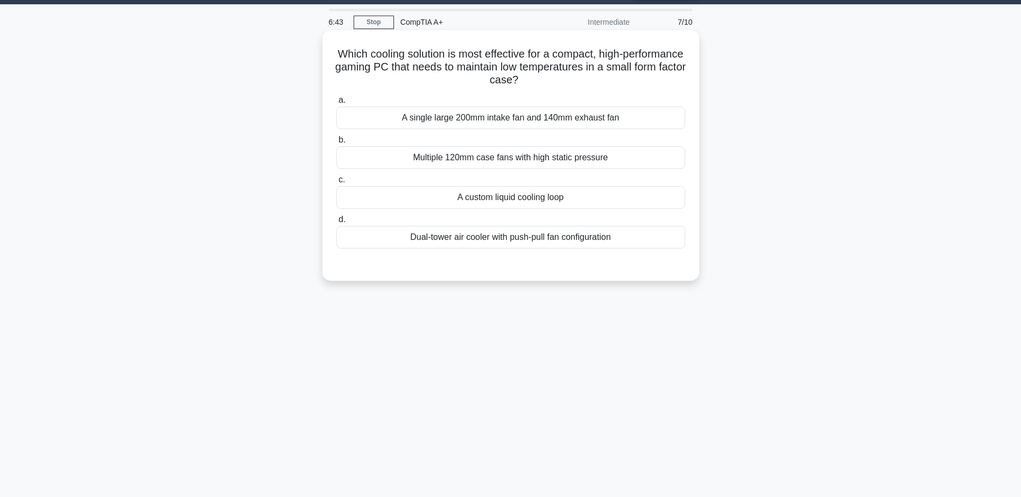
click at [485, 202] on div "A custom liquid cooling loop" at bounding box center [510, 197] width 349 height 23
click at [336, 183] on input "c. A custom liquid cooling loop" at bounding box center [336, 179] width 0 height 7
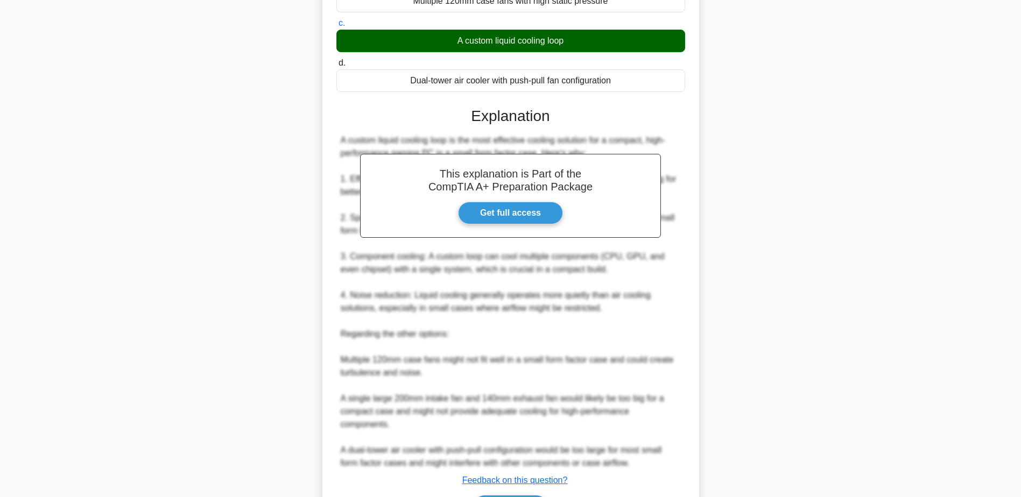
scroll to position [192, 0]
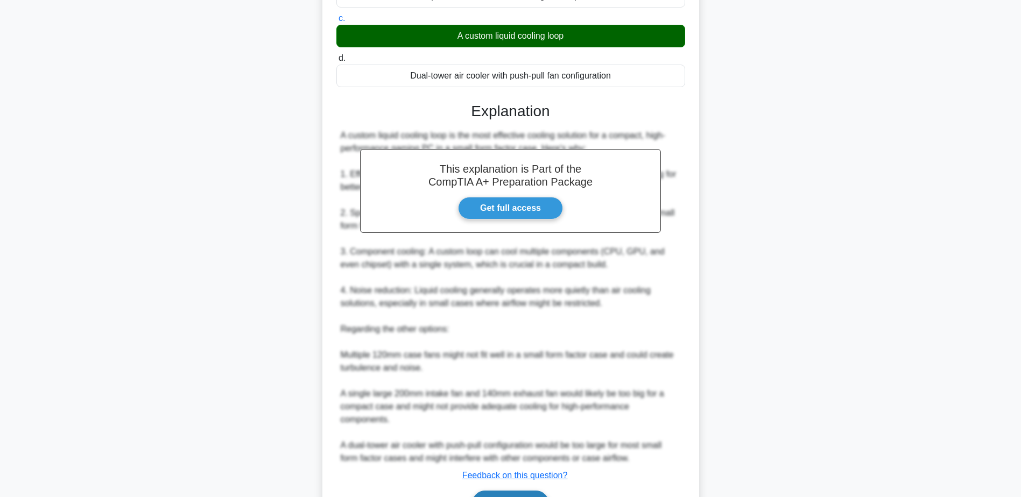
click at [512, 491] on button "Next" at bounding box center [510, 504] width 77 height 26
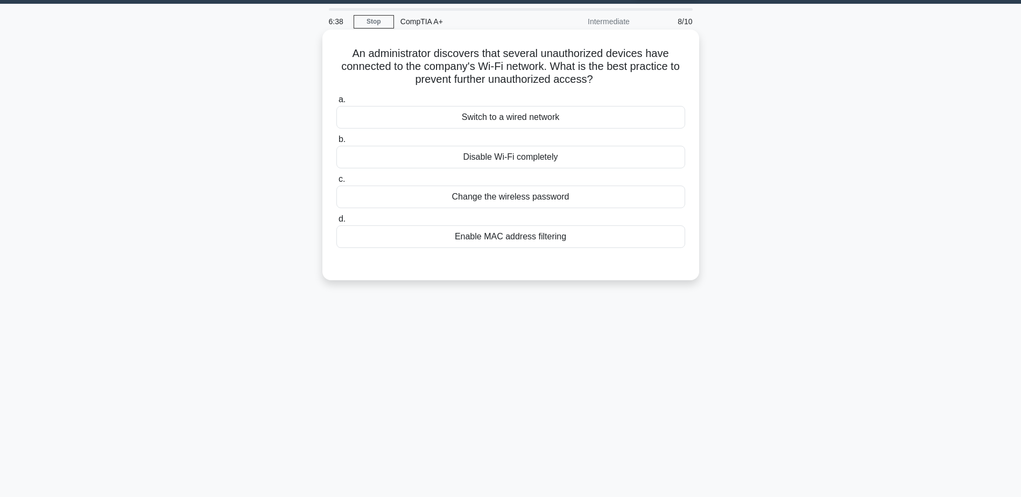
scroll to position [30, 0]
click at [525, 207] on div "Change the wireless password" at bounding box center [510, 197] width 349 height 23
click at [336, 183] on input "c. Change the wireless password" at bounding box center [336, 179] width 0 height 7
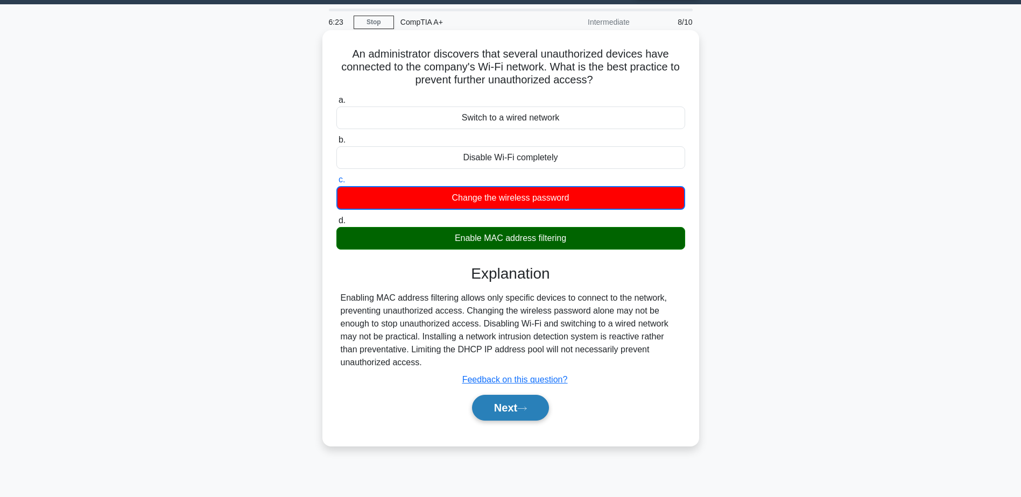
click at [515, 412] on button "Next" at bounding box center [510, 408] width 77 height 26
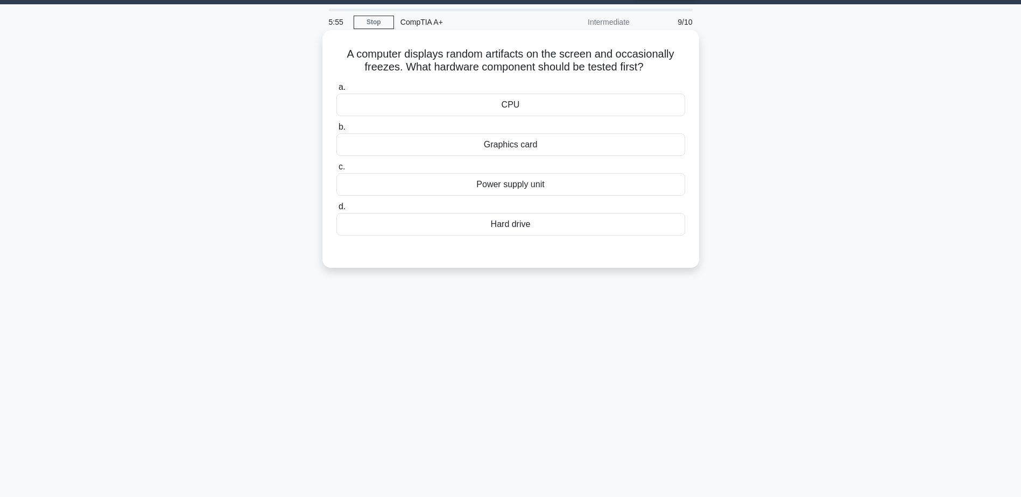
click at [509, 226] on div "Hard drive" at bounding box center [510, 224] width 349 height 23
click at [336, 210] on input "d. Hard drive" at bounding box center [336, 206] width 0 height 7
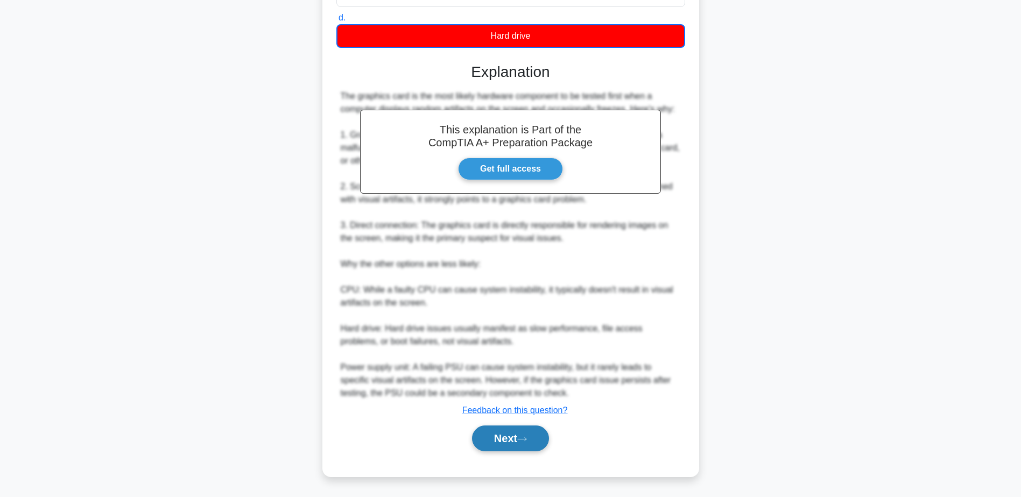
click at [499, 441] on button "Next" at bounding box center [510, 439] width 77 height 26
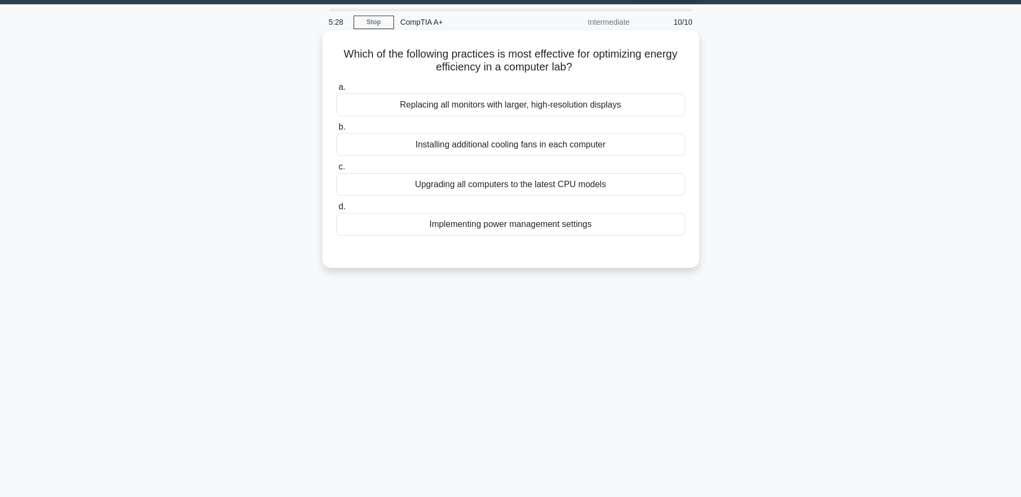
click at [485, 230] on div "Implementing power management settings" at bounding box center [510, 224] width 349 height 23
click at [336, 210] on input "d. Implementing power management settings" at bounding box center [336, 206] width 0 height 7
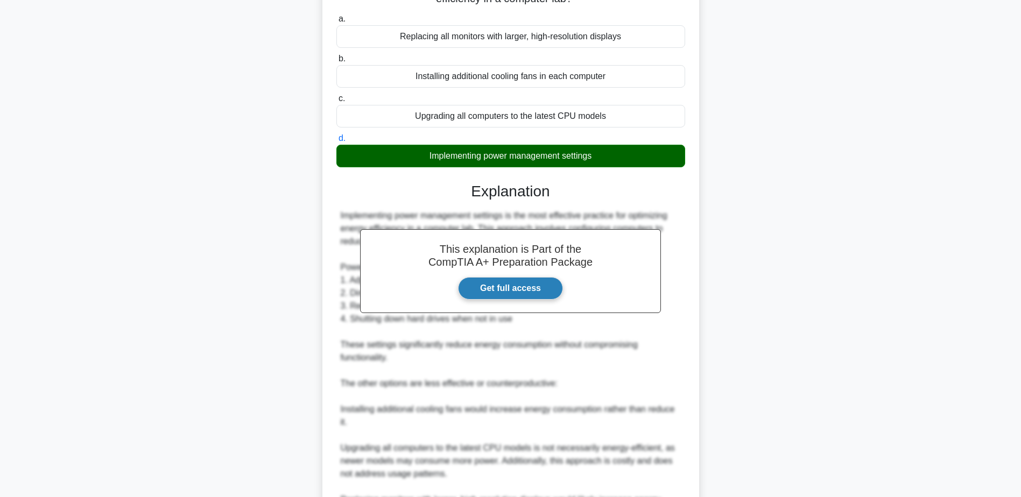
scroll to position [192, 0]
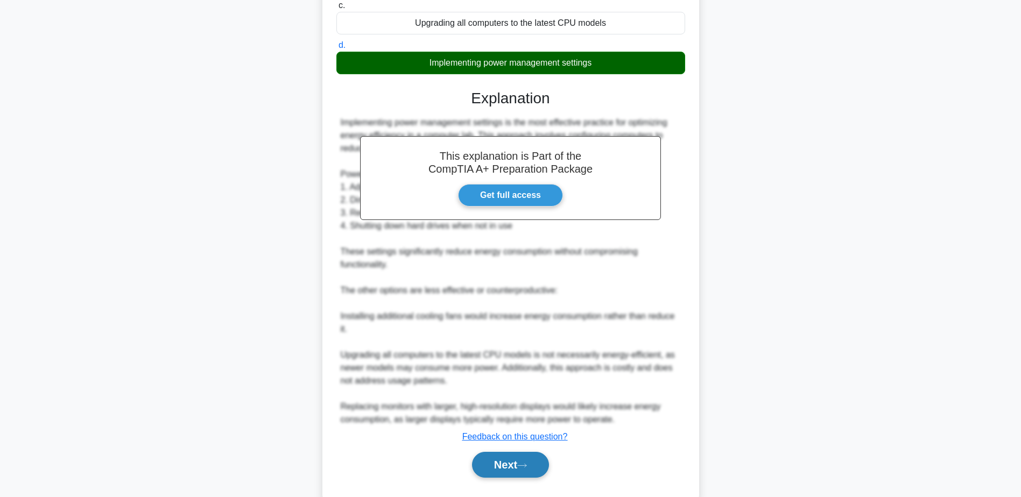
click at [507, 468] on button "Next" at bounding box center [510, 465] width 77 height 26
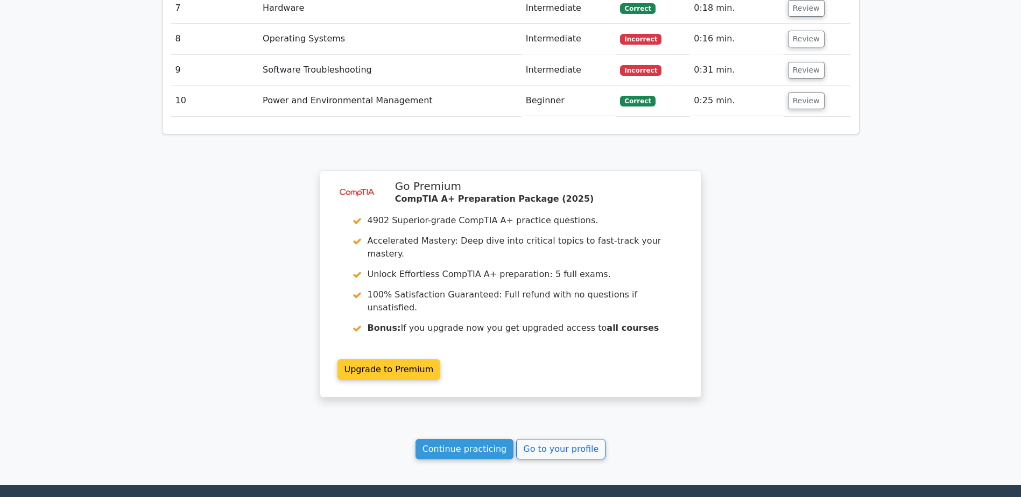
scroll to position [1668, 0]
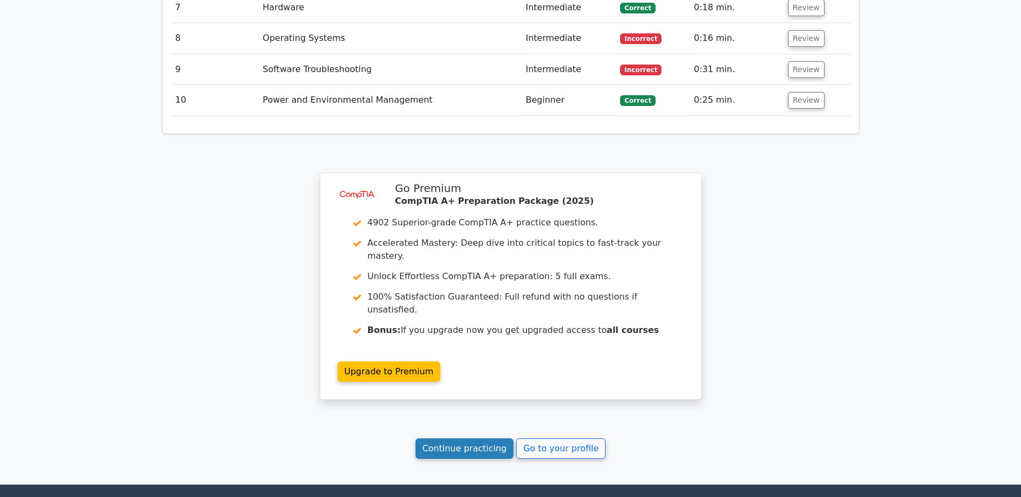
click at [452, 438] on link "Continue practicing" at bounding box center [464, 448] width 98 height 20
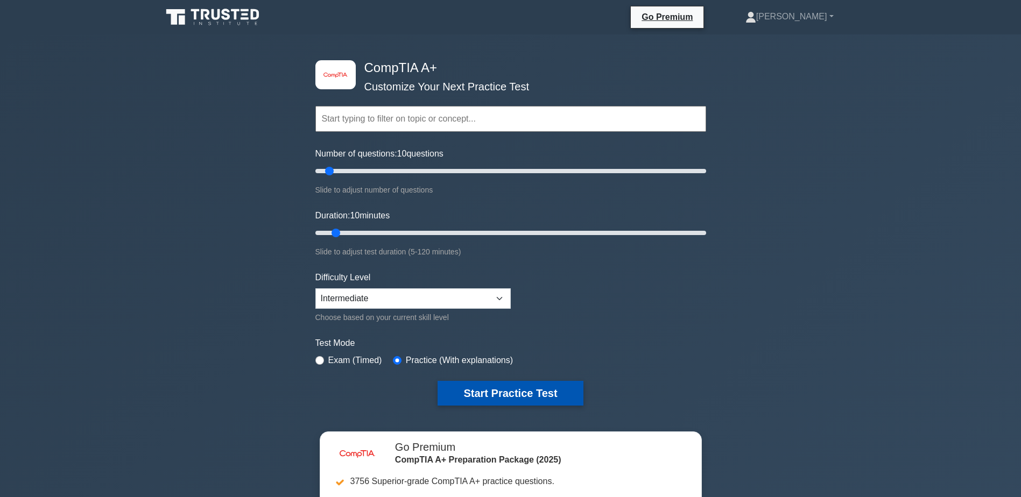
click at [506, 387] on button "Start Practice Test" at bounding box center [509, 393] width 145 height 25
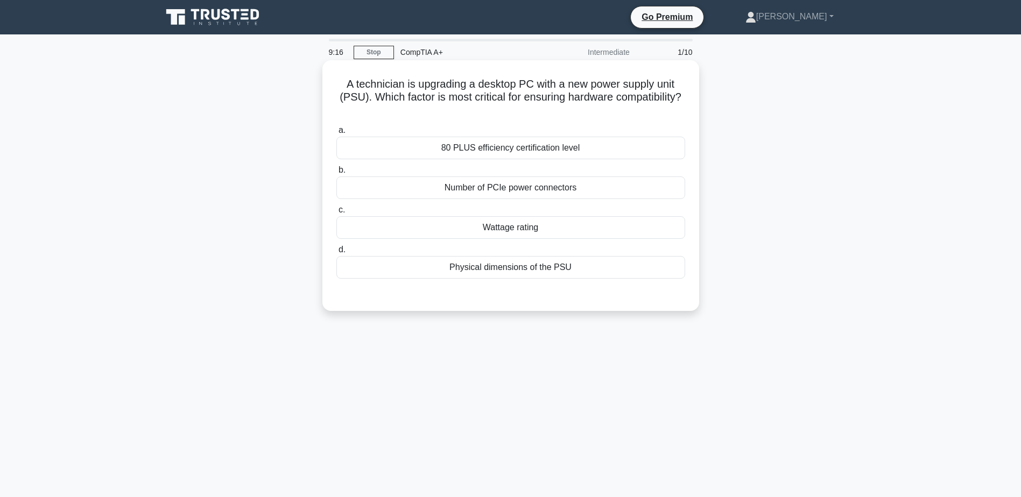
click at [502, 232] on div "Wattage rating" at bounding box center [510, 227] width 349 height 23
click at [336, 214] on input "c. Wattage rating" at bounding box center [336, 210] width 0 height 7
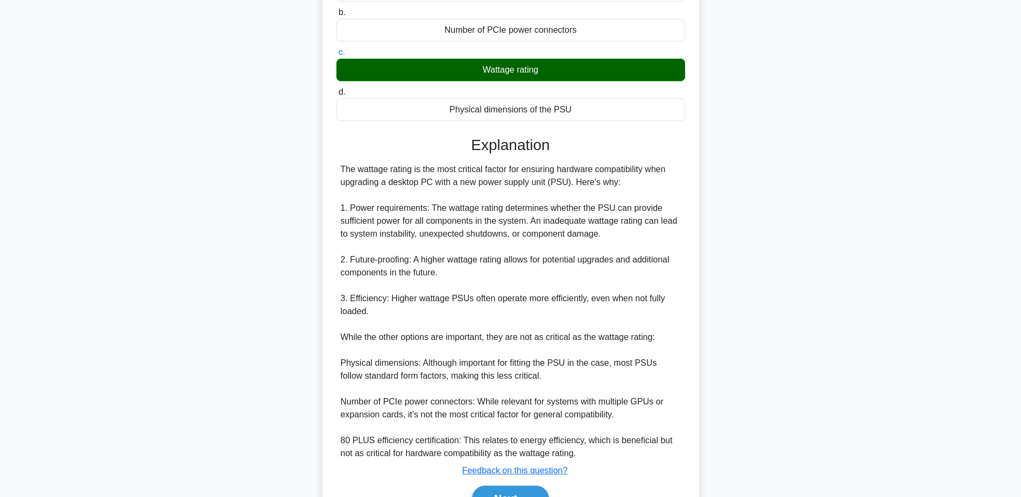
scroll to position [215, 0]
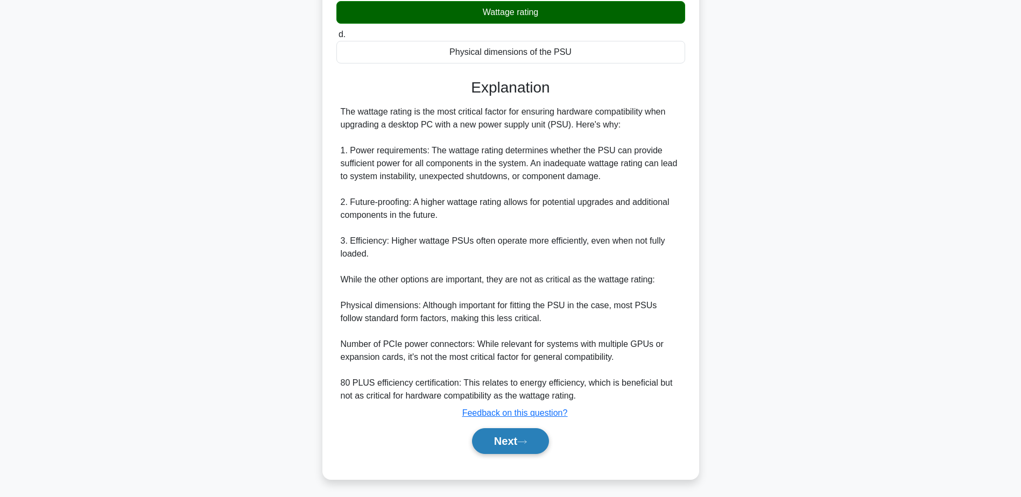
click at [499, 437] on button "Next" at bounding box center [510, 441] width 77 height 26
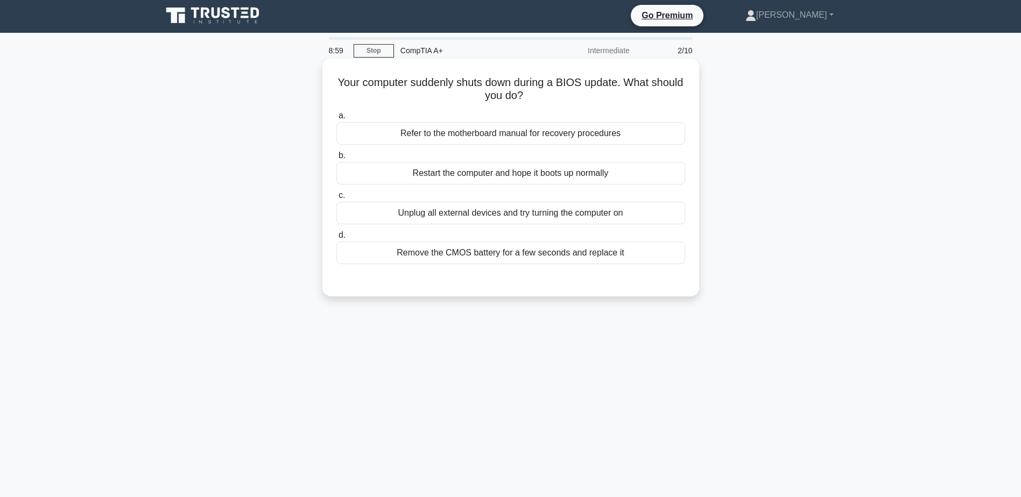
scroll to position [0, 0]
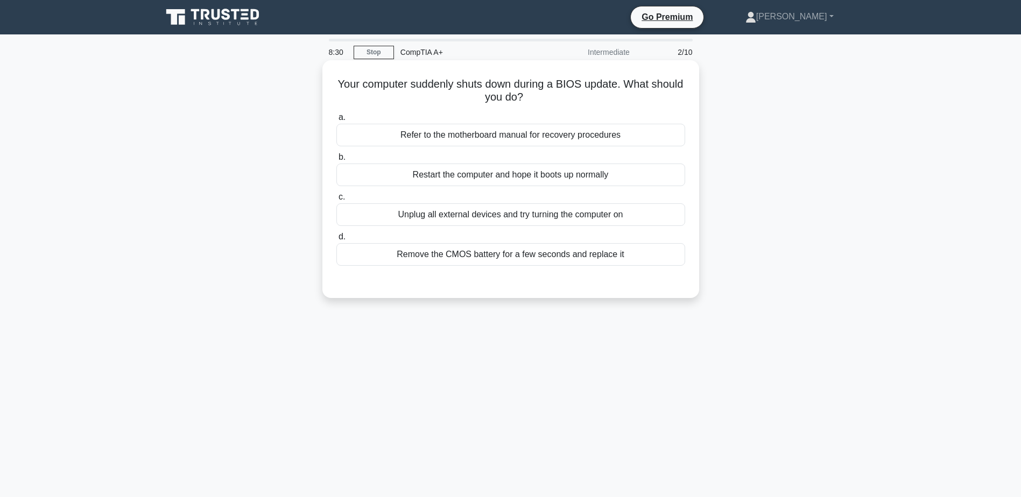
click at [502, 221] on div "Unplug all external devices and try turning the computer on" at bounding box center [510, 214] width 349 height 23
click at [336, 201] on input "c. Unplug all external devices and try turning the computer on" at bounding box center [336, 197] width 0 height 7
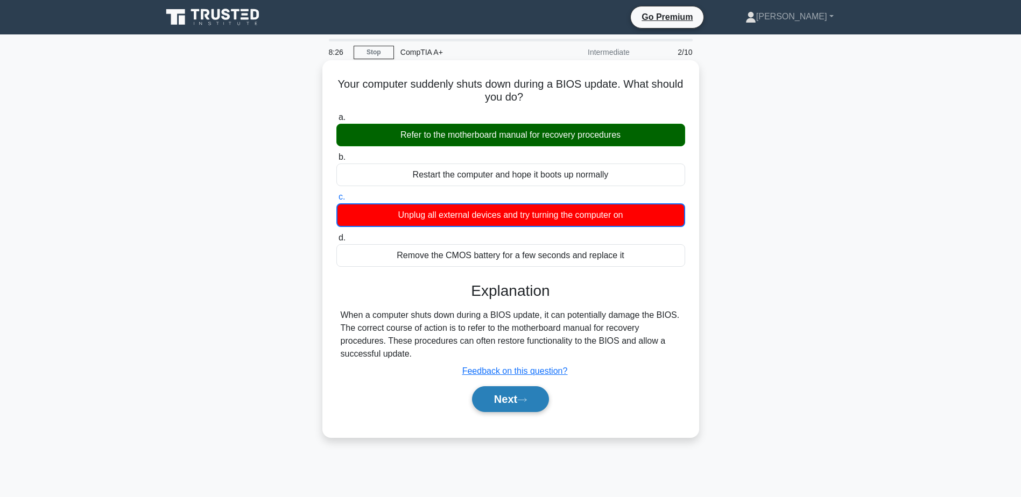
click at [521, 400] on icon at bounding box center [522, 400] width 10 height 6
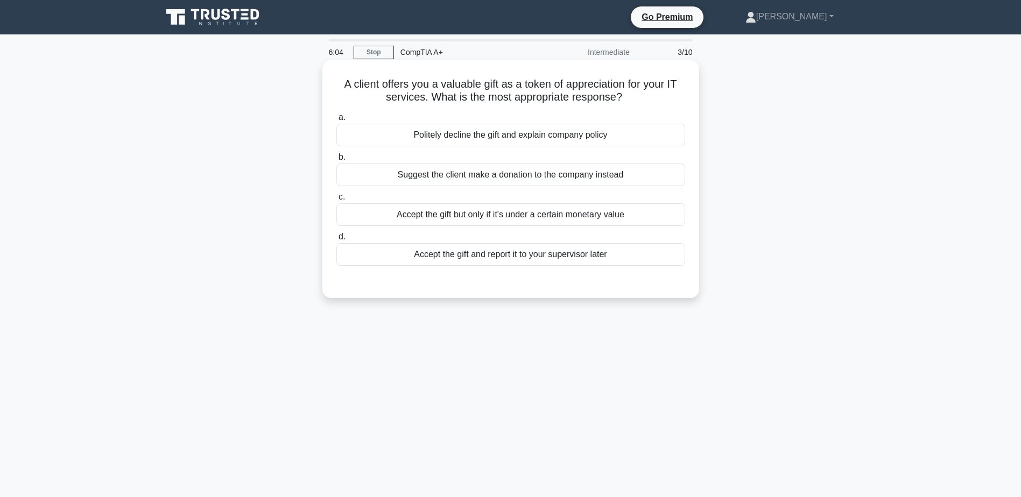
click at [523, 256] on div "Accept the gift and report it to your supervisor later" at bounding box center [510, 254] width 349 height 23
click at [336, 240] on input "d. Accept the gift and report it to your supervisor later" at bounding box center [336, 236] width 0 height 7
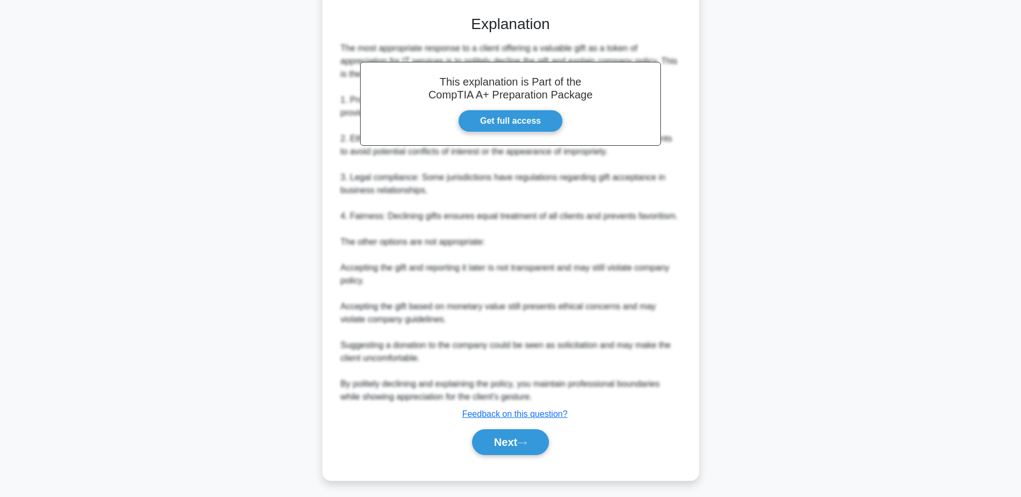
scroll to position [271, 0]
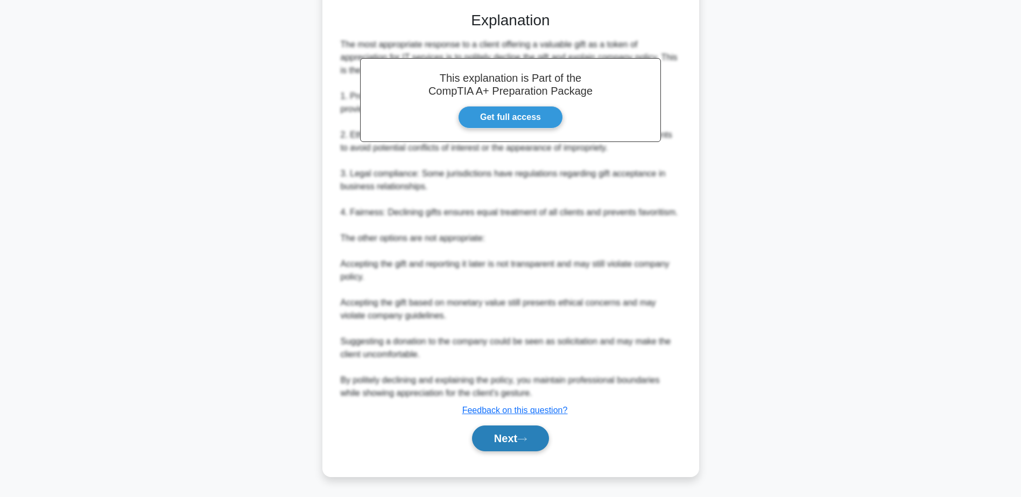
click at [505, 436] on button "Next" at bounding box center [510, 439] width 77 height 26
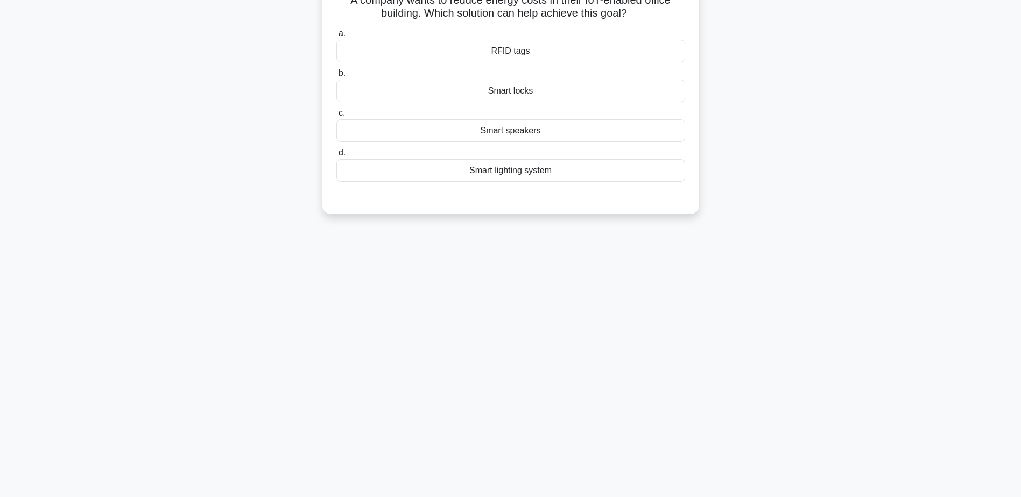
scroll to position [30, 0]
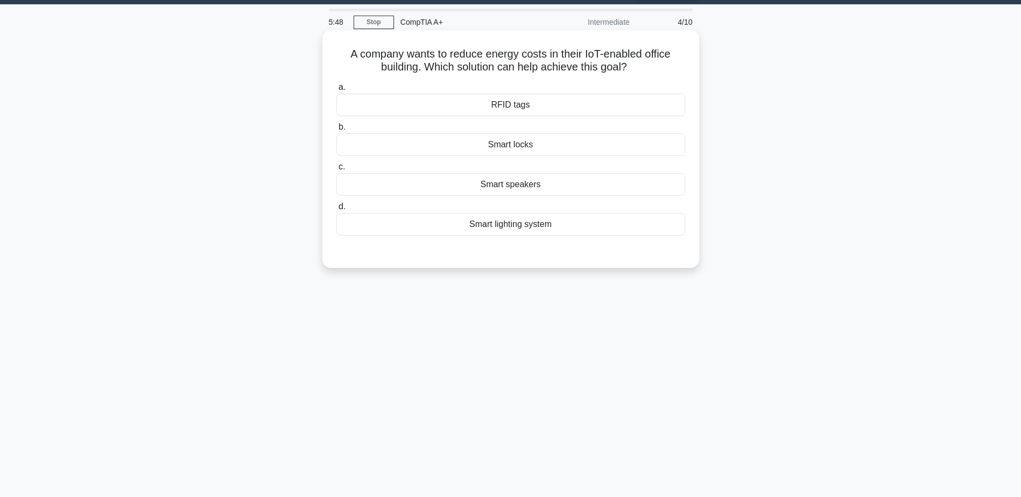
click at [506, 231] on div "Smart lighting system" at bounding box center [510, 224] width 349 height 23
click at [336, 210] on input "d. Smart lighting system" at bounding box center [336, 206] width 0 height 7
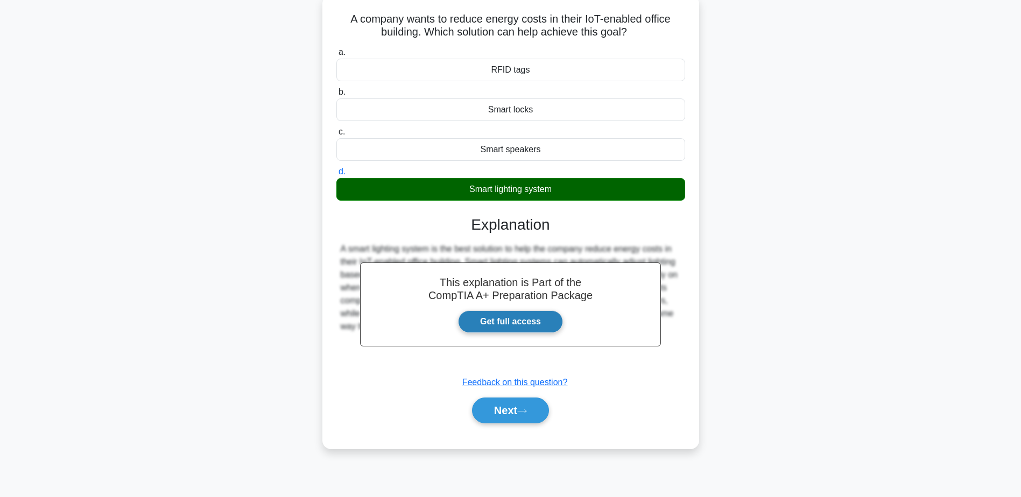
scroll to position [84, 0]
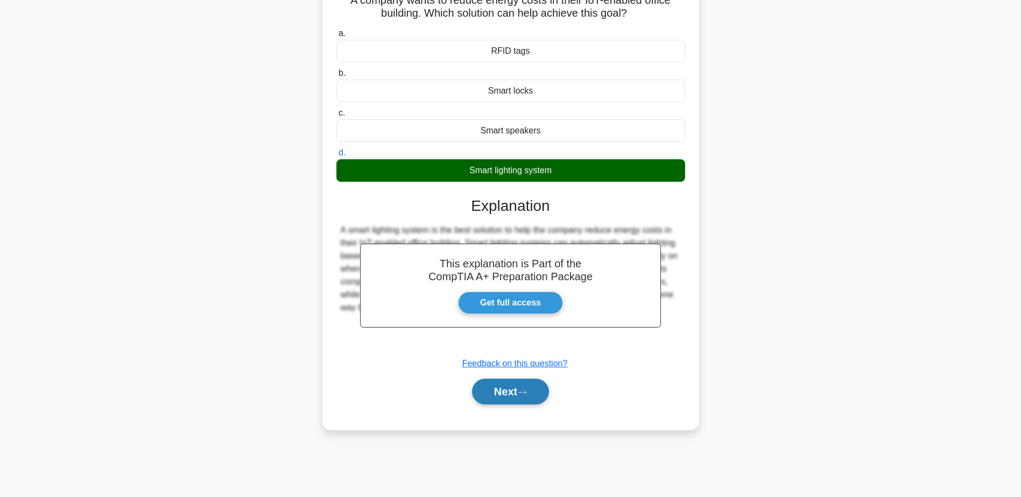
click at [501, 400] on button "Next" at bounding box center [510, 392] width 77 height 26
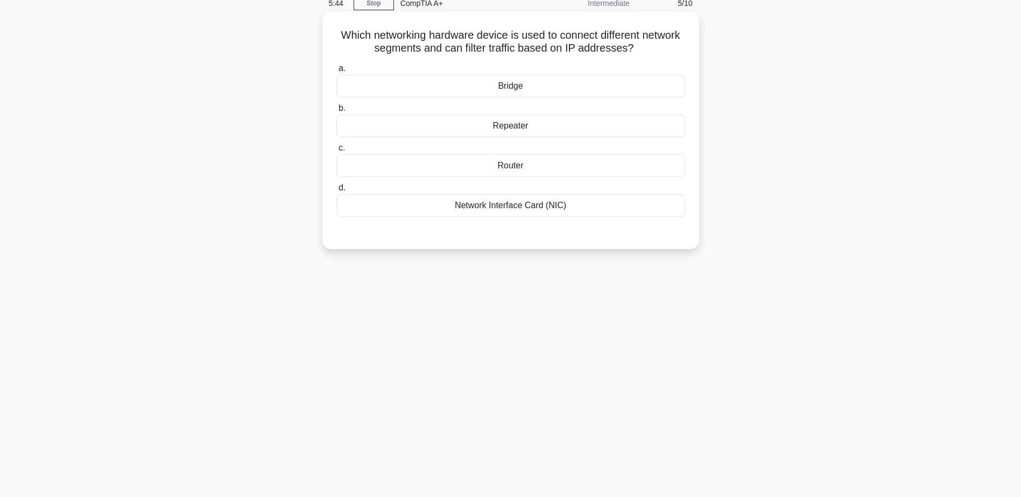
scroll to position [0, 0]
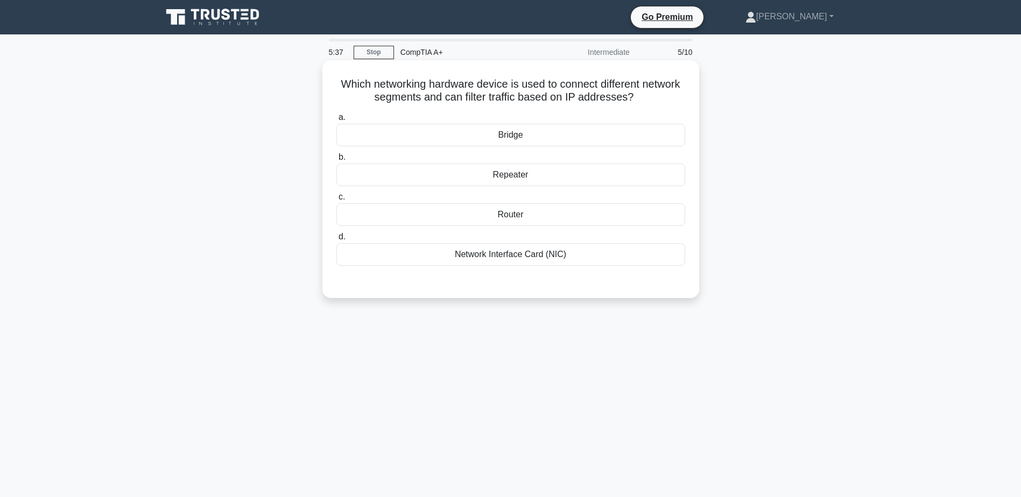
click at [514, 214] on div "Router" at bounding box center [510, 214] width 349 height 23
click at [336, 201] on input "c. Router" at bounding box center [336, 197] width 0 height 7
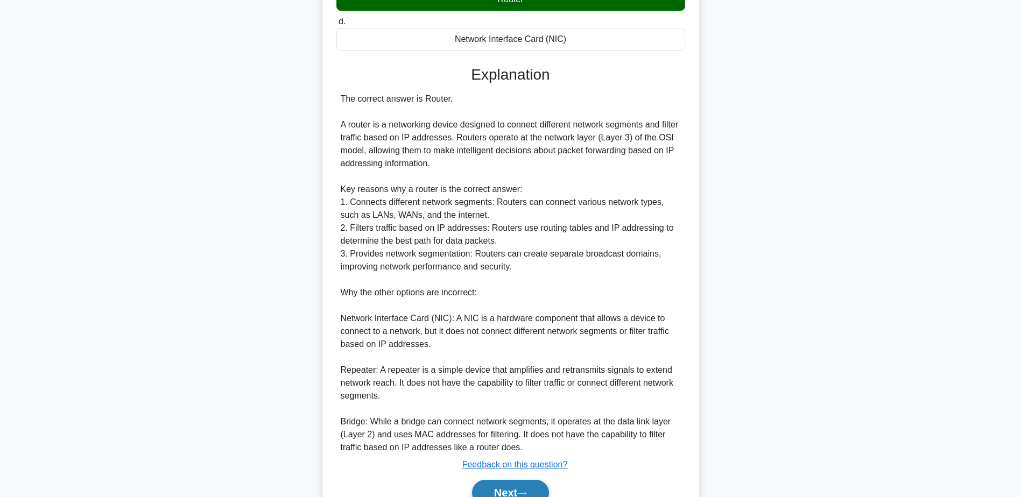
click at [514, 494] on button "Next" at bounding box center [510, 493] width 77 height 26
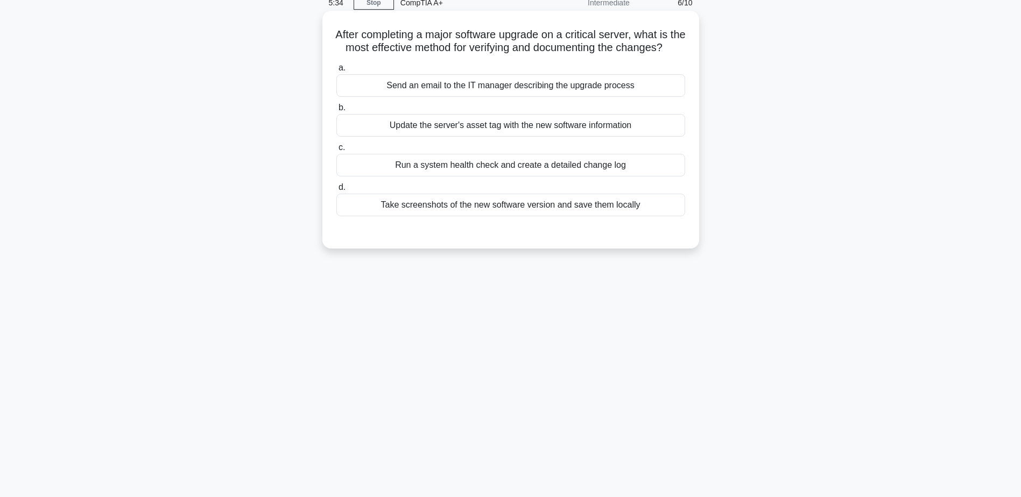
scroll to position [30, 0]
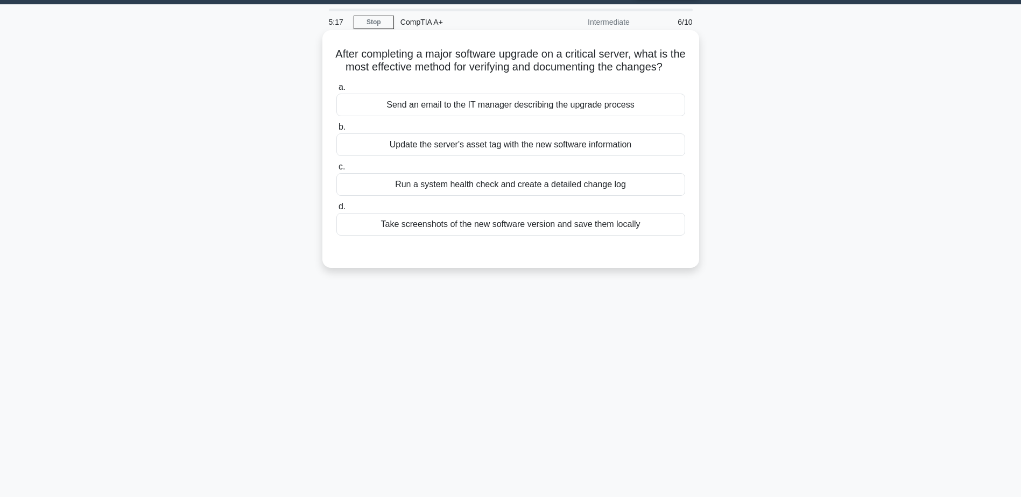
click at [501, 116] on div "Send an email to the IT manager describing the upgrade process" at bounding box center [510, 105] width 349 height 23
click at [336, 91] on input "a. Send an email to the IT manager describing the upgrade process" at bounding box center [336, 87] width 0 height 7
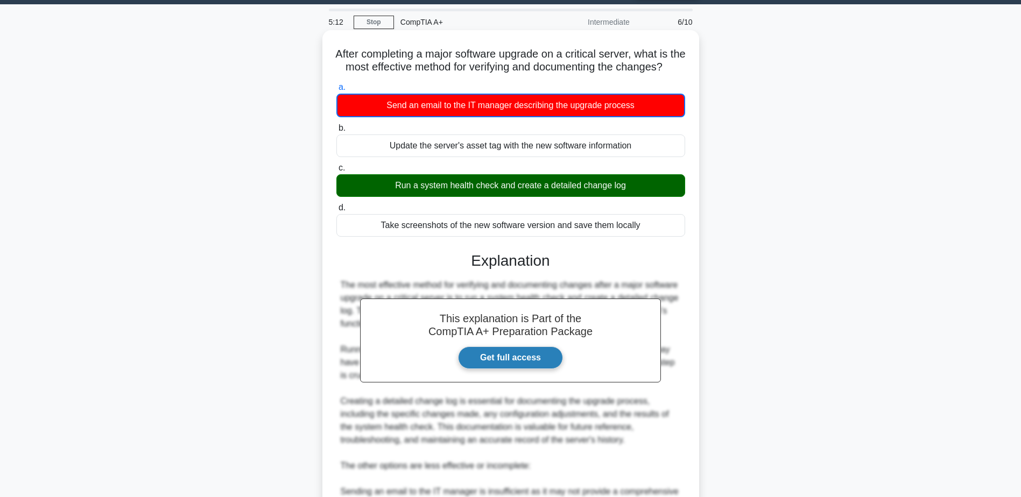
scroll to position [245, 0]
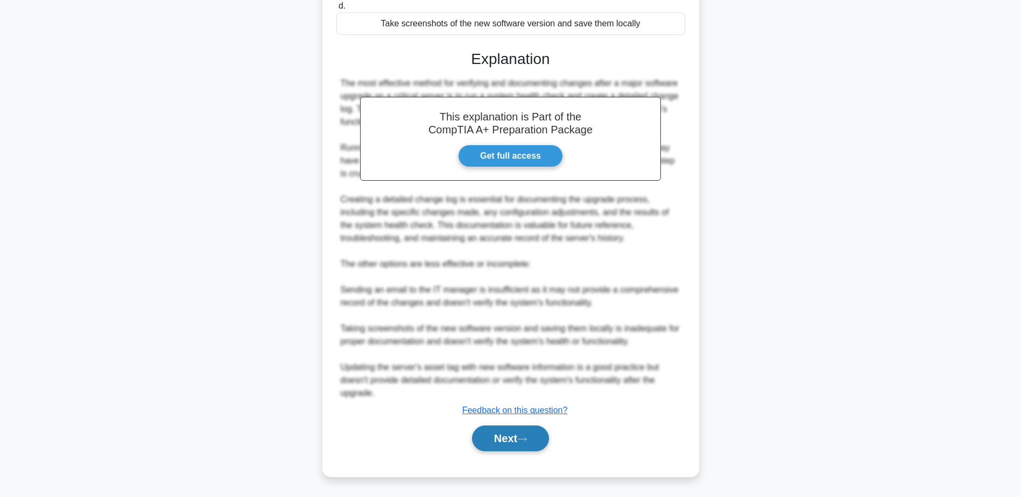
click at [534, 433] on button "Next" at bounding box center [510, 439] width 77 height 26
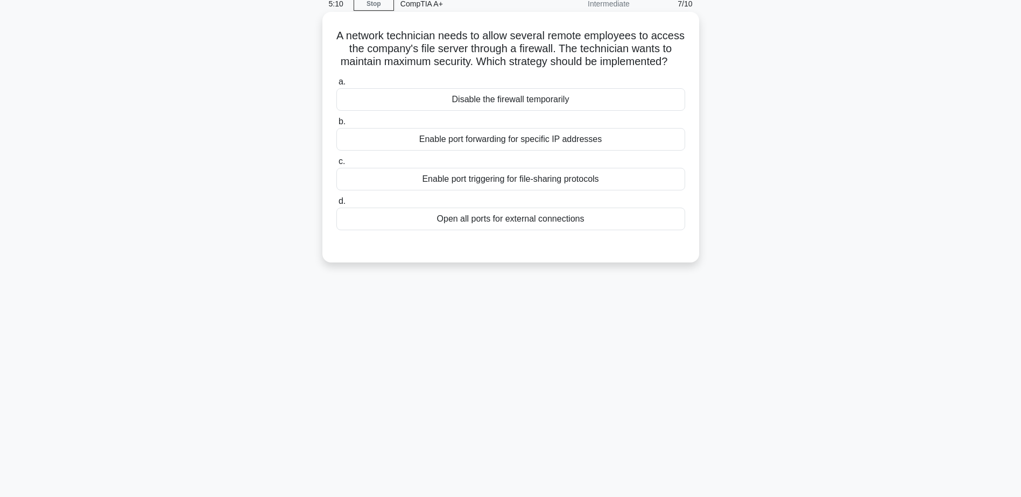
scroll to position [0, 0]
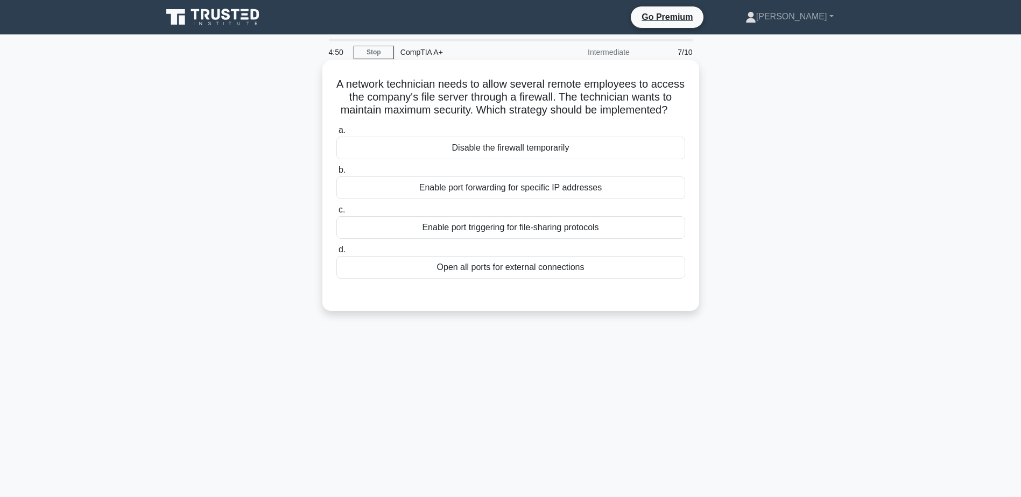
click at [477, 199] on div "Enable port forwarding for specific IP addresses" at bounding box center [510, 187] width 349 height 23
click at [336, 174] on input "b. Enable port forwarding for specific IP addresses" at bounding box center [336, 170] width 0 height 7
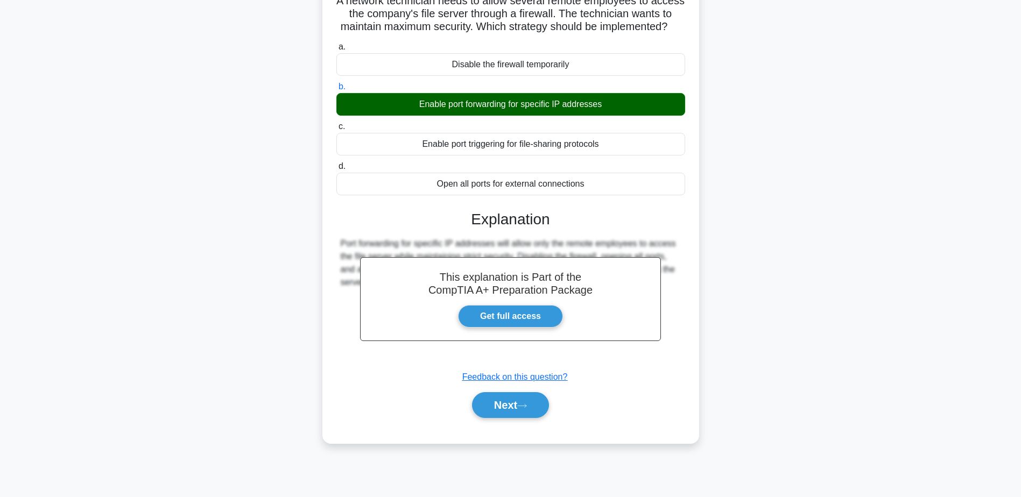
scroll to position [84, 0]
click at [516, 414] on button "Next" at bounding box center [510, 405] width 77 height 26
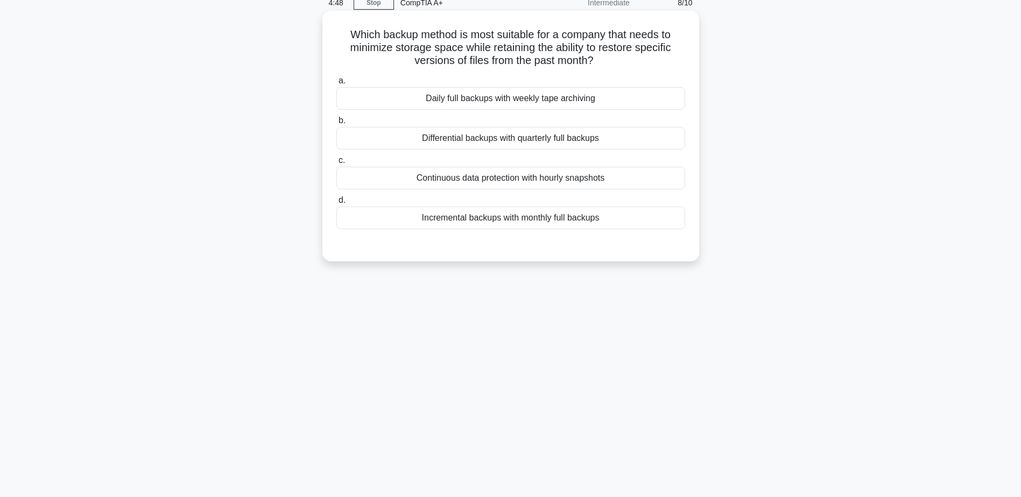
scroll to position [30, 0]
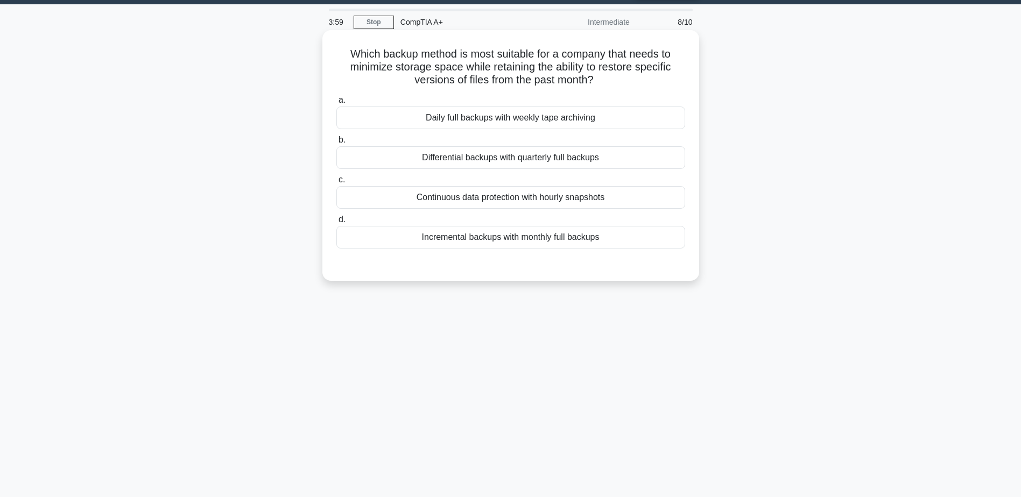
click at [494, 126] on div "Daily full backups with weekly tape archiving" at bounding box center [510, 118] width 349 height 23
click at [336, 104] on input "a. Daily full backups with weekly tape archiving" at bounding box center [336, 100] width 0 height 7
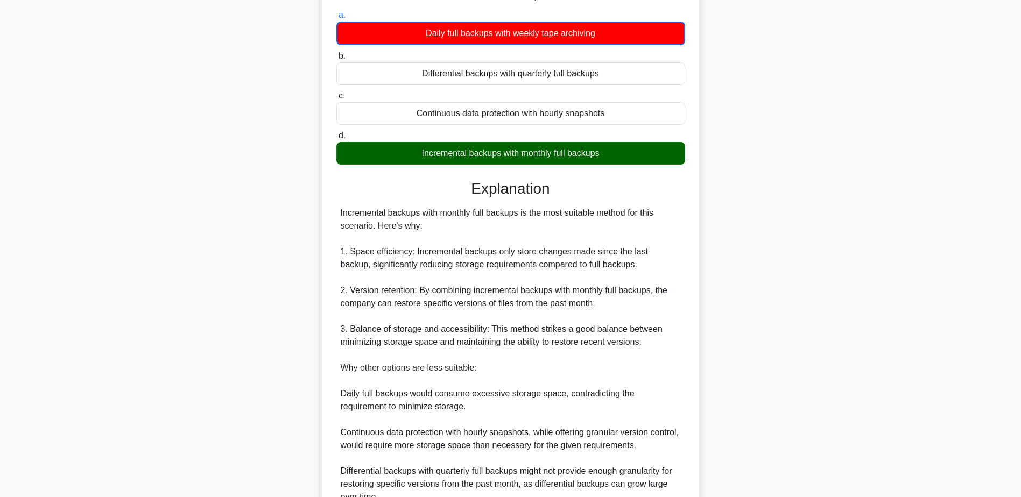
scroll to position [220, 0]
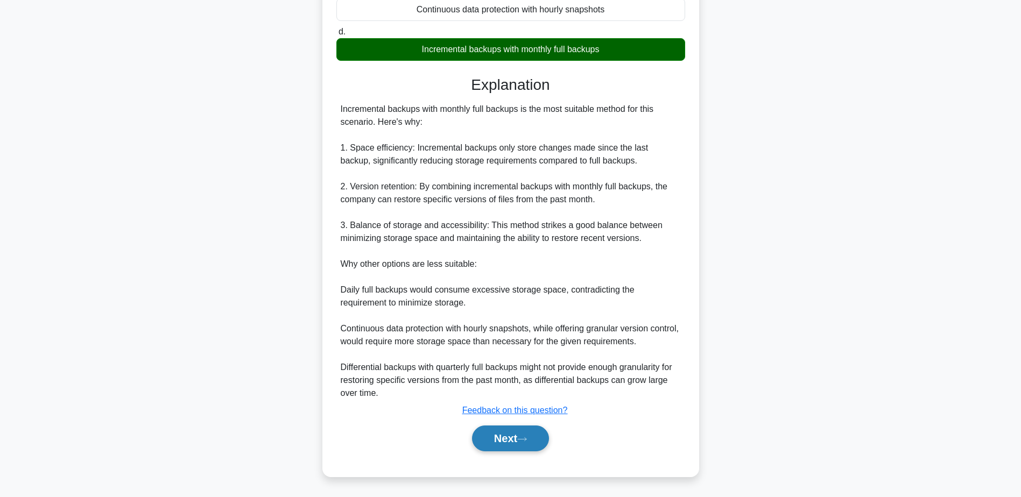
click at [510, 443] on button "Next" at bounding box center [510, 439] width 77 height 26
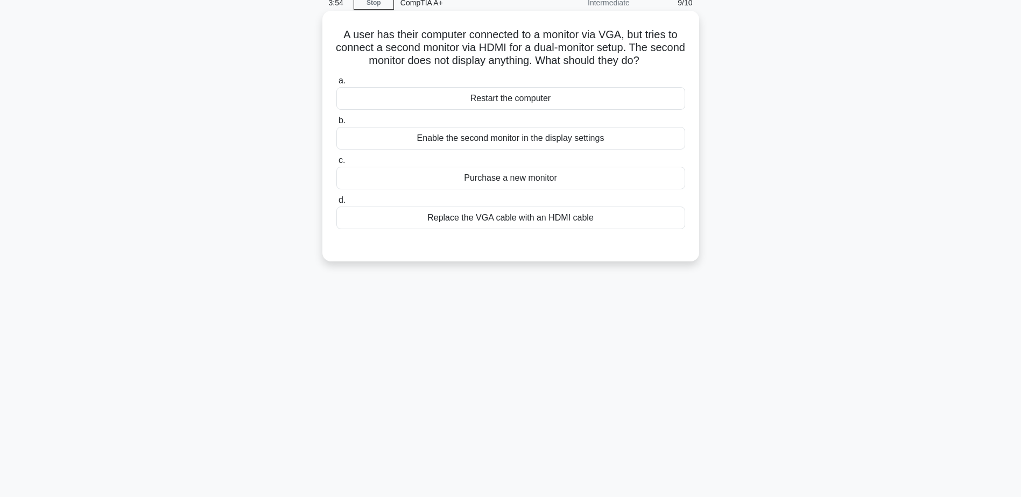
scroll to position [30, 0]
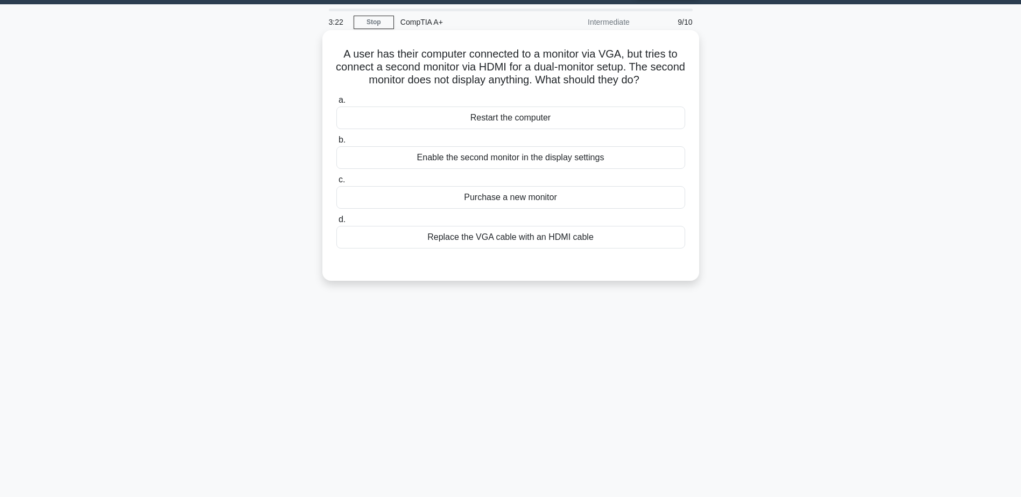
click at [490, 165] on div "Enable the second monitor in the display settings" at bounding box center [510, 157] width 349 height 23
click at [336, 144] on input "b. Enable the second monitor in the display settings" at bounding box center [336, 140] width 0 height 7
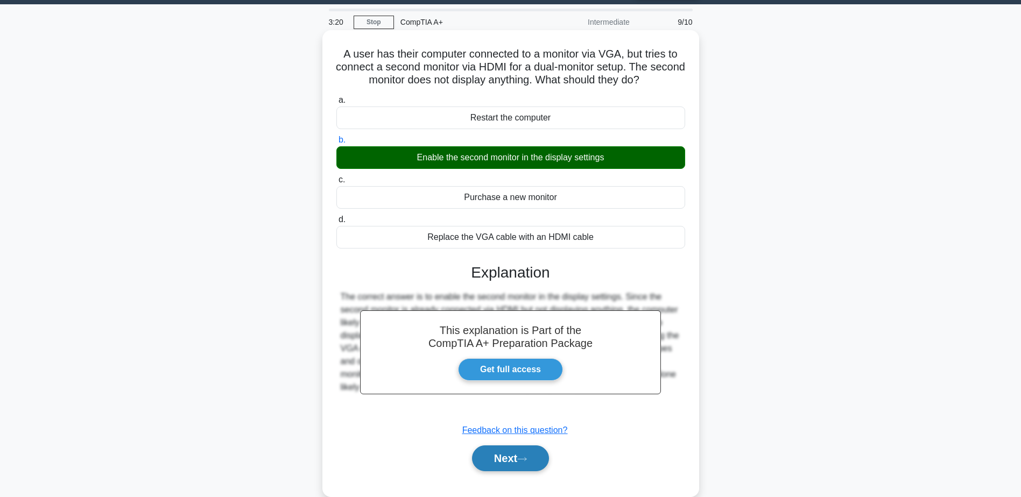
click at [515, 464] on button "Next" at bounding box center [510, 458] width 77 height 26
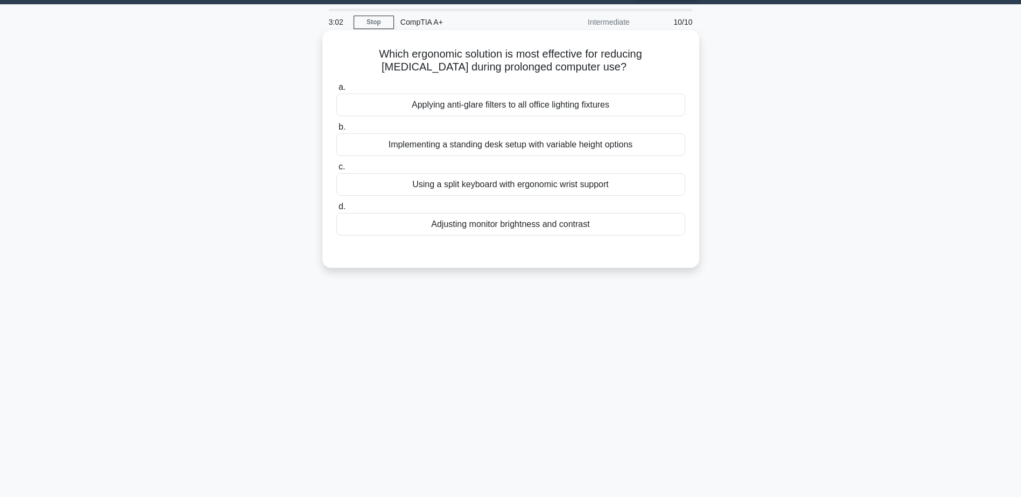
click at [534, 232] on div "Adjusting monitor brightness and contrast" at bounding box center [510, 224] width 349 height 23
click at [336, 210] on input "d. Adjusting monitor brightness and contrast" at bounding box center [336, 206] width 0 height 7
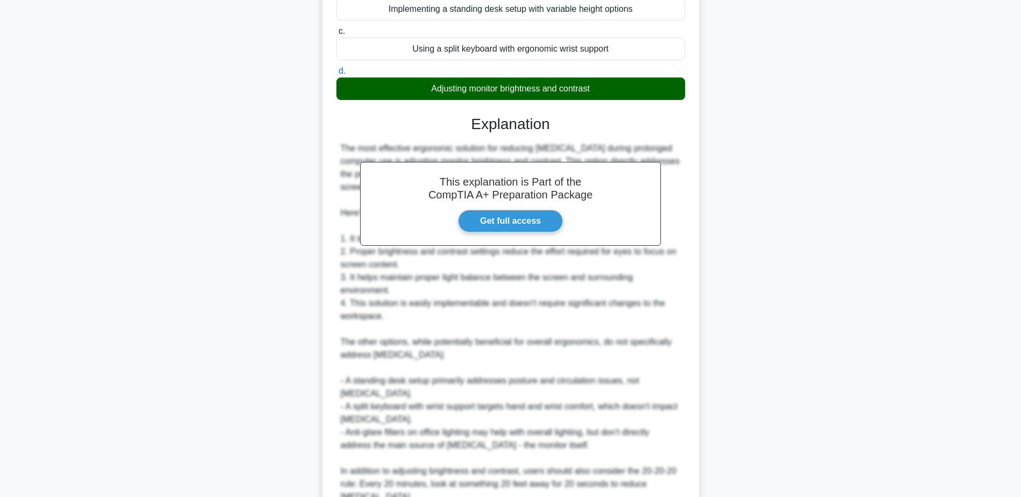
scroll to position [192, 0]
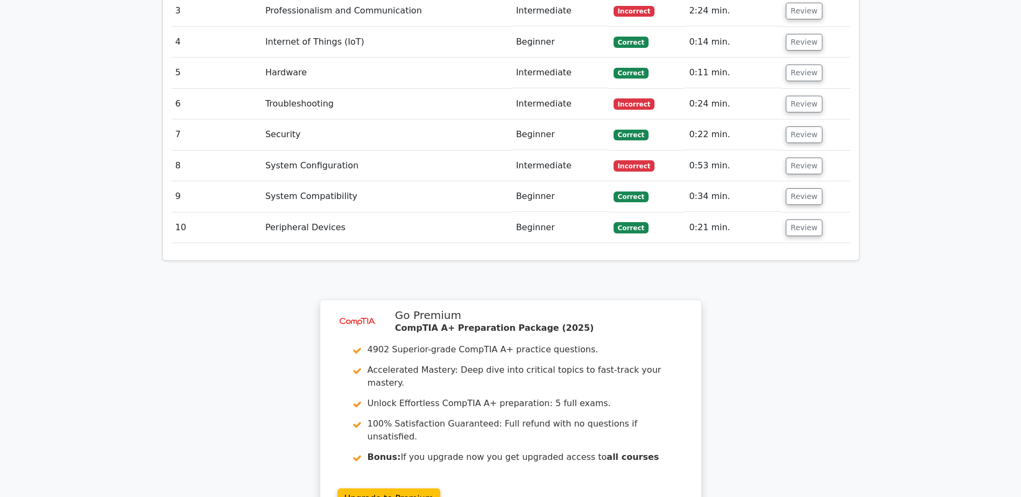
scroll to position [1722, 0]
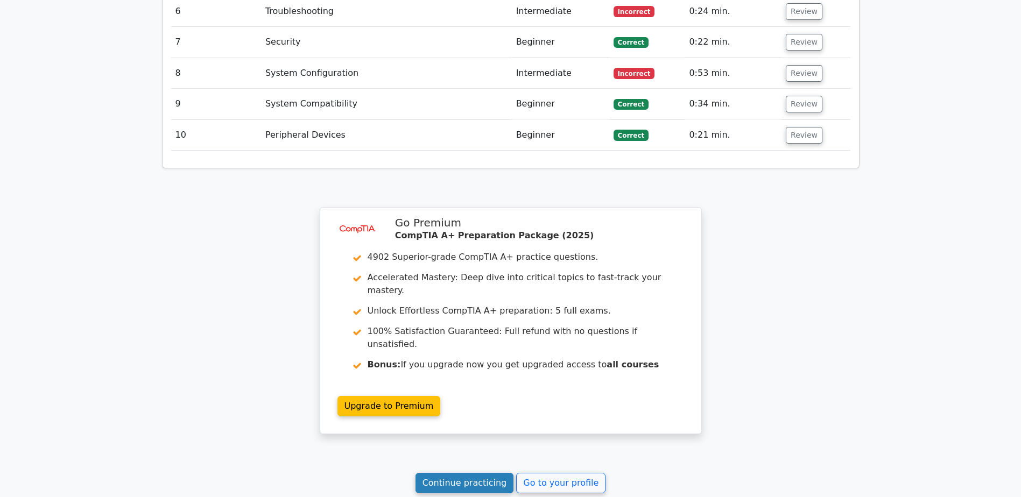
click at [481, 473] on link "Continue practicing" at bounding box center [464, 483] width 98 height 20
